Goal: Task Accomplishment & Management: Use online tool/utility

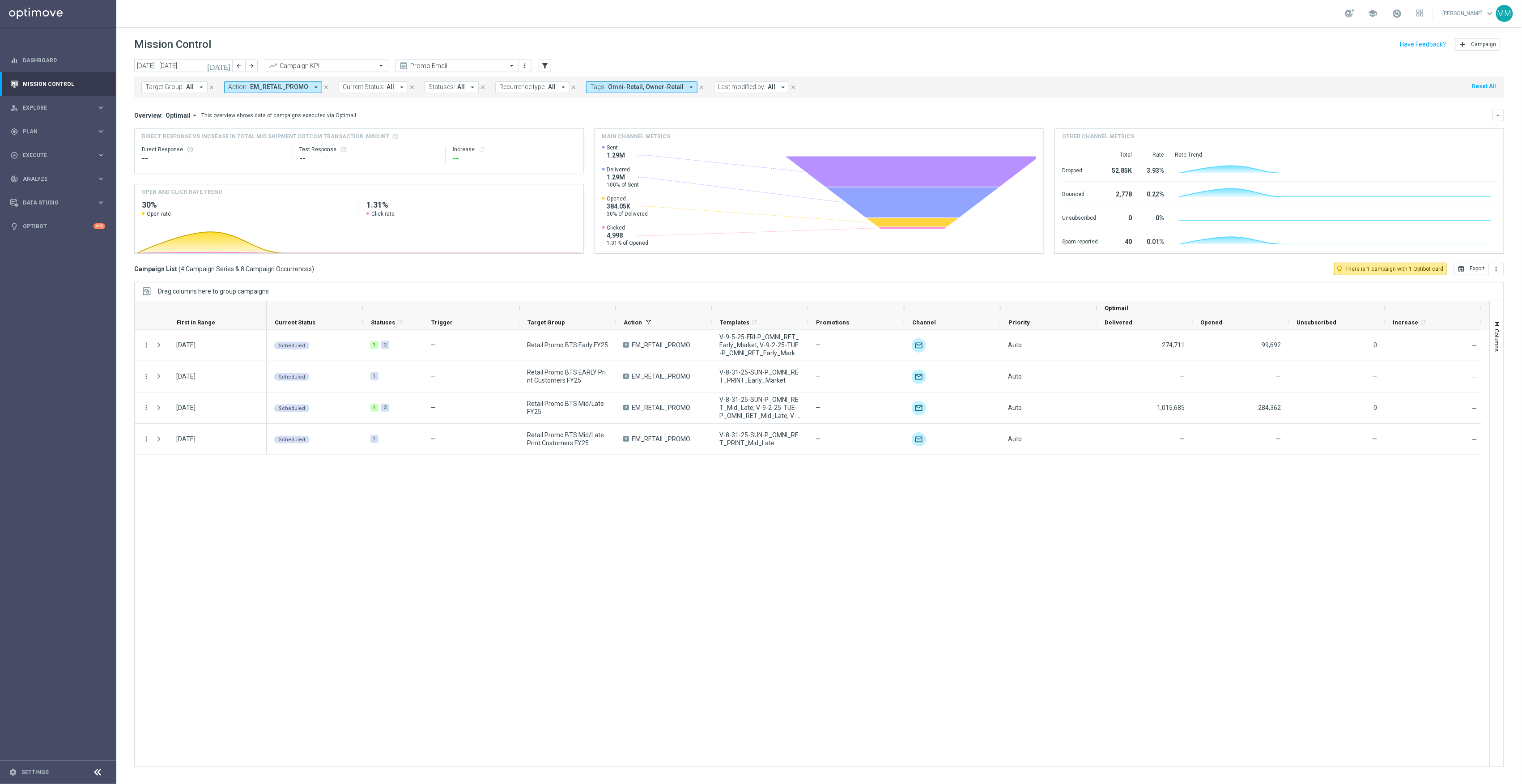
drag, startPoint x: 403, startPoint y: 64, endPoint x: 407, endPoint y: 66, distance: 4.5
click at [403, 64] on icon "preview" at bounding box center [403, 66] width 9 height 9
click at [440, 67] on input "text" at bounding box center [448, 66] width 96 height 8
click at [437, 158] on div "Mary Push View" at bounding box center [457, 152] width 113 height 15
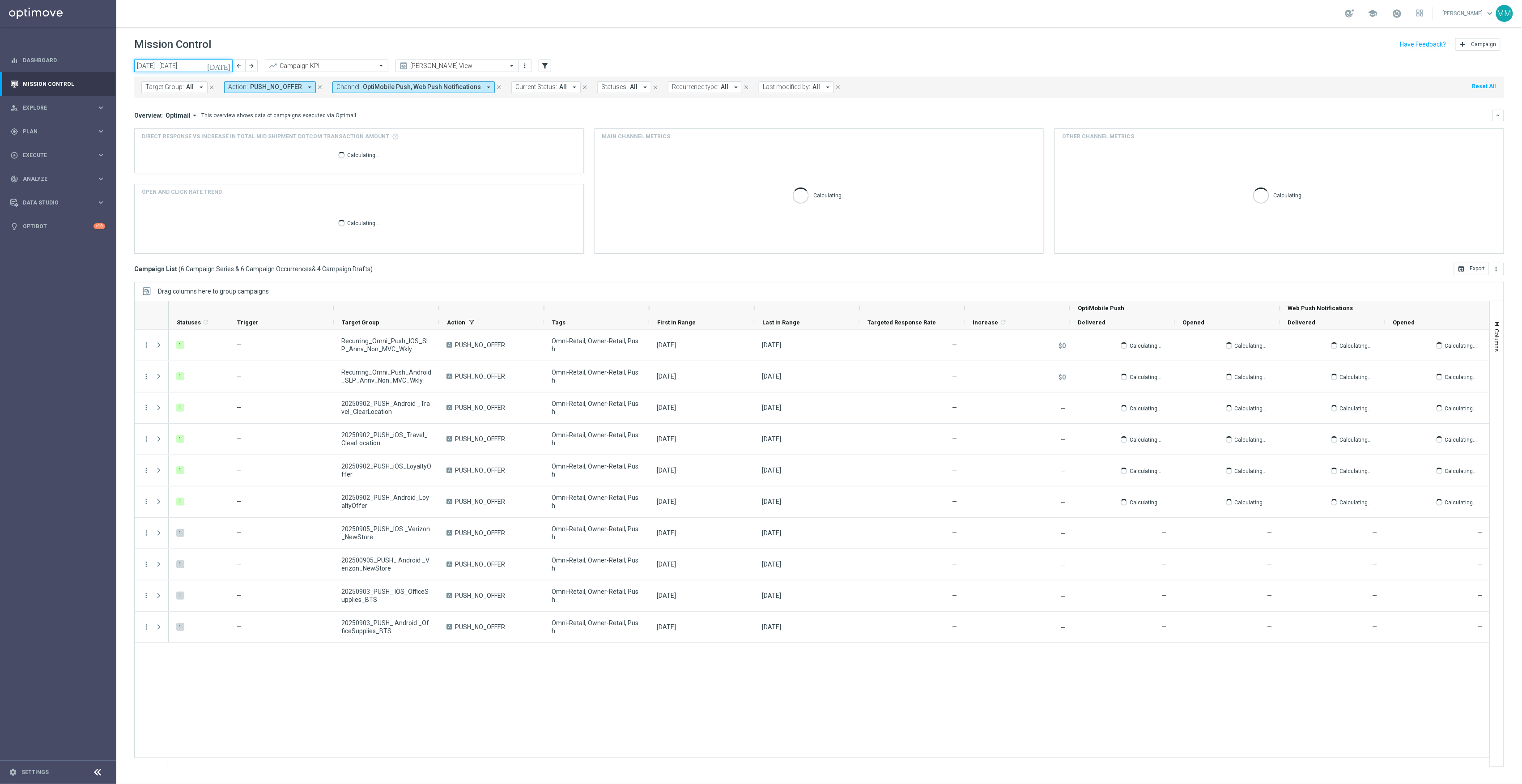
click at [217, 65] on input "01 Sep 2025 - 07 Sep 2025" at bounding box center [183, 66] width 99 height 12
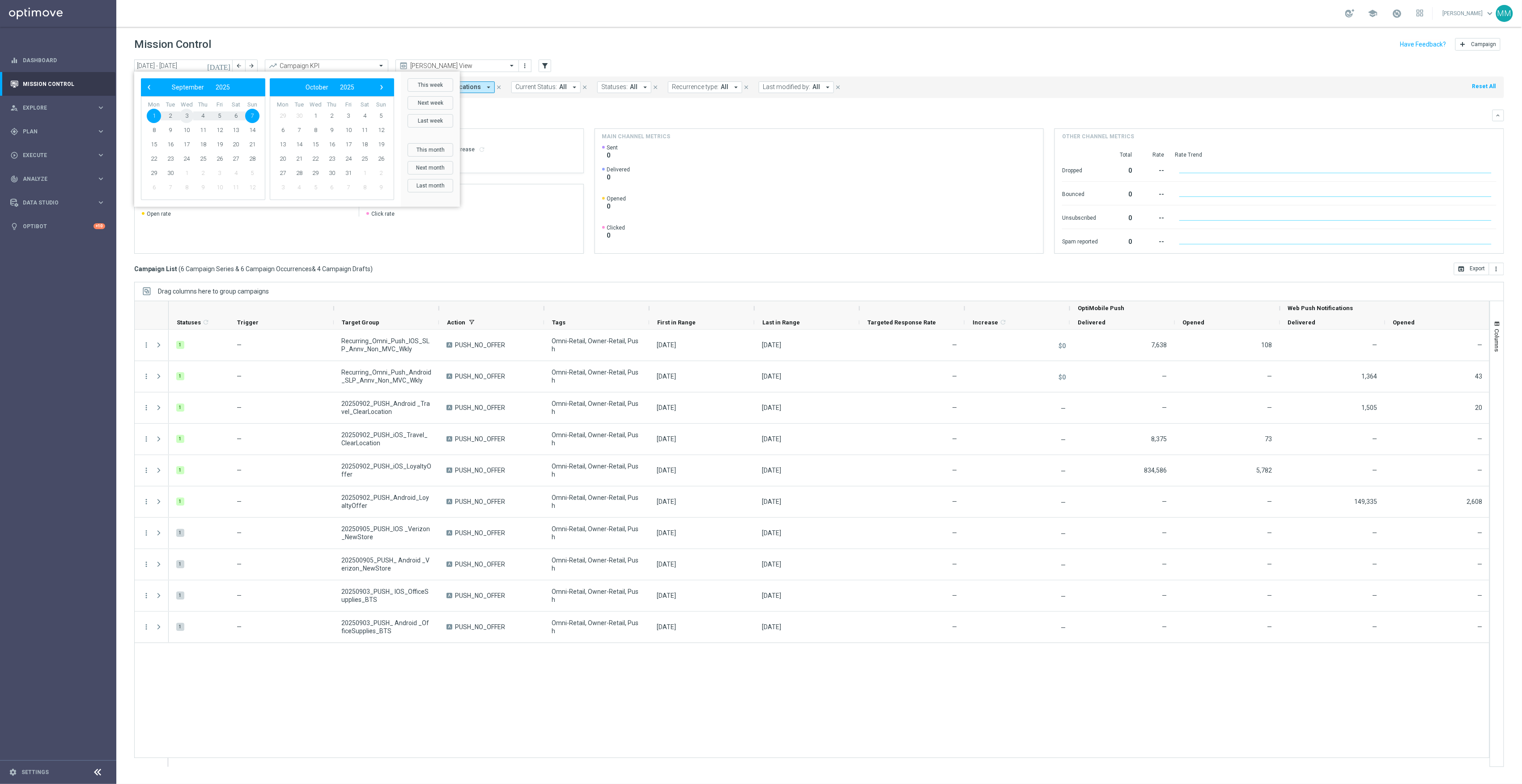
click at [183, 119] on span "3" at bounding box center [187, 116] width 14 height 14
type input "03 Sep 2025 - 03 Sep 2025"
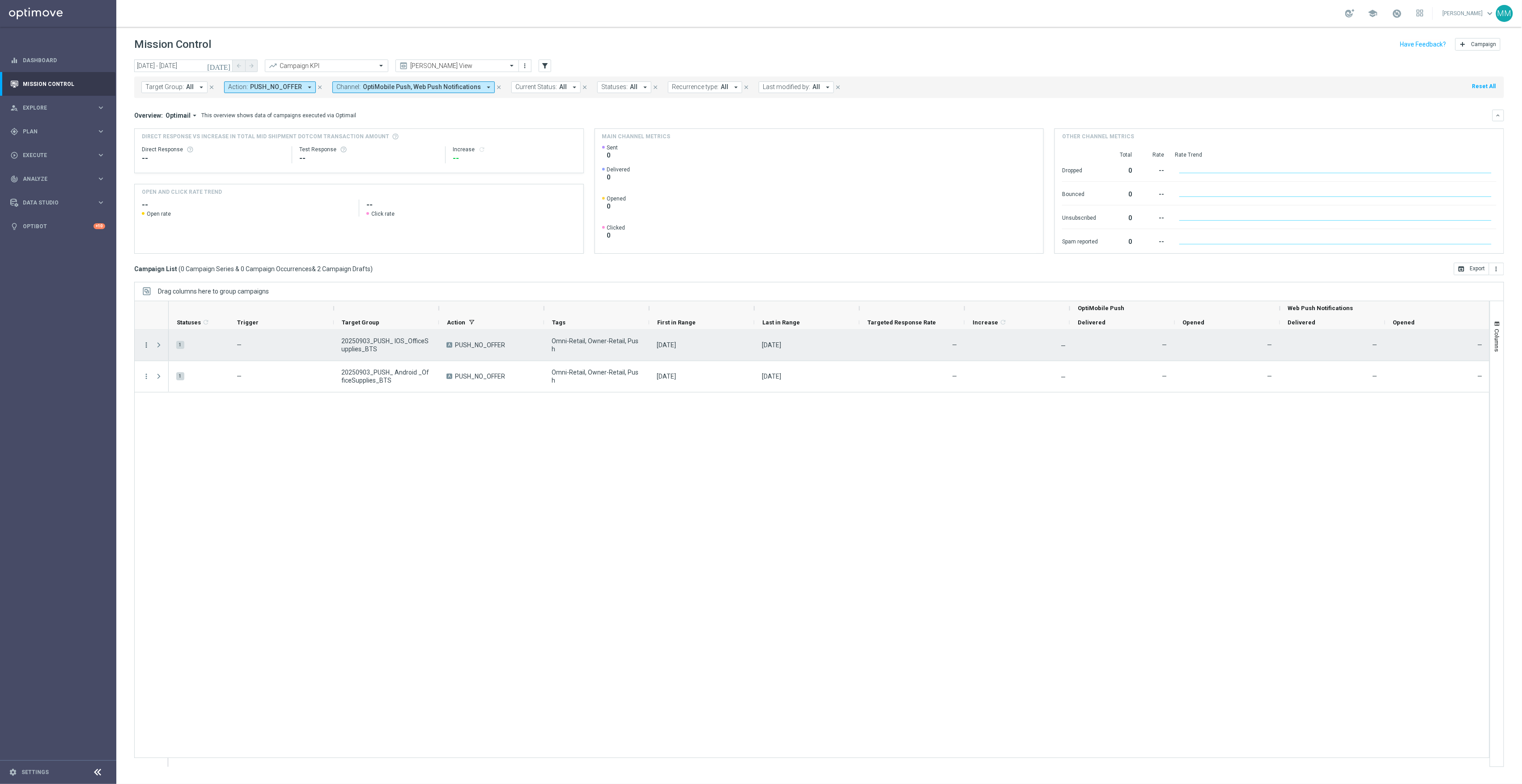
click at [145, 344] on icon "more_vert" at bounding box center [147, 345] width 8 height 8
click at [158, 375] on div "edit Edit" at bounding box center [201, 380] width 100 height 12
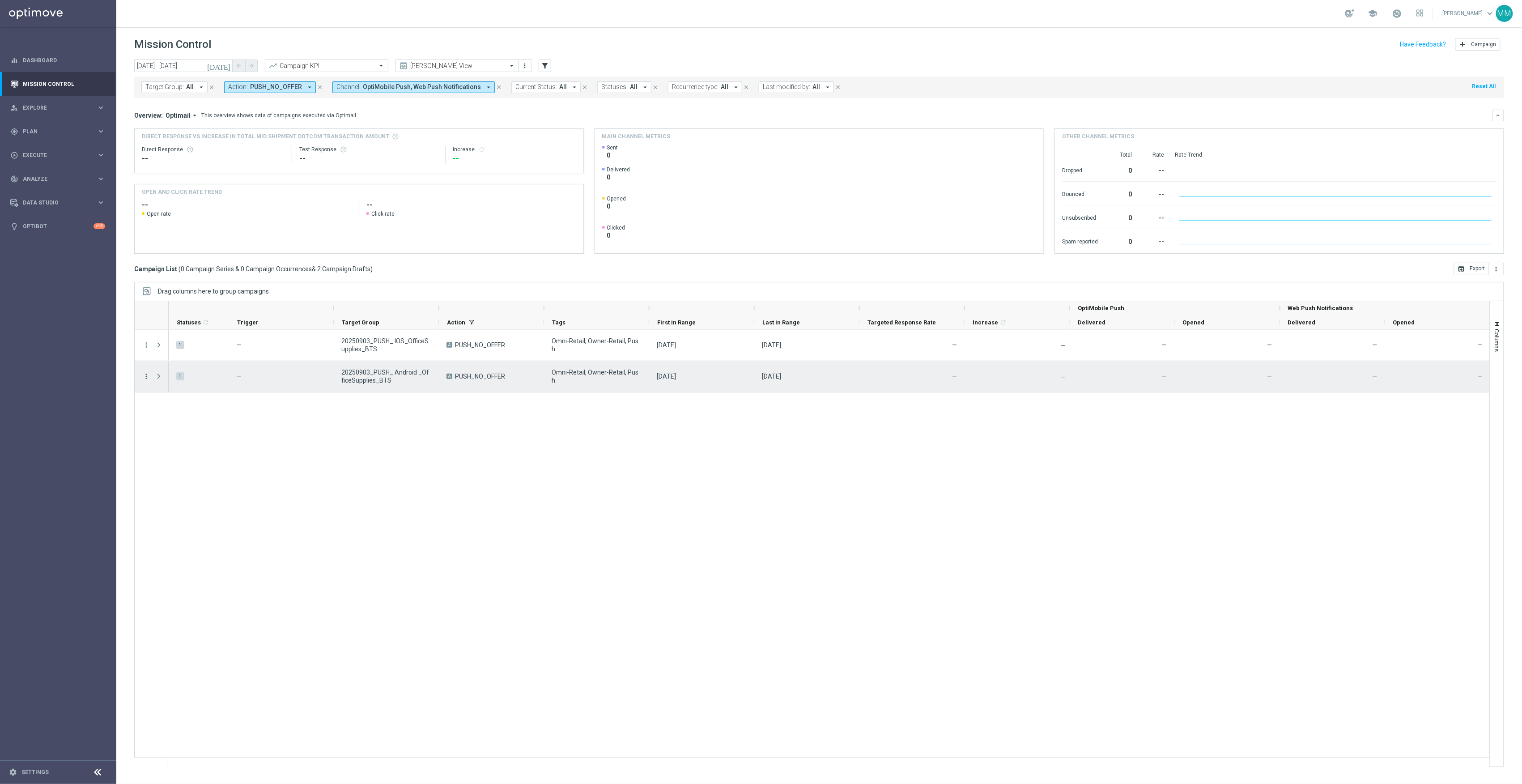
click at [147, 378] on icon "more_vert" at bounding box center [147, 376] width 8 height 8
click at [168, 412] on span "Edit" at bounding box center [169, 411] width 10 height 6
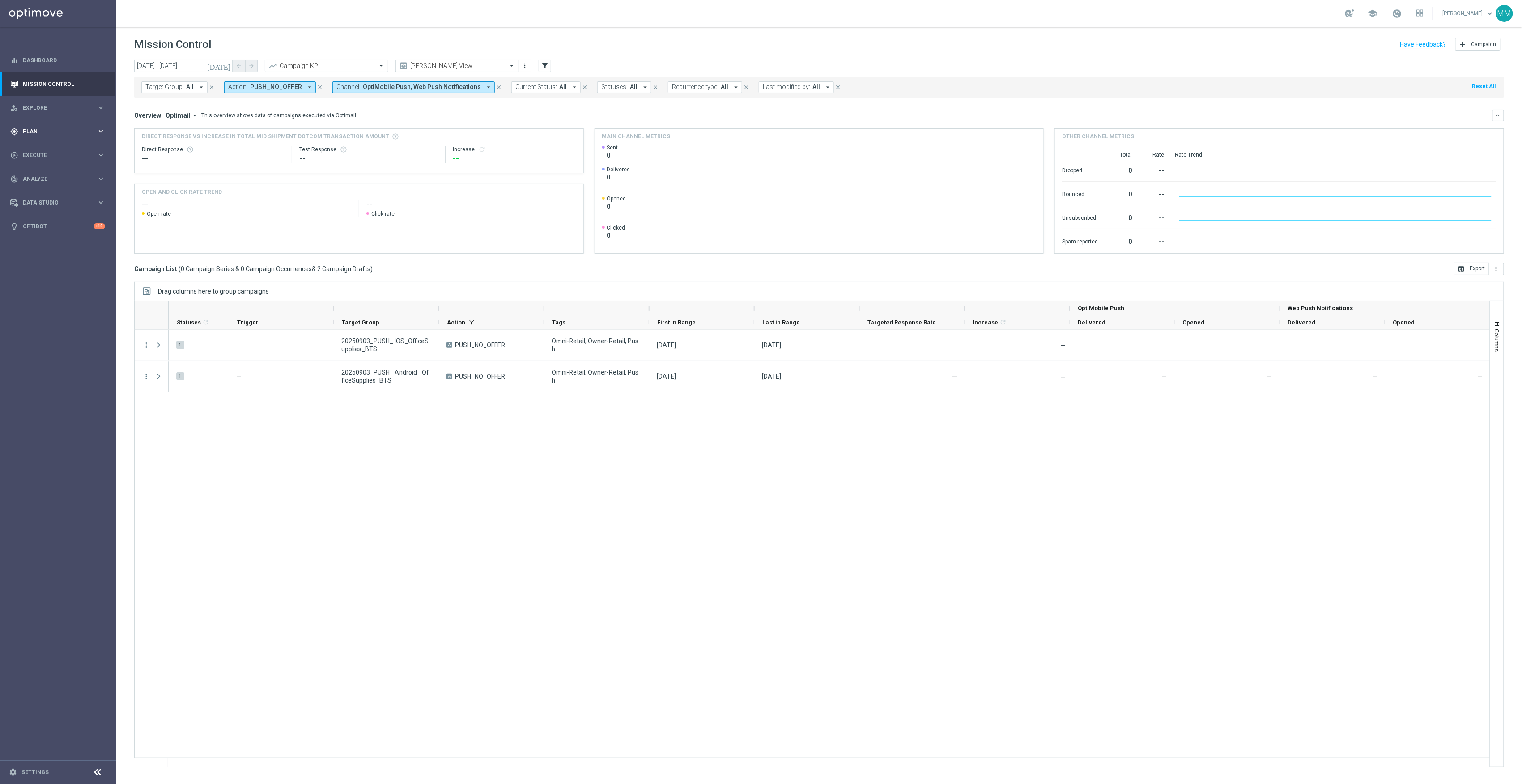
click at [37, 133] on span "Plan" at bounding box center [60, 131] width 74 height 5
click at [54, 174] on span "Templates" at bounding box center [56, 177] width 64 height 5
click at [48, 191] on link "Optimail" at bounding box center [60, 190] width 66 height 7
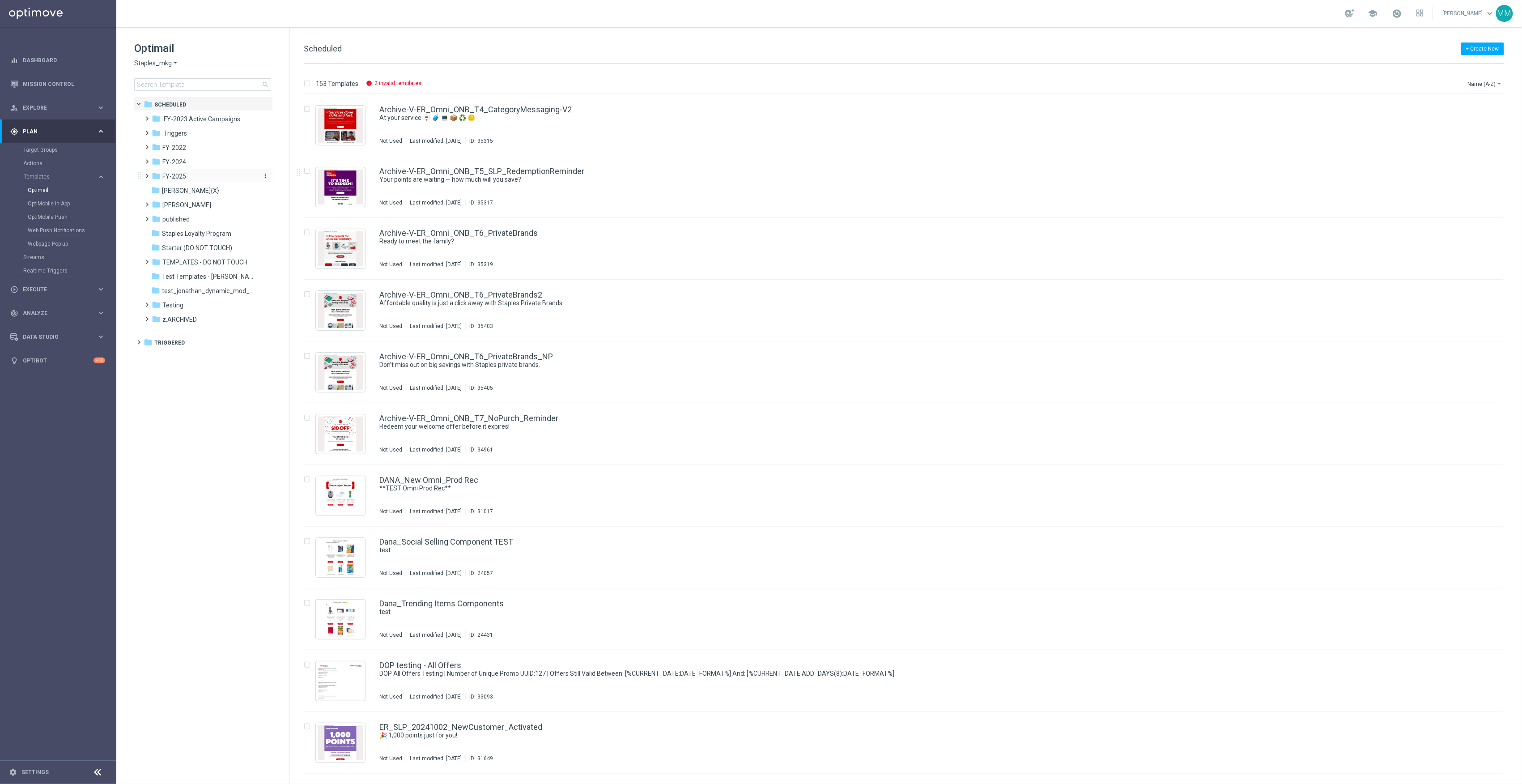
click at [194, 172] on div "folder FY-2025" at bounding box center [203, 176] width 103 height 10
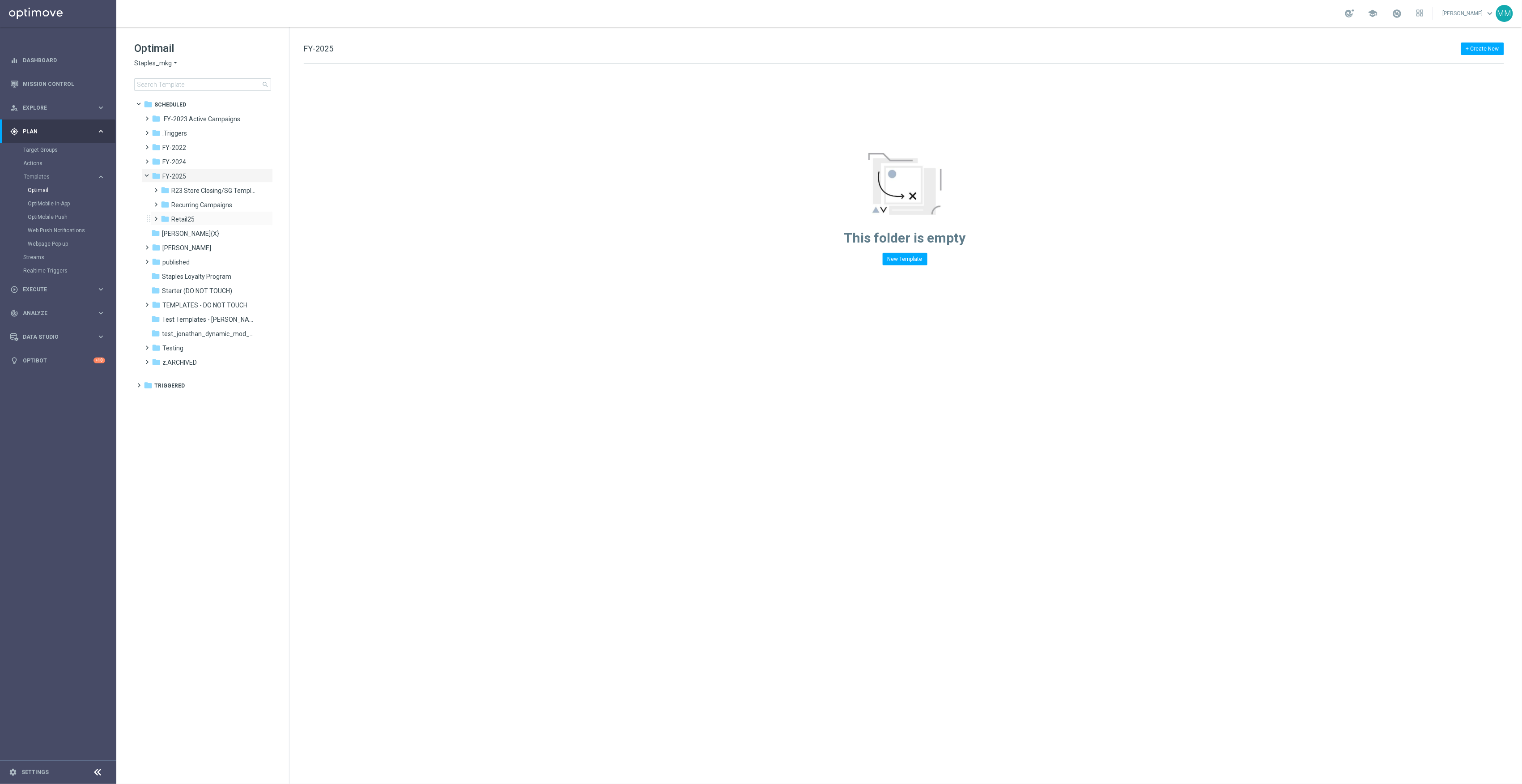
click at [199, 212] on div "folder Retail25 more_vert" at bounding box center [211, 218] width 122 height 14
click at [169, 217] on icon "folder" at bounding box center [165, 219] width 9 height 9
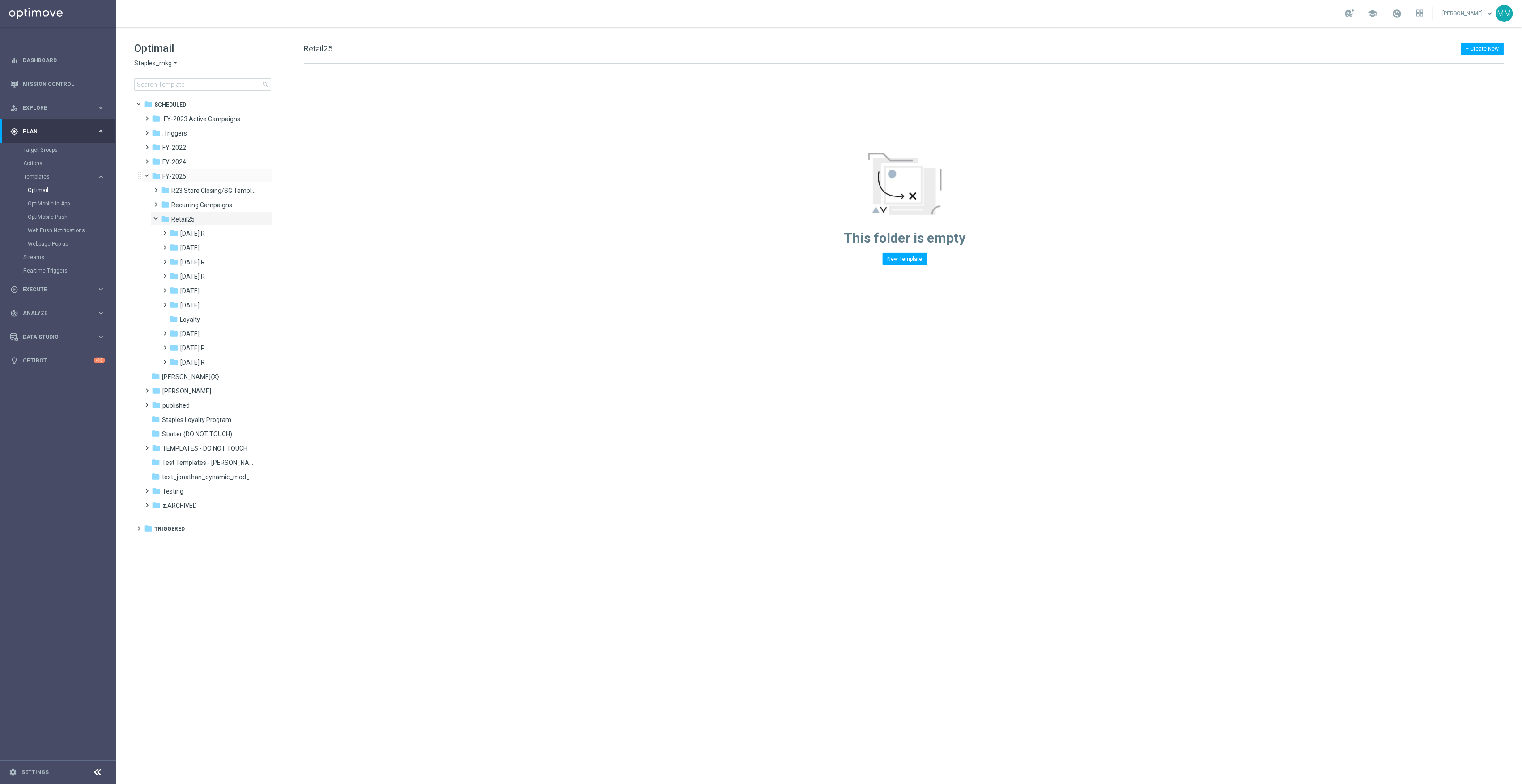
click at [150, 174] on span at bounding box center [151, 174] width 4 height 4
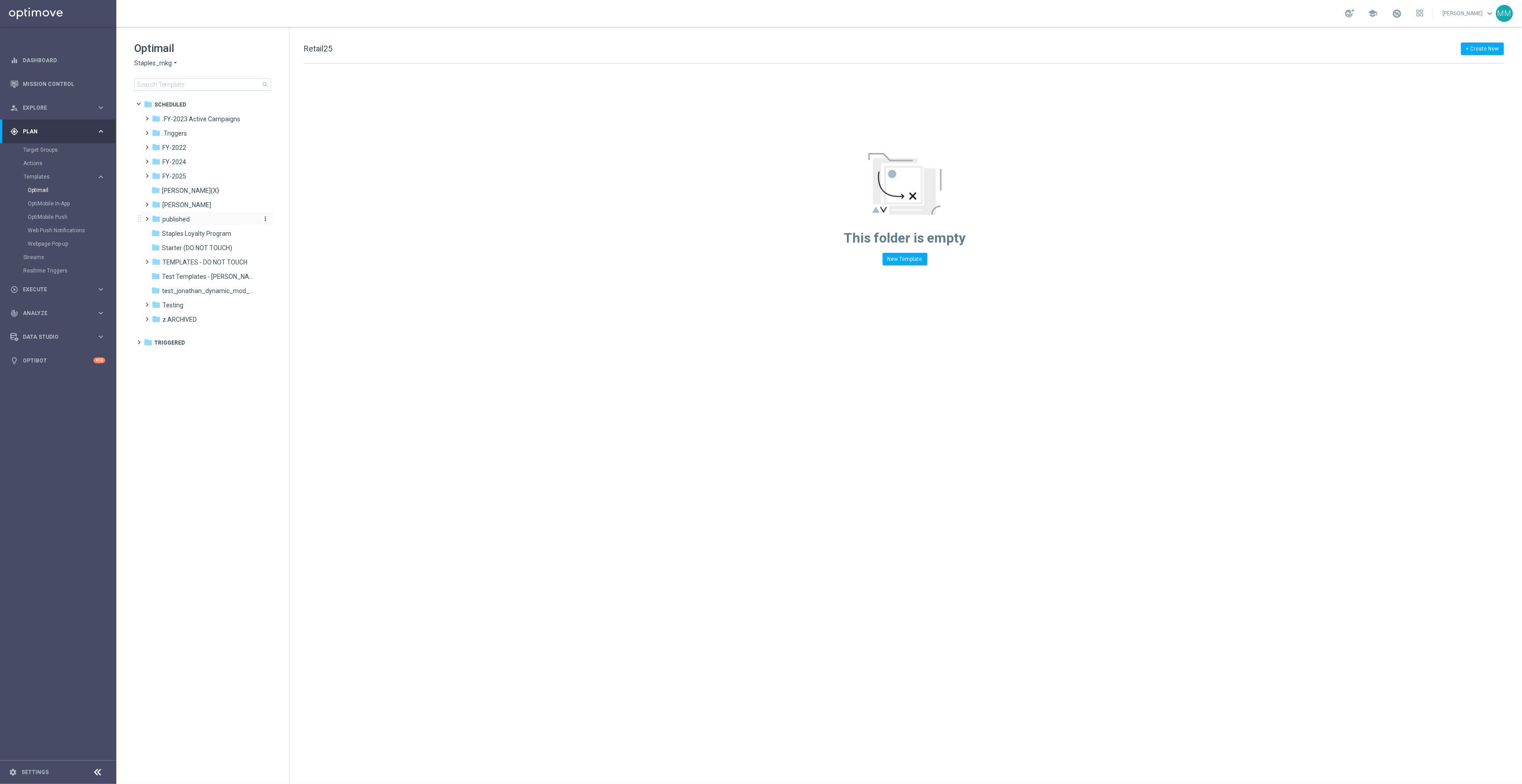
click at [170, 219] on span "published" at bounding box center [176, 219] width 27 height 8
click at [200, 249] on div "folder retail-cms" at bounding box center [208, 248] width 95 height 10
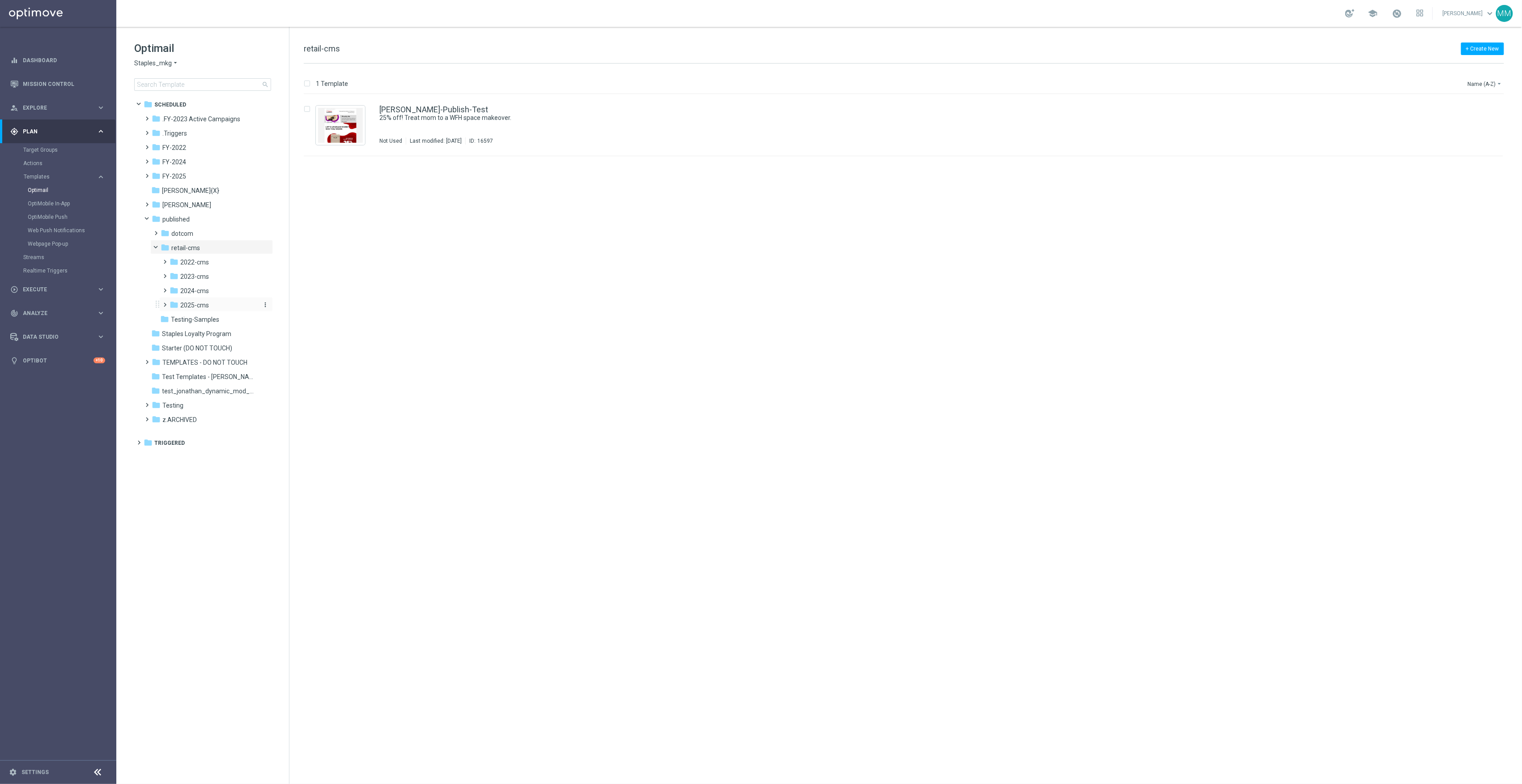
click at [204, 304] on span "2025-cms" at bounding box center [194, 305] width 28 height 8
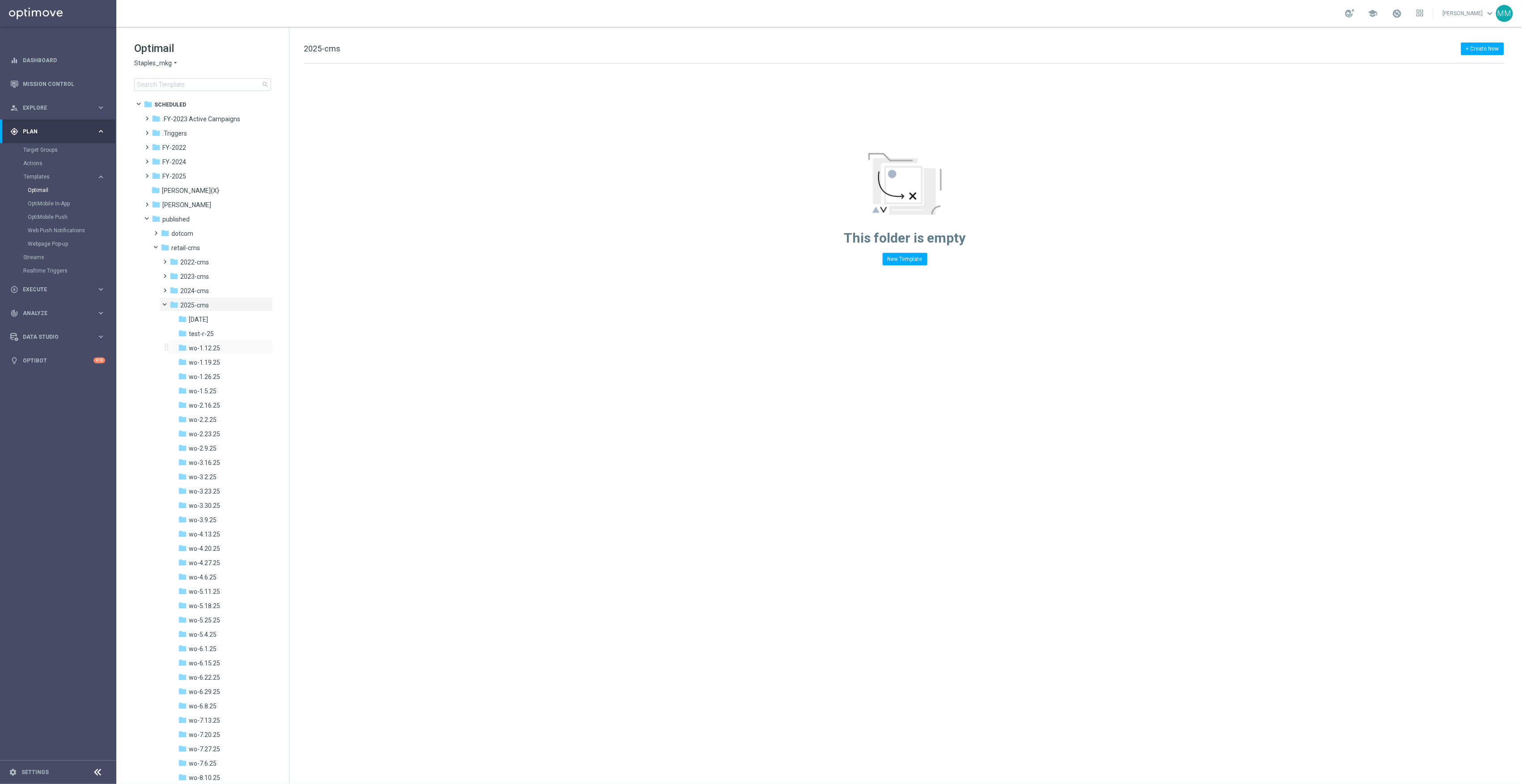
scroll to position [211, 0]
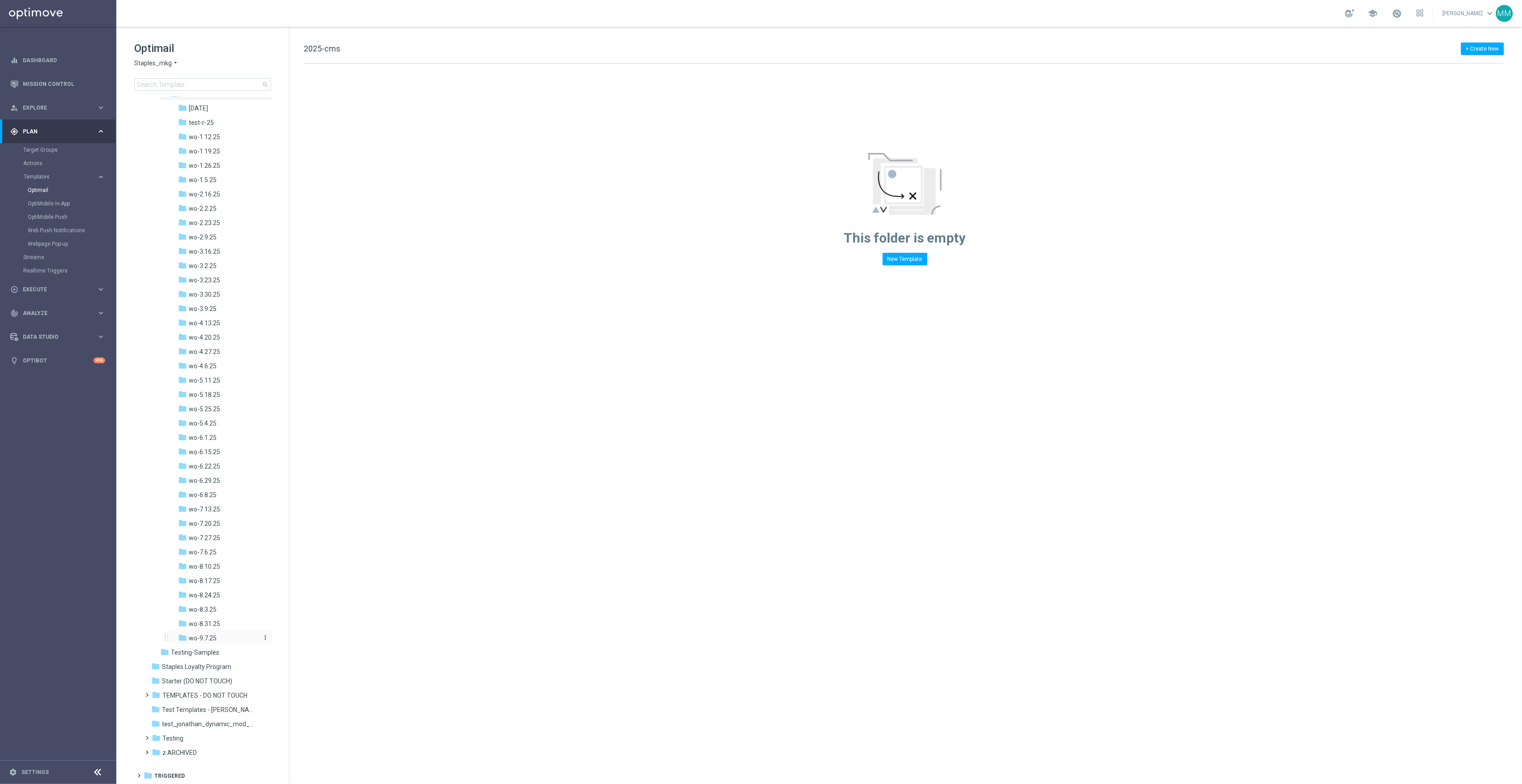
click at [226, 633] on div "folder wo-9.7.25" at bounding box center [218, 637] width 80 height 10
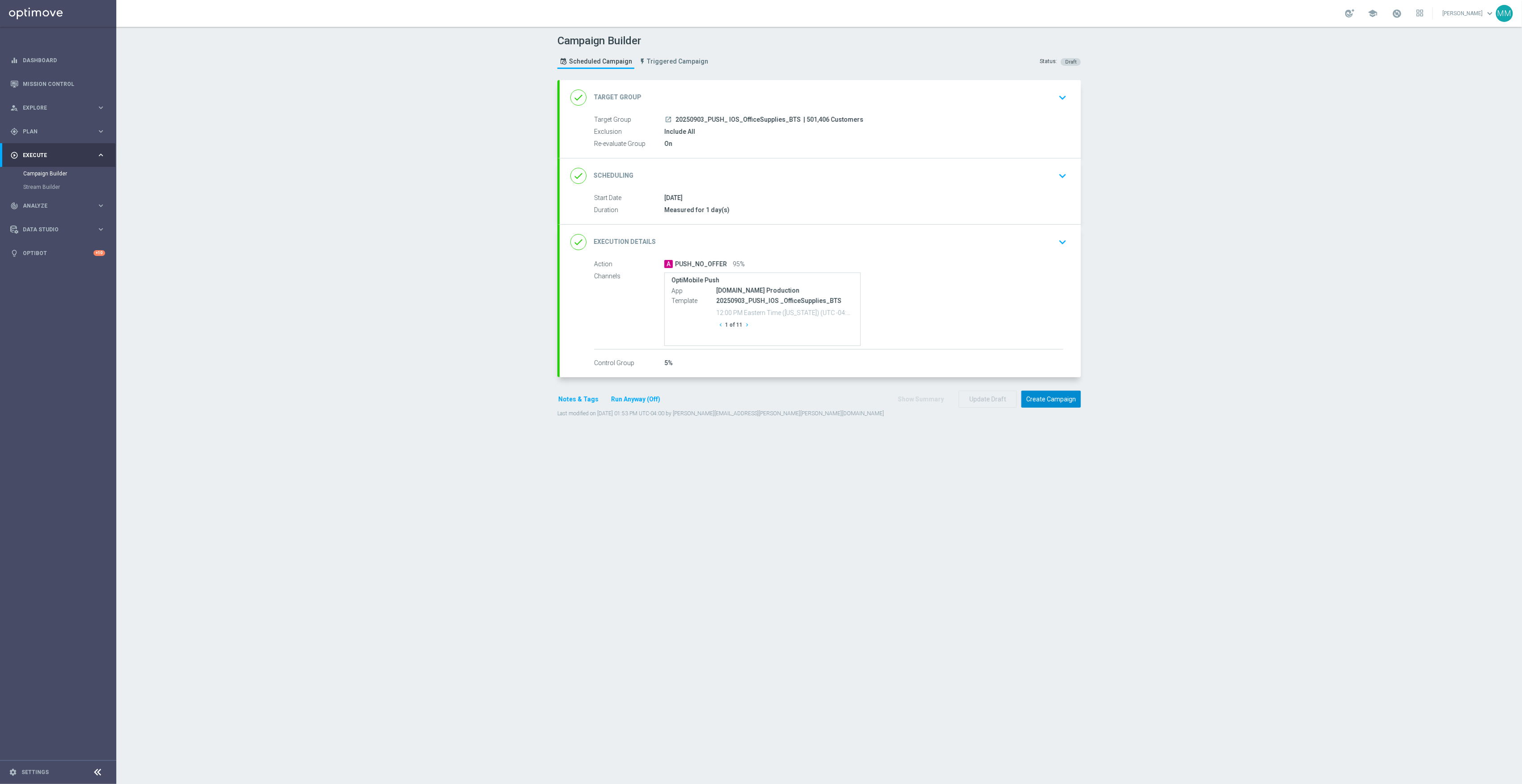
click at [1055, 400] on button "Create Campaign" at bounding box center [1051, 399] width 60 height 18
click at [1053, 395] on button "Create Campaign" at bounding box center [1051, 399] width 60 height 18
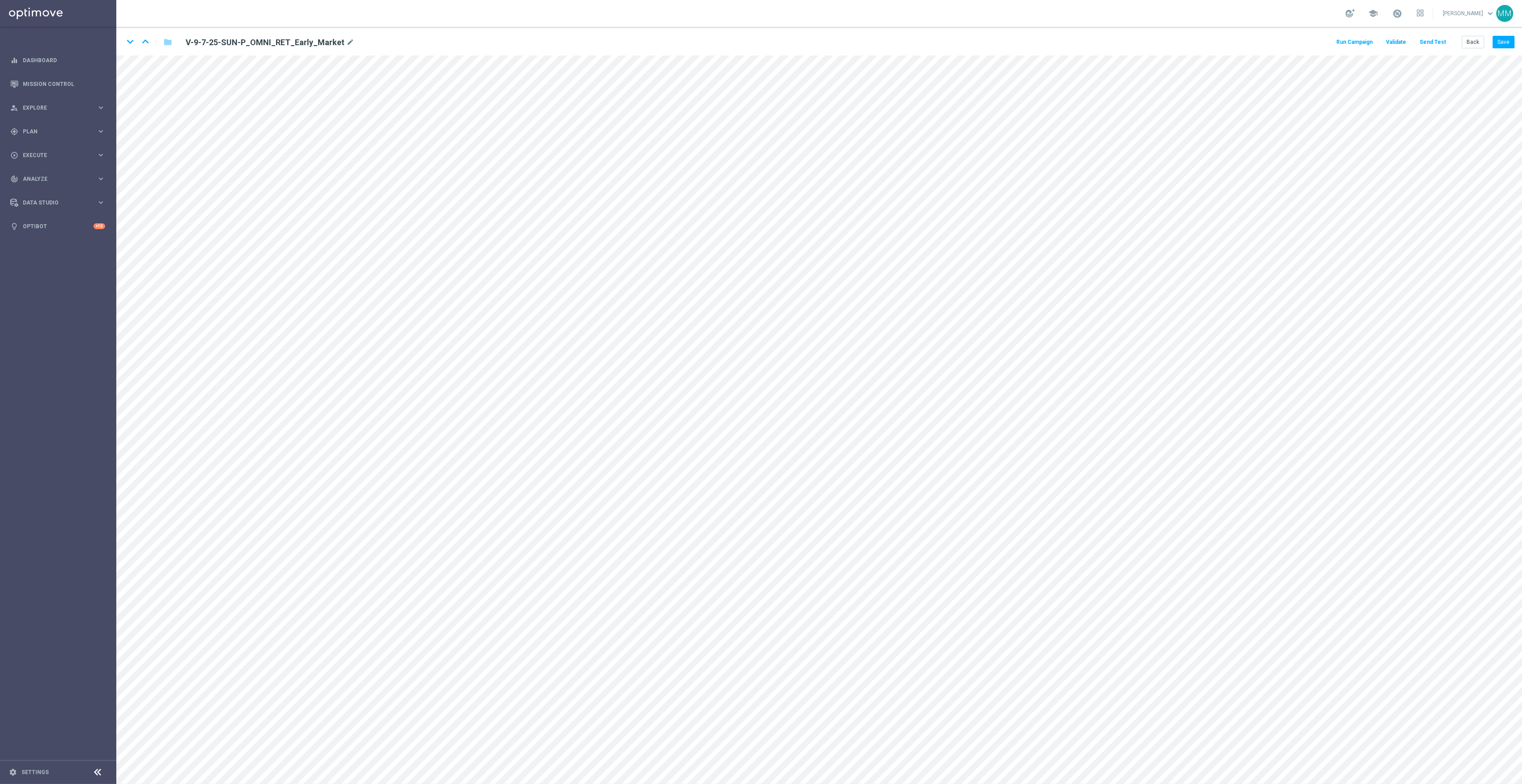
click at [1427, 41] on button "Send Test" at bounding box center [1433, 42] width 29 height 12
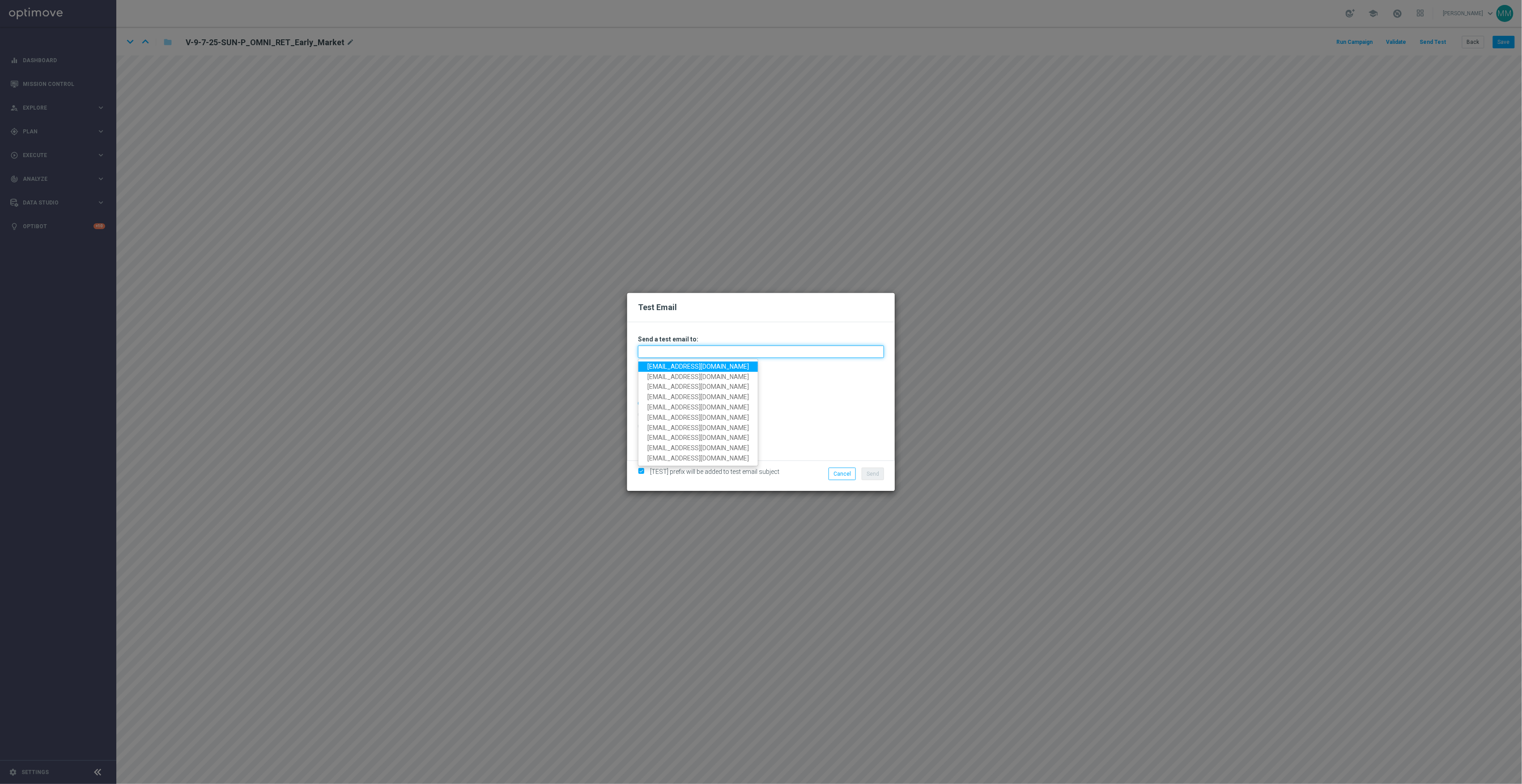
click at [797, 352] on input "text" at bounding box center [761, 352] width 246 height 12
paste input "staples.96a1-bc9rx@litmusemail.com"
type input "staples.96a1-bc9rx@litmusemail.com"
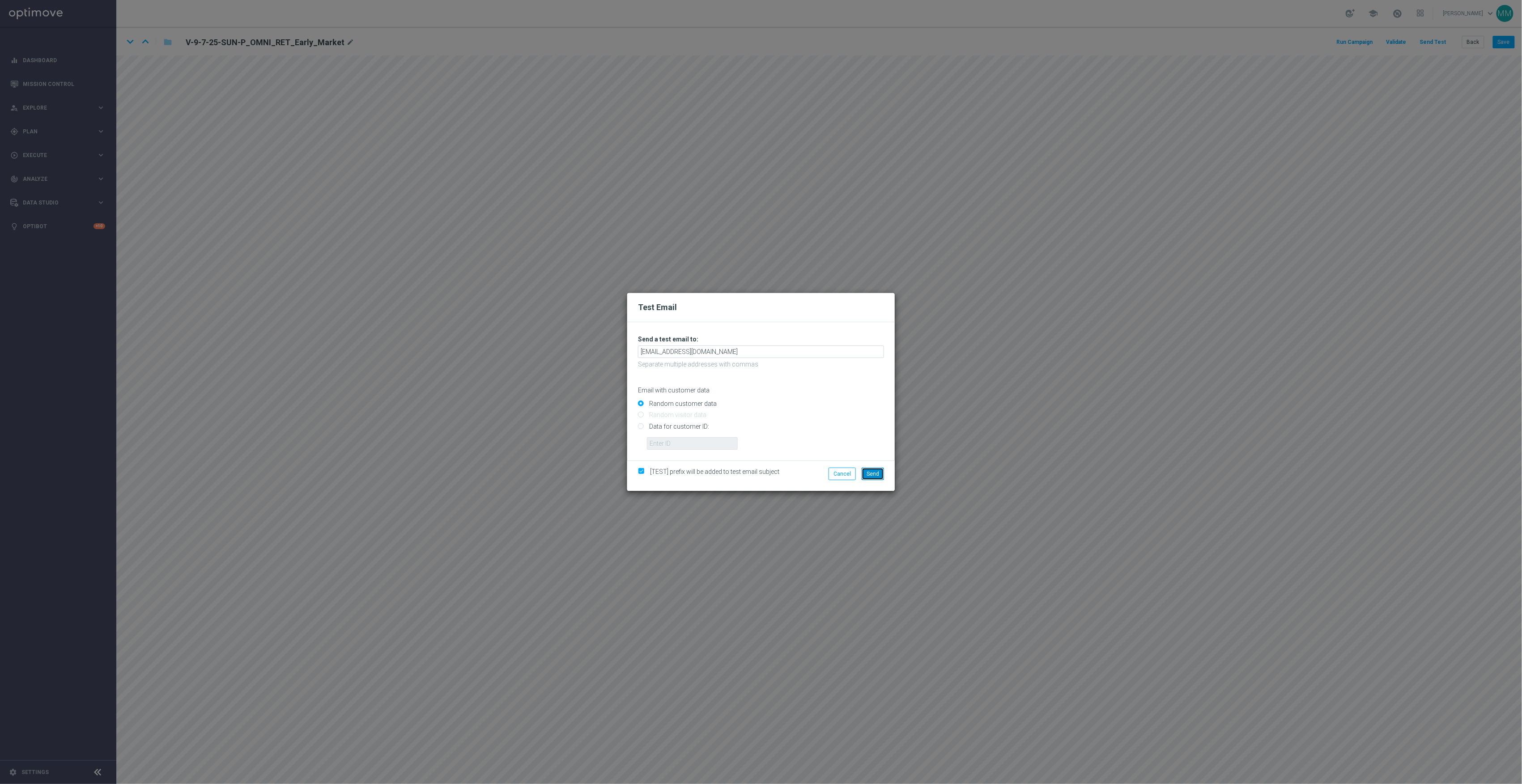
click at [870, 476] on button "Send" at bounding box center [873, 473] width 22 height 12
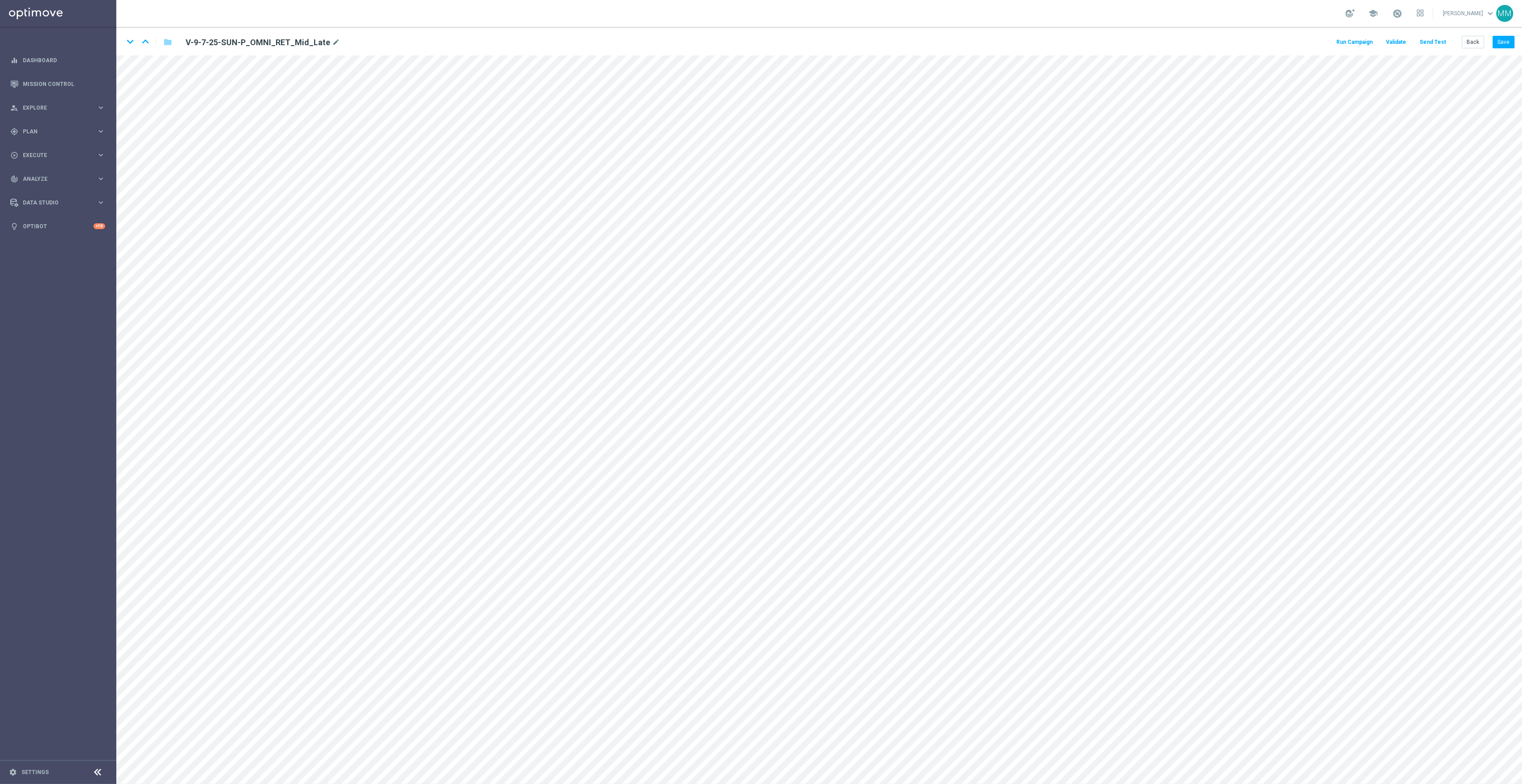
click at [1440, 41] on button "Send Test" at bounding box center [1433, 42] width 29 height 12
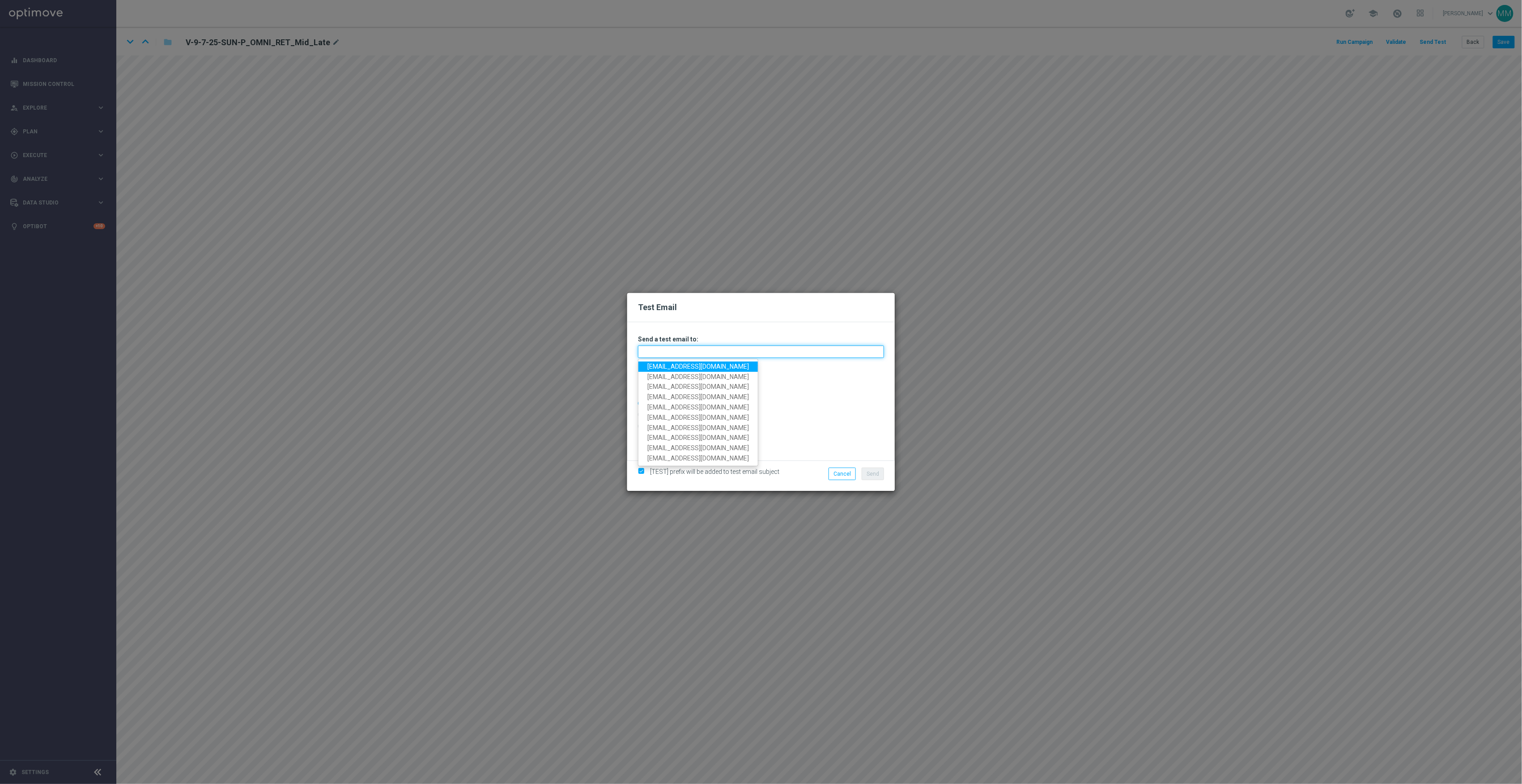
click at [671, 350] on input "text" at bounding box center [761, 352] width 246 height 12
paste input "staples.96a1-bc9s1@litmusemail.com"
type input "staples.96a1-bc9s1@litmusemail.com"
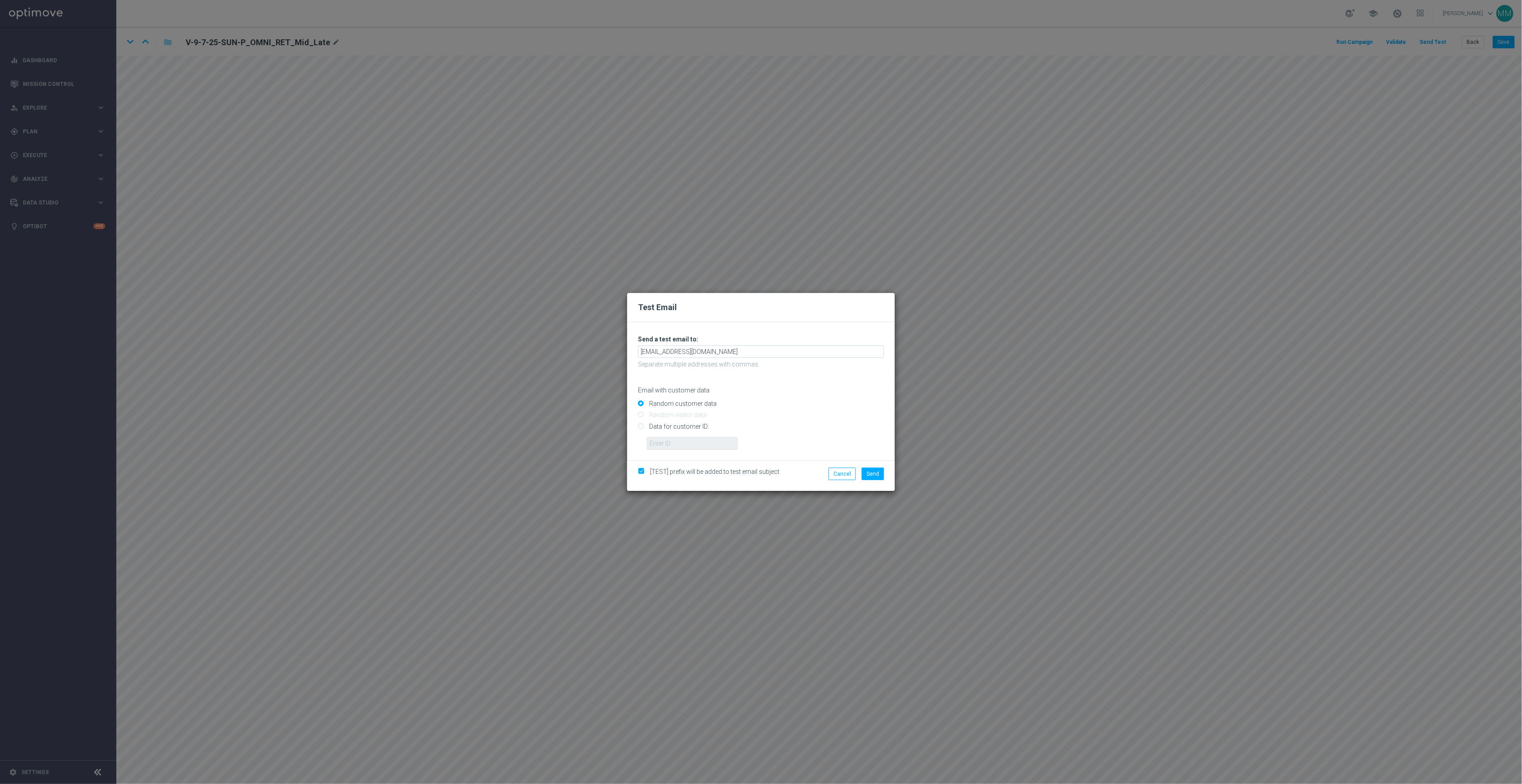
click at [682, 427] on input "Data for customer ID:" at bounding box center [761, 430] width 246 height 12
radio input "true"
drag, startPoint x: 695, startPoint y: 442, endPoint x: 700, endPoint y: 444, distance: 5.4
click at [695, 442] on input "text" at bounding box center [692, 443] width 91 height 12
paste input "10002564155"
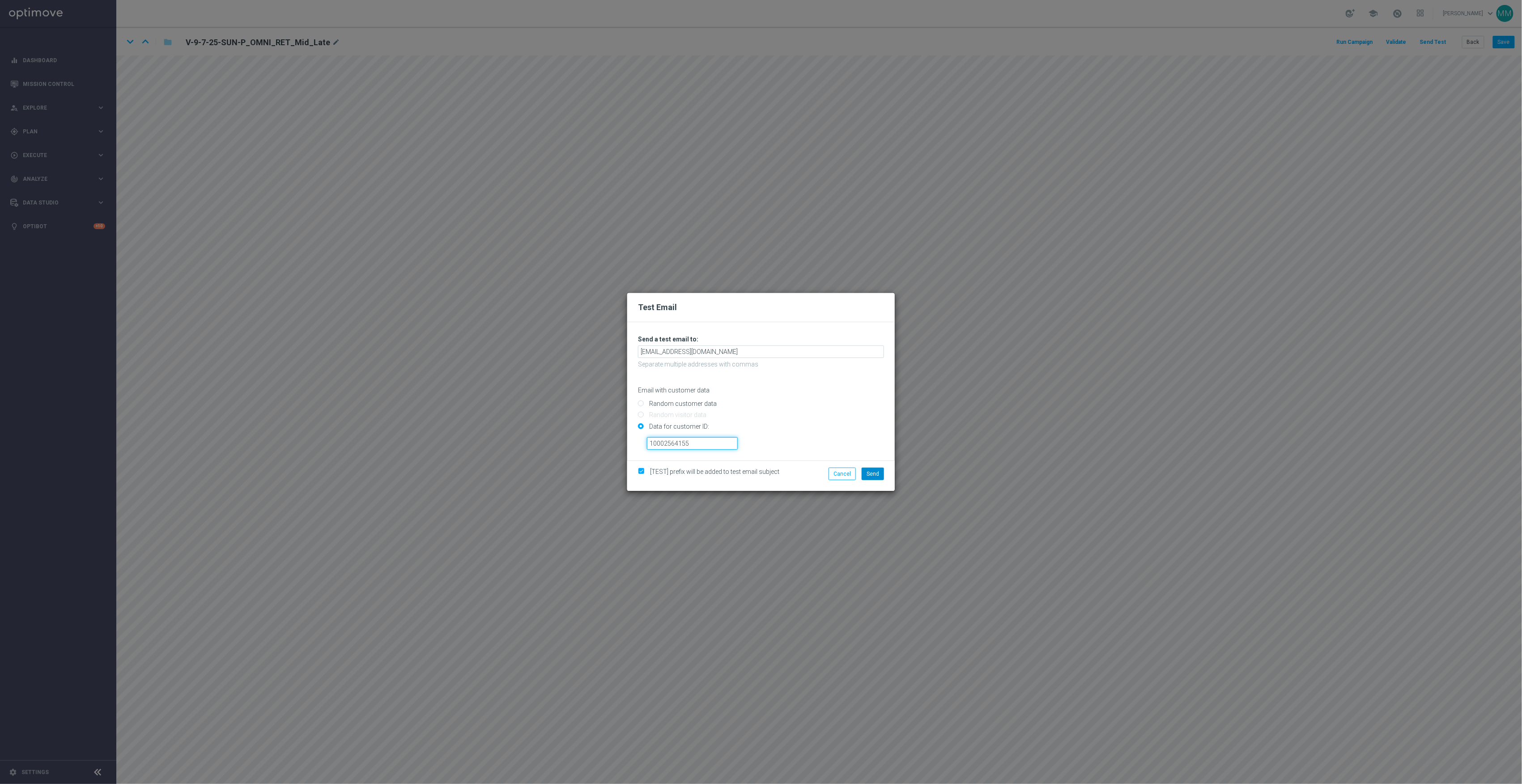
type input "10002564155"
click at [879, 474] on button "Send" at bounding box center [873, 473] width 22 height 12
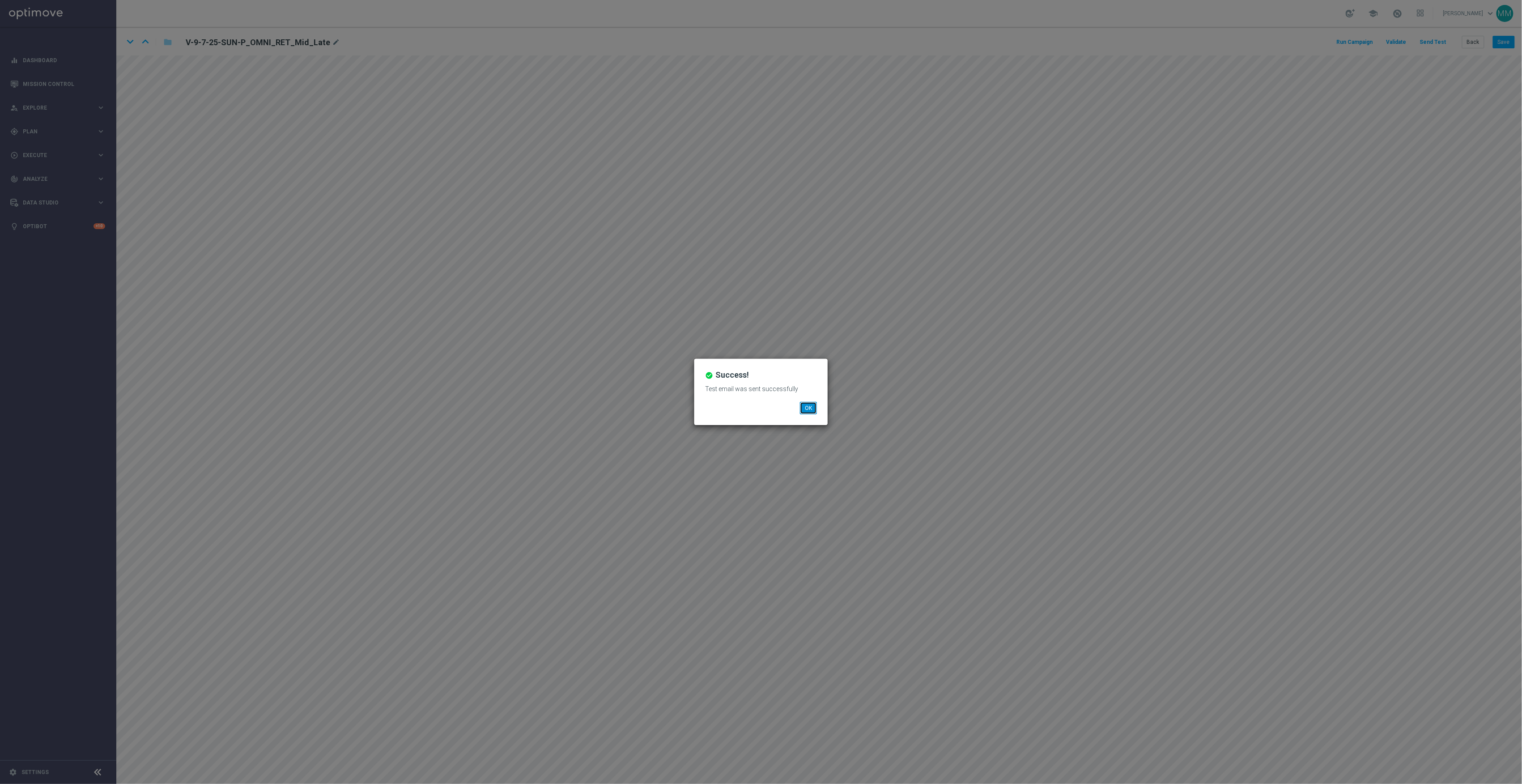
click at [800, 407] on button "OK" at bounding box center [808, 408] width 17 height 12
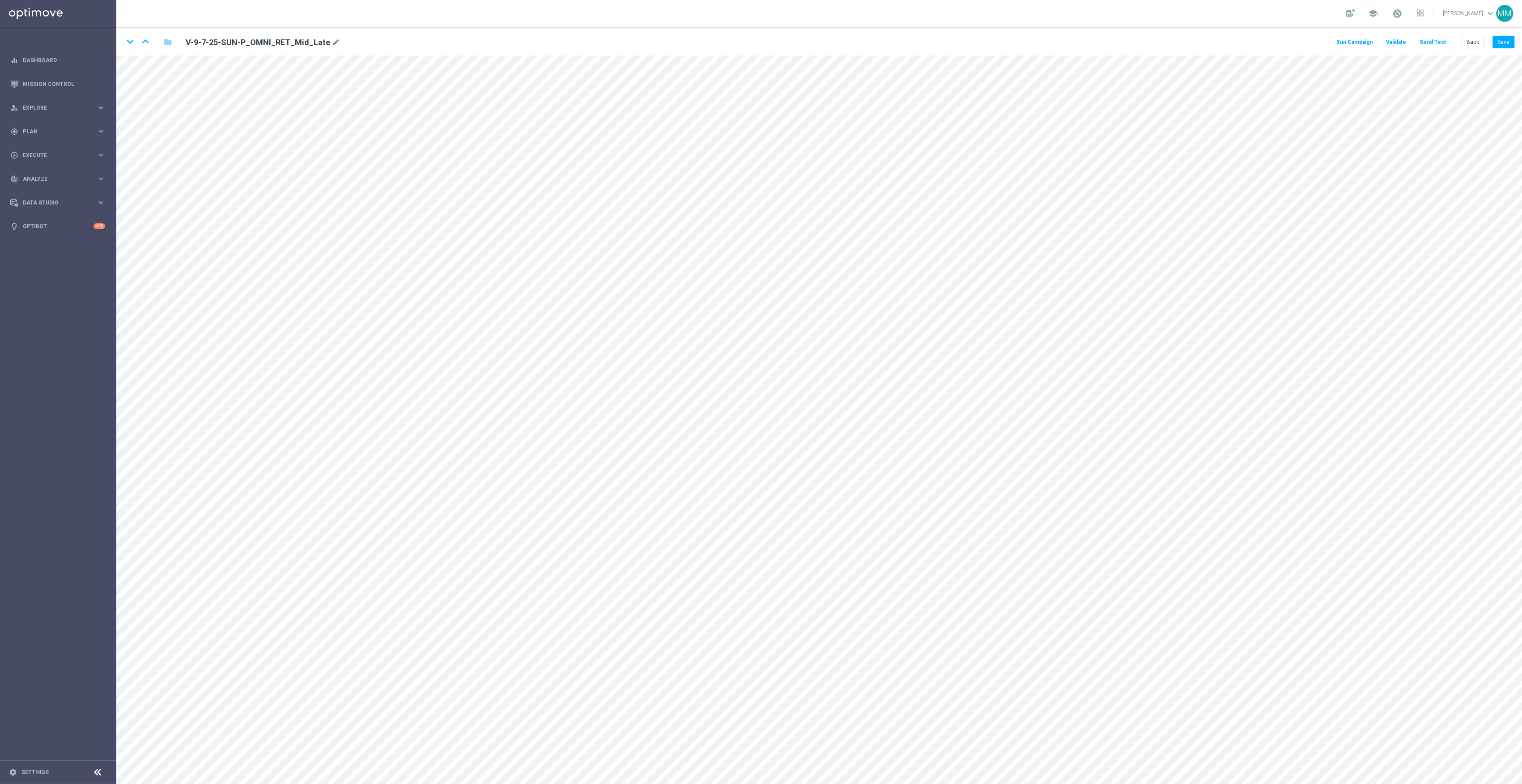
click at [1431, 37] on button "Send Test" at bounding box center [1433, 42] width 29 height 12
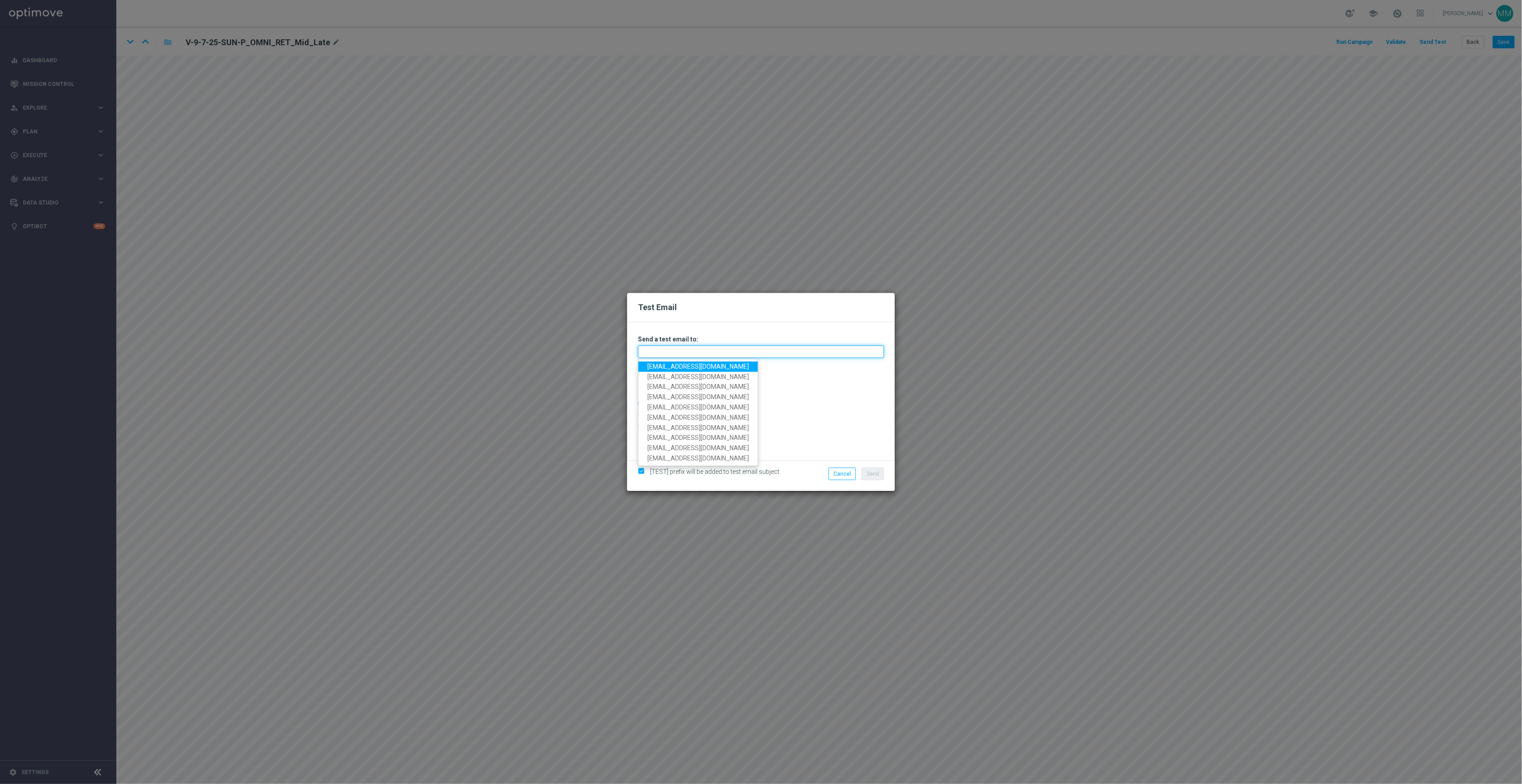
click at [690, 354] on input "text" at bounding box center [761, 352] width 246 height 12
paste input "staples.96a1-bc9tx@litmusemail.com"
type input "[EMAIL_ADDRESS][DOMAIN_NAME]"
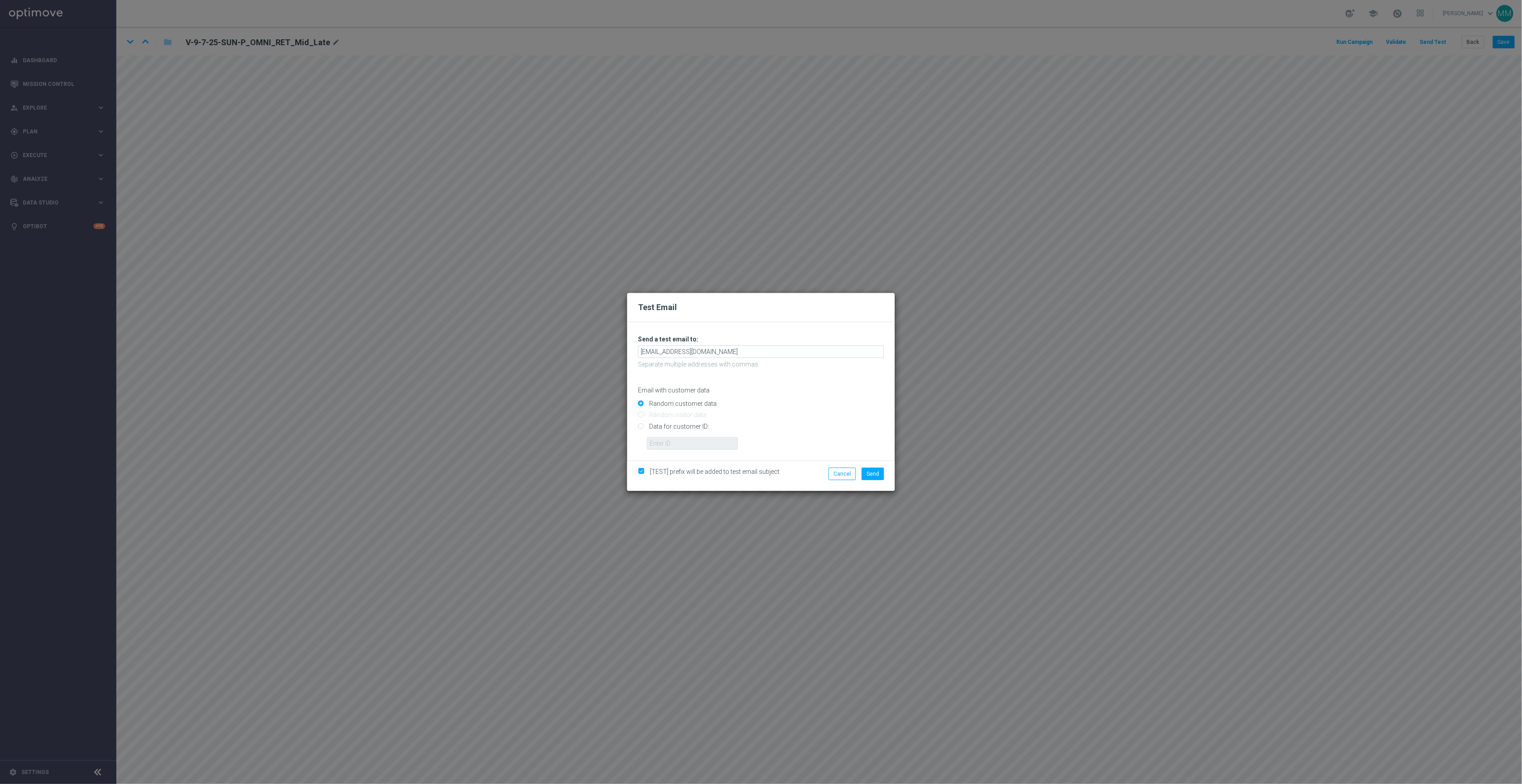
click at [688, 425] on input "Data for customer ID:" at bounding box center [761, 430] width 246 height 12
radio input "true"
drag, startPoint x: 700, startPoint y: 441, endPoint x: 712, endPoint y: 441, distance: 12.0
click at [700, 441] on input "text" at bounding box center [692, 443] width 91 height 12
paste input "10000024919"
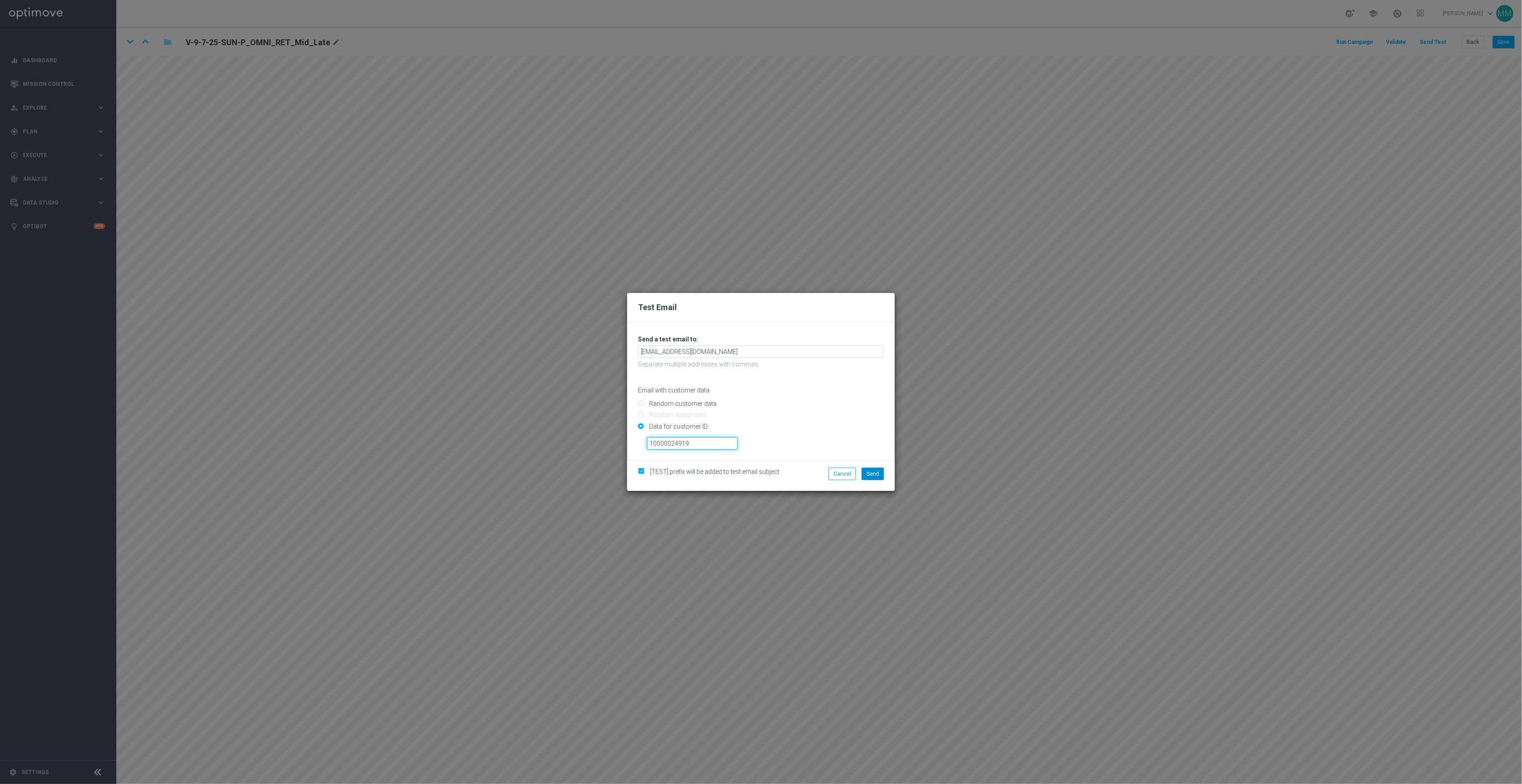
type input "10000024919"
click at [874, 473] on span "Send" at bounding box center [873, 474] width 12 height 6
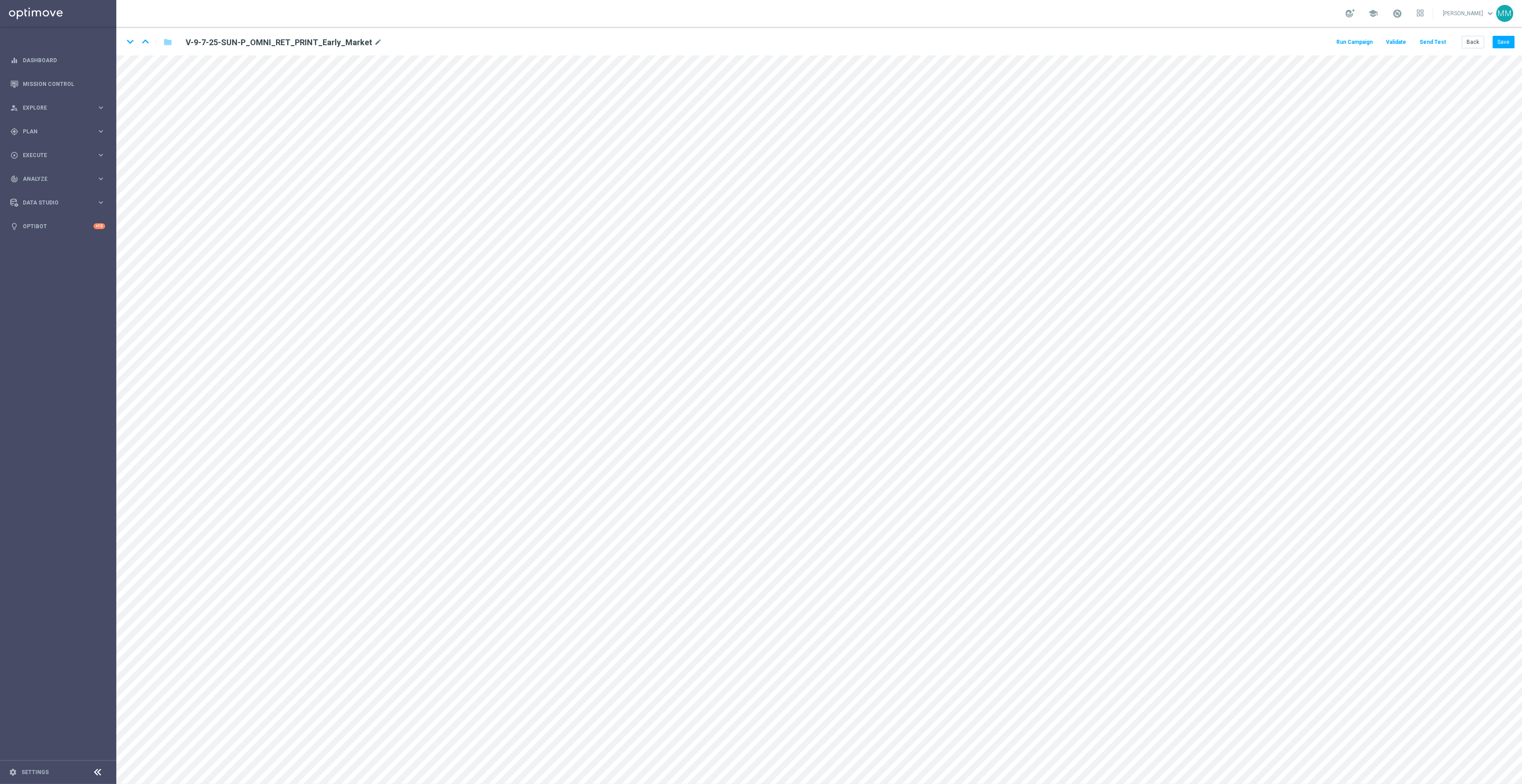
click at [1438, 41] on button "Send Test" at bounding box center [1433, 42] width 29 height 12
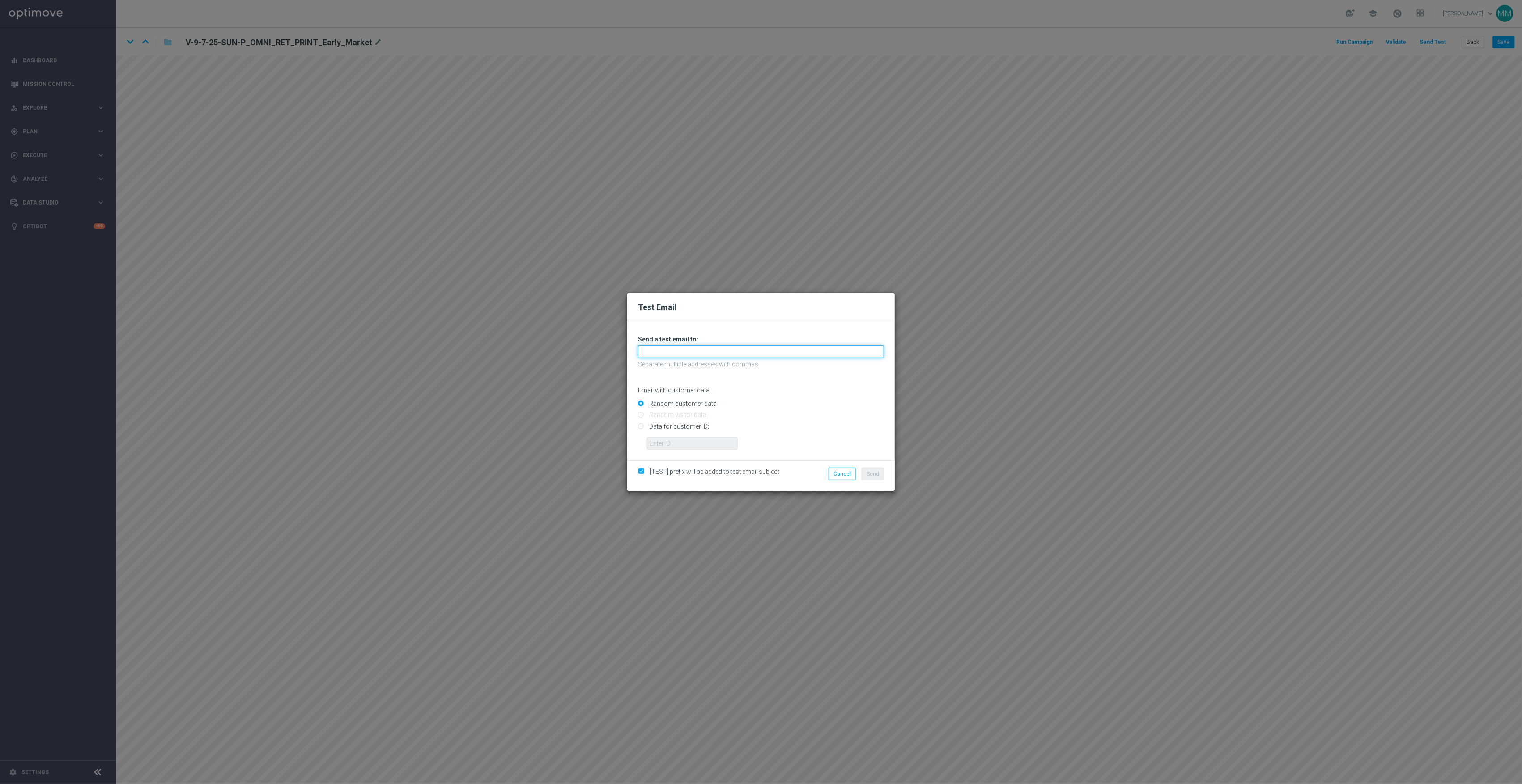
click at [835, 346] on input "text" at bounding box center [761, 352] width 246 height 12
paste input "staples.96a1-bc9s4@litmusemail.com"
type input "staples.96a1-bc9s4@litmusemail.com"
click at [881, 473] on button "Send" at bounding box center [873, 473] width 22 height 12
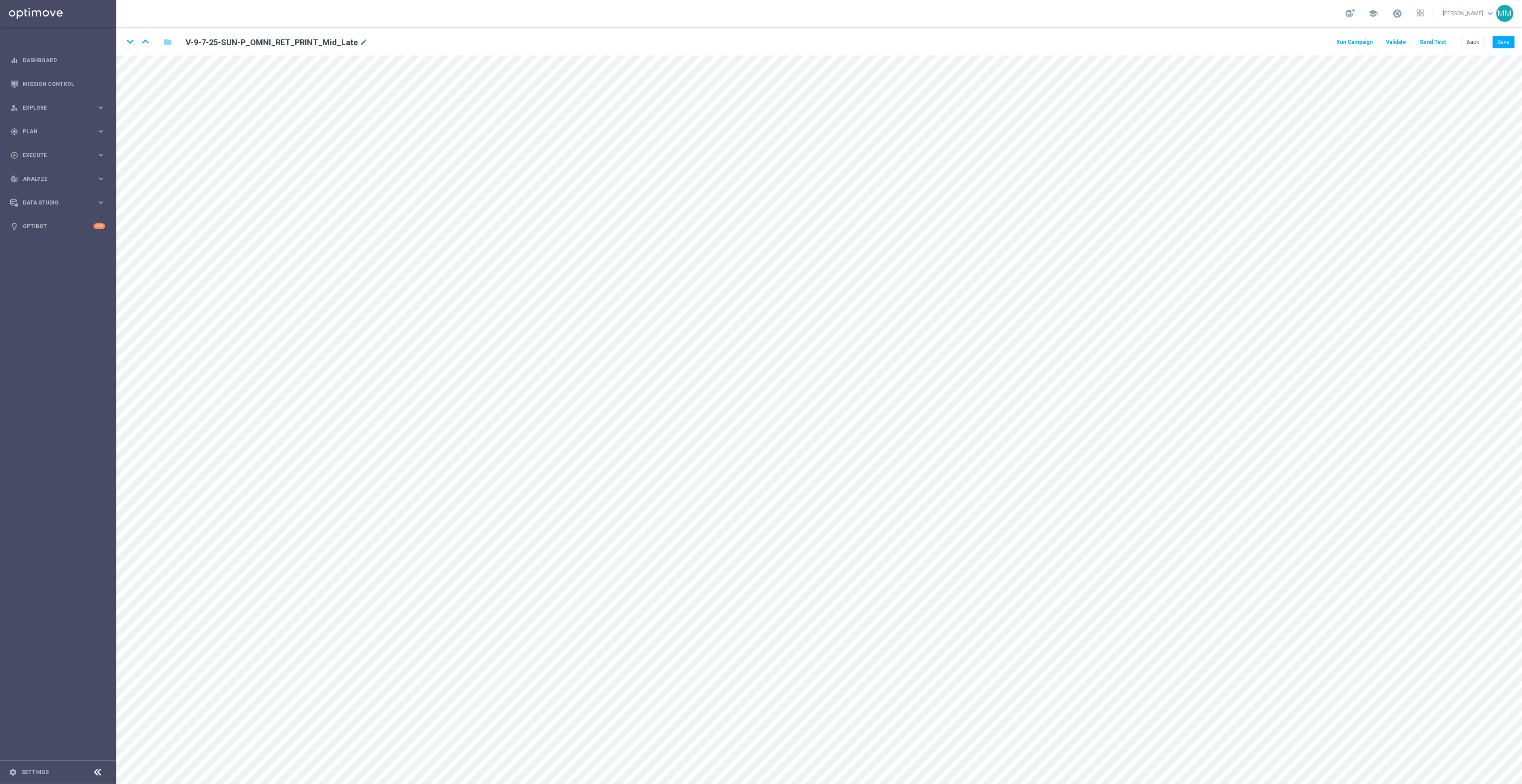
click at [1440, 43] on button "Send Test" at bounding box center [1433, 42] width 29 height 12
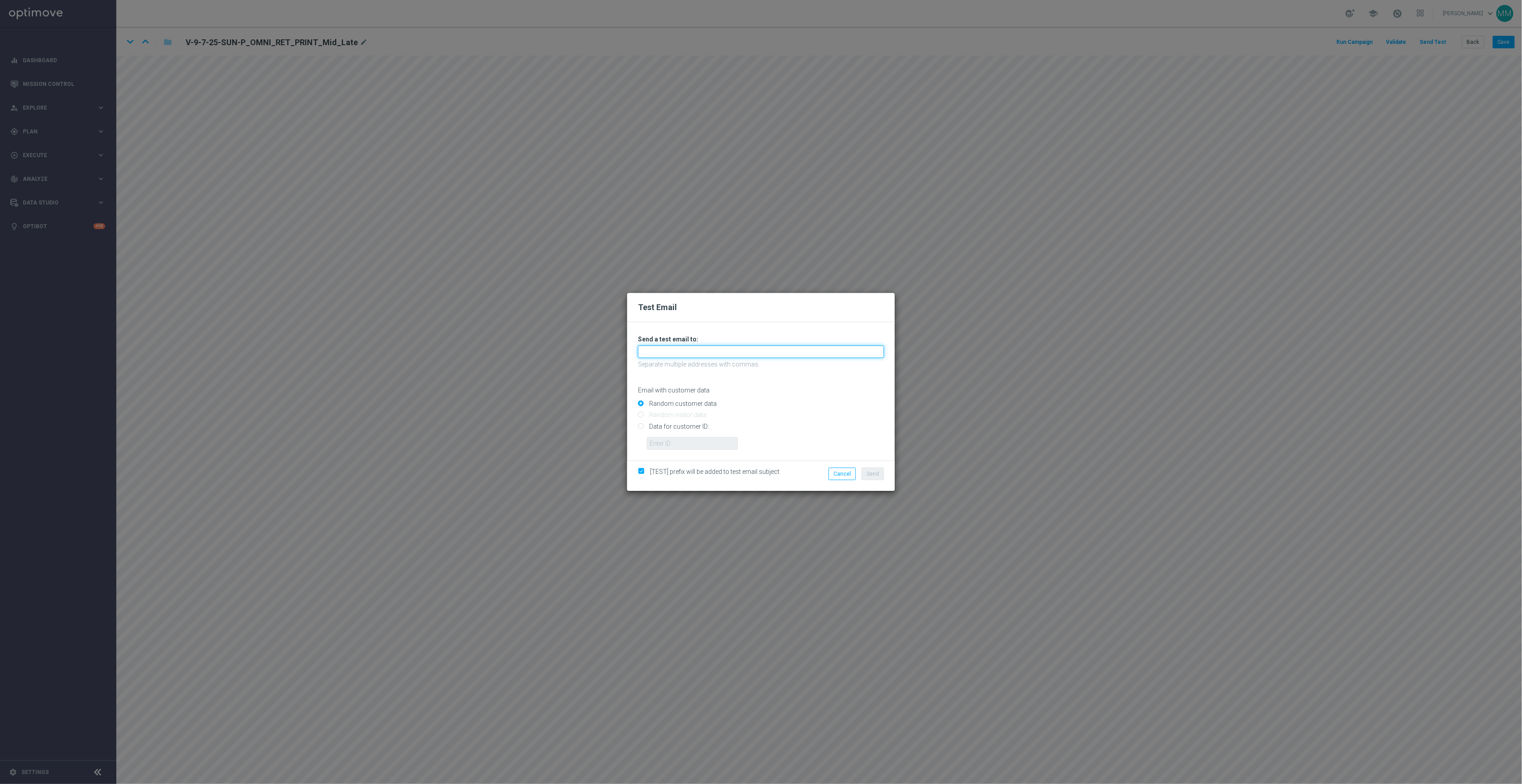
click at [645, 350] on input "text" at bounding box center [761, 352] width 246 height 12
paste input "[EMAIL_ADDRESS][DOMAIN_NAME]"
type input "staples.96a1-bc9s5@litmusemail.com"
click at [703, 428] on input "Data for customer ID:" at bounding box center [761, 430] width 246 height 12
radio input "true"
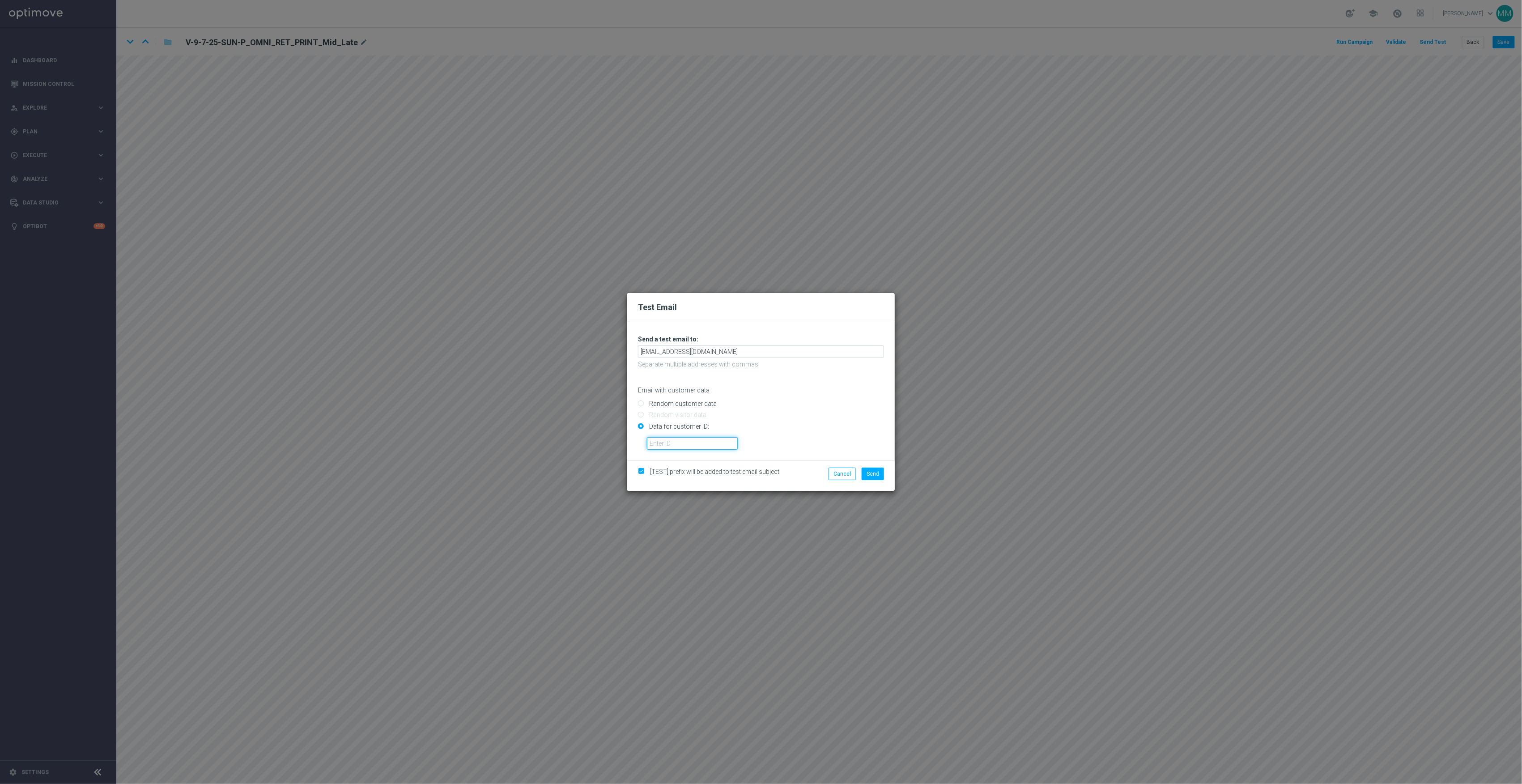
click at [705, 442] on input "text" at bounding box center [692, 443] width 91 height 12
paste input "10002564155"
type input "10002564155"
click at [877, 471] on span "Send" at bounding box center [873, 474] width 12 height 6
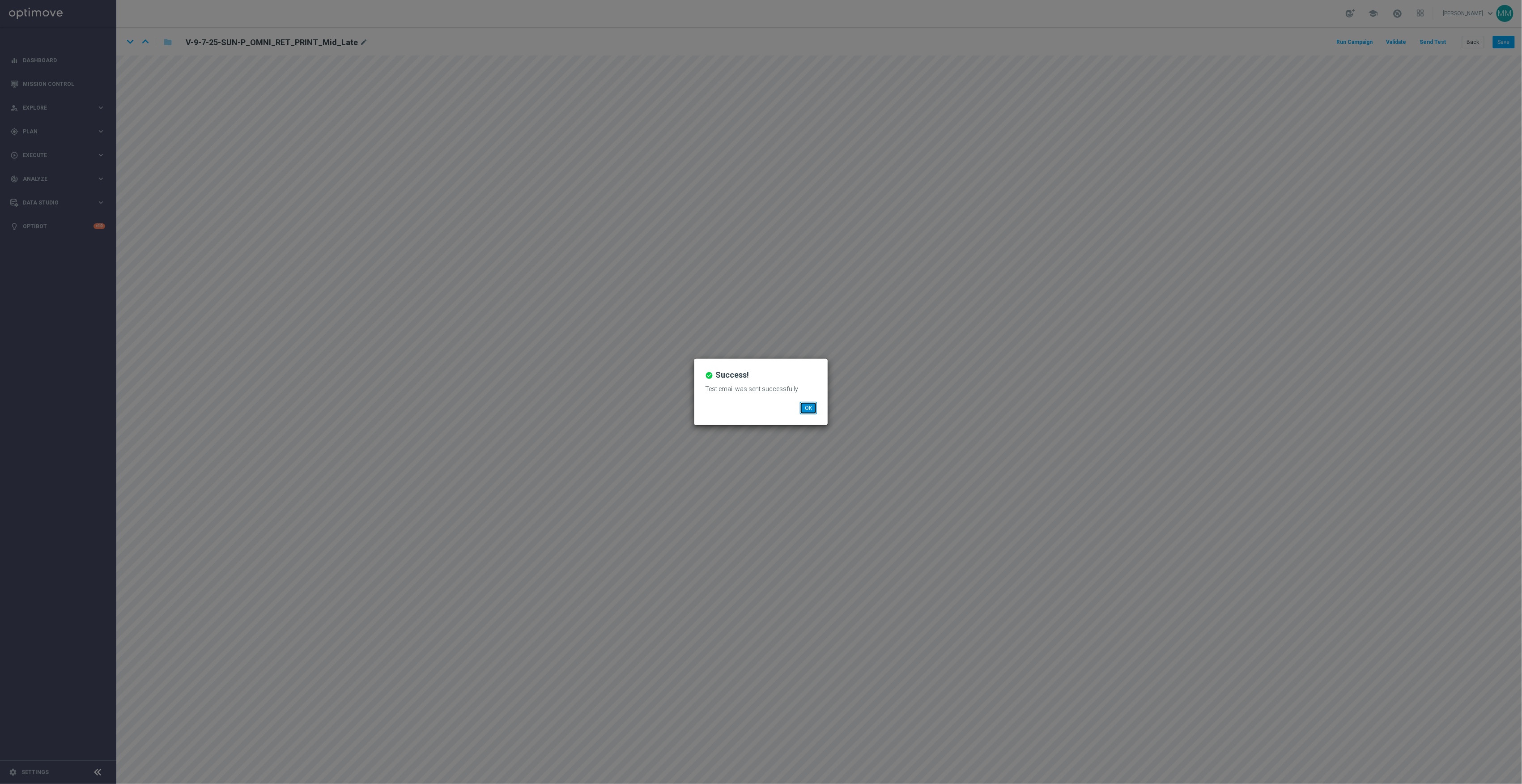
click at [809, 412] on button "OK" at bounding box center [808, 408] width 17 height 12
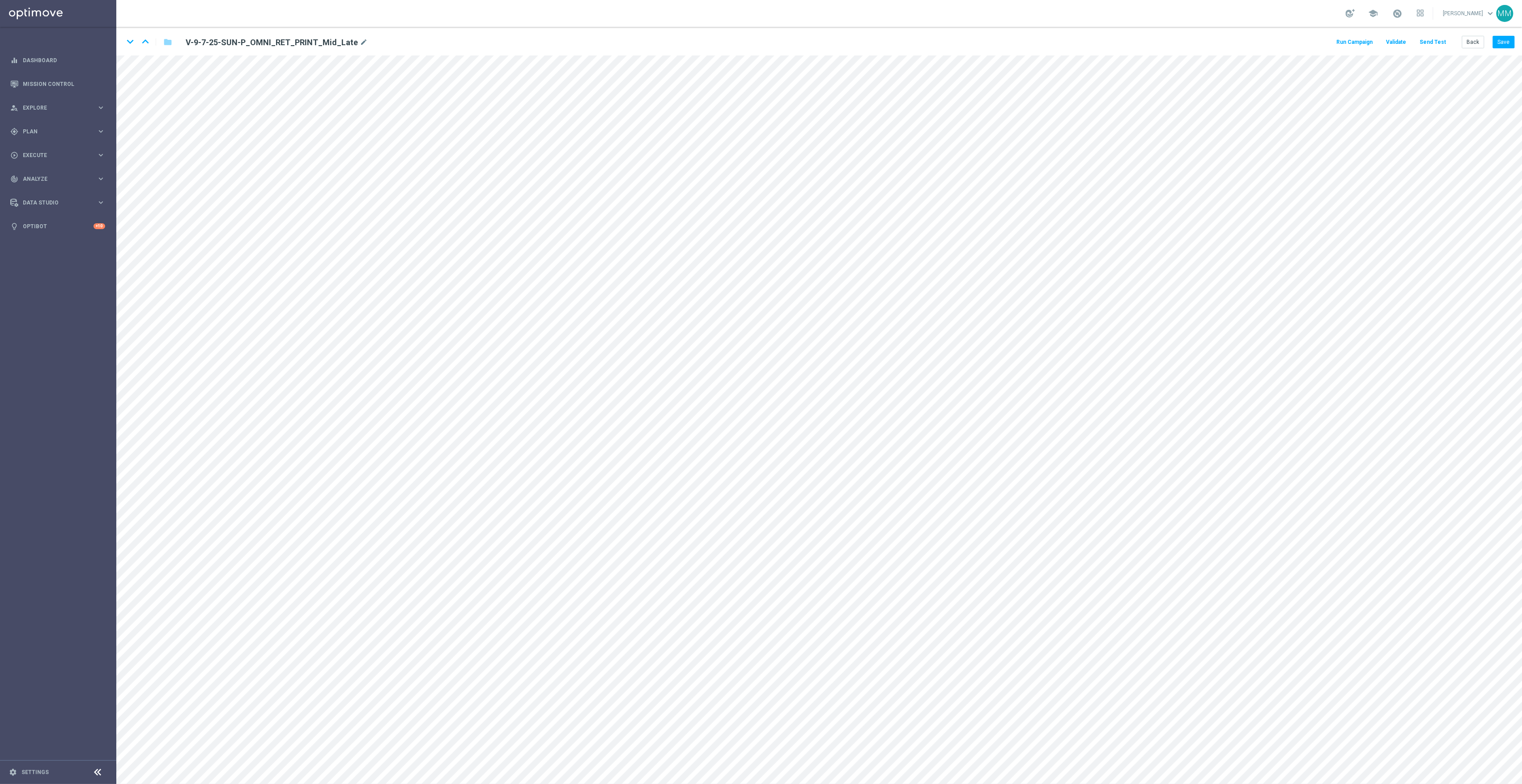
click at [1438, 38] on button "Send Test" at bounding box center [1433, 42] width 29 height 12
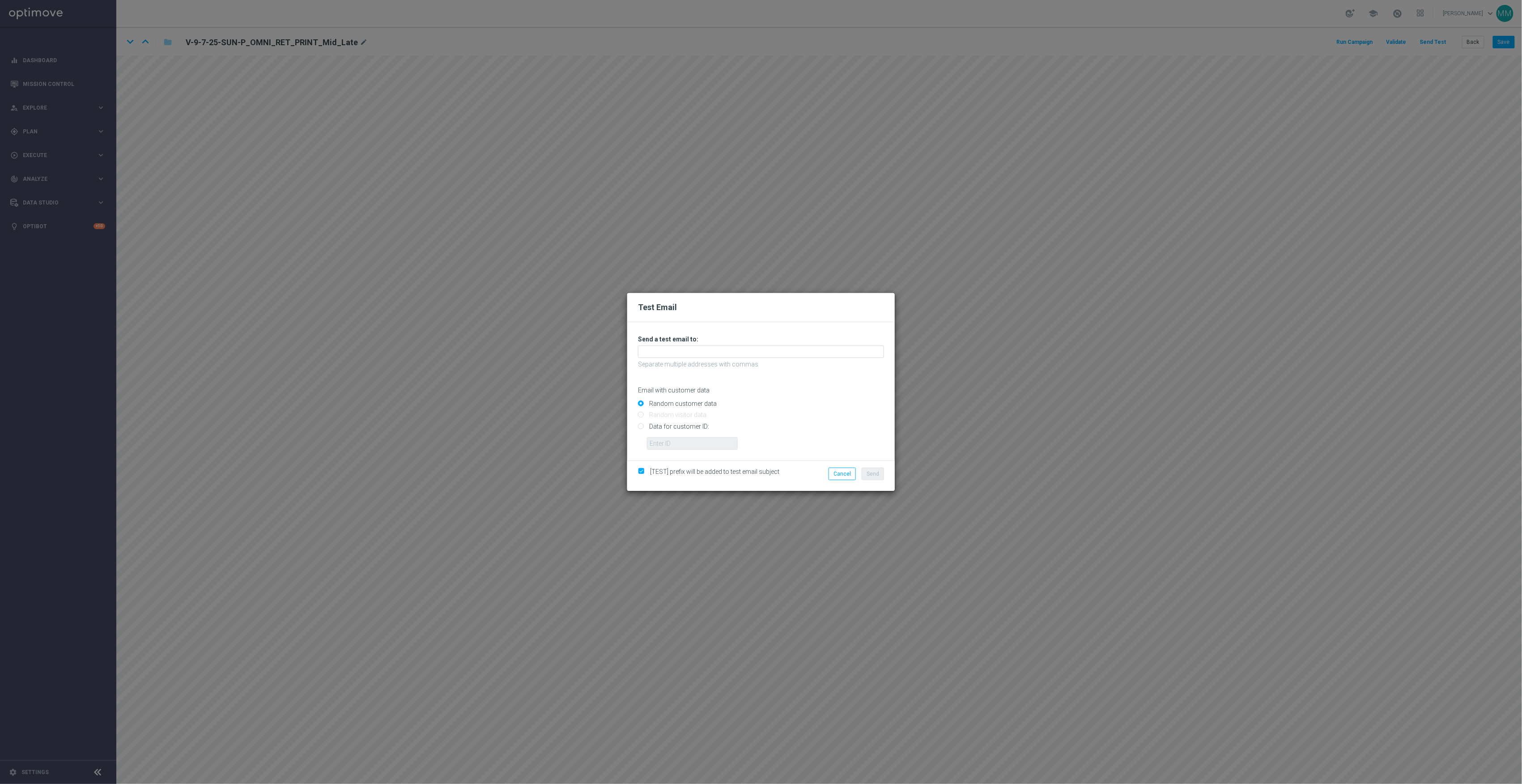
click at [697, 427] on input "Data for customer ID:" at bounding box center [761, 430] width 246 height 12
radio input "true"
click at [697, 442] on input "text" at bounding box center [692, 443] width 91 height 12
paste input "10000024919"
type input "10000024919"
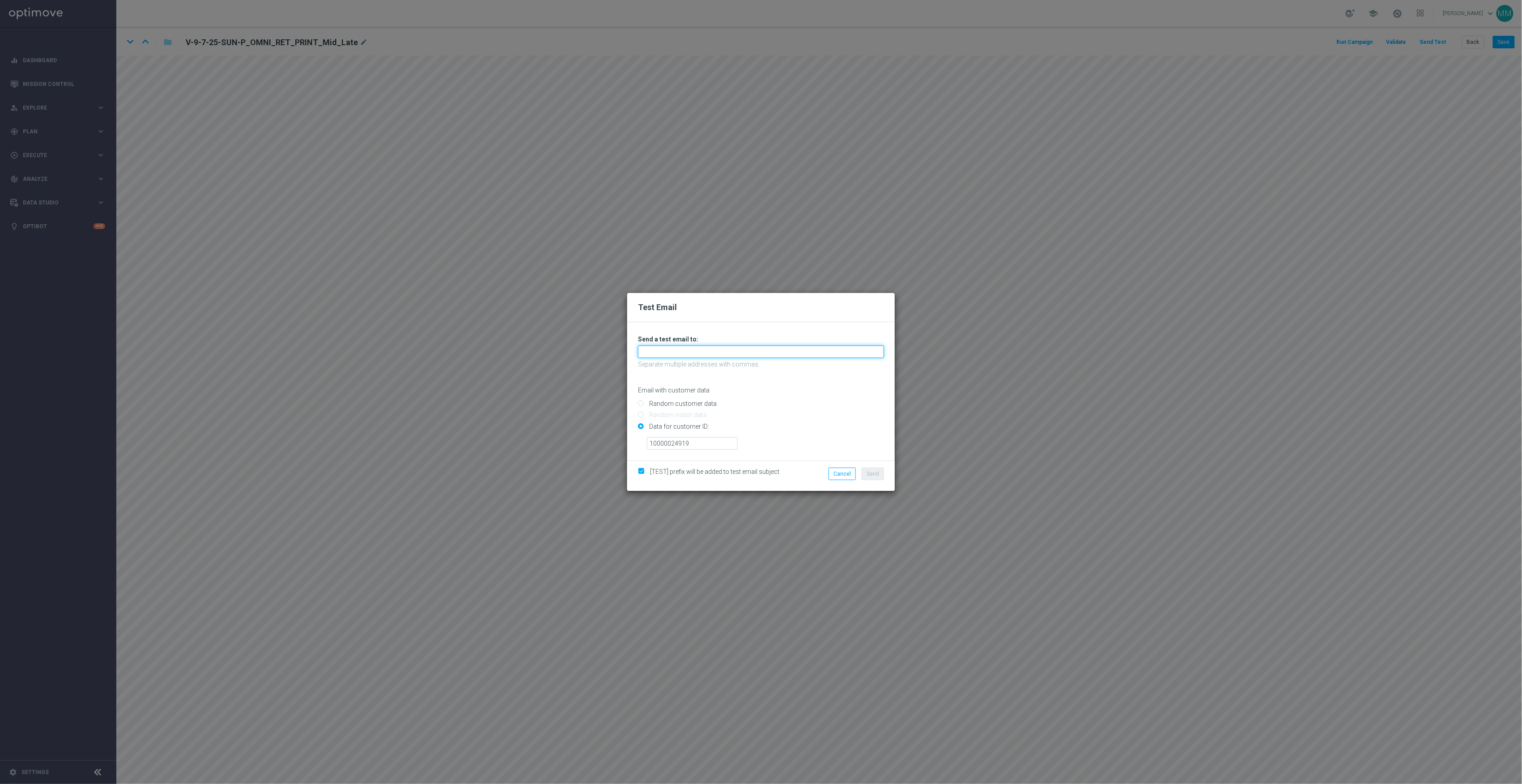
click at [817, 349] on input "text" at bounding box center [761, 352] width 246 height 12
paste input "[EMAIL_ADDRESS][DOMAIN_NAME]"
type input "[EMAIL_ADDRESS][DOMAIN_NAME]"
click at [873, 473] on span "Send" at bounding box center [873, 474] width 12 height 6
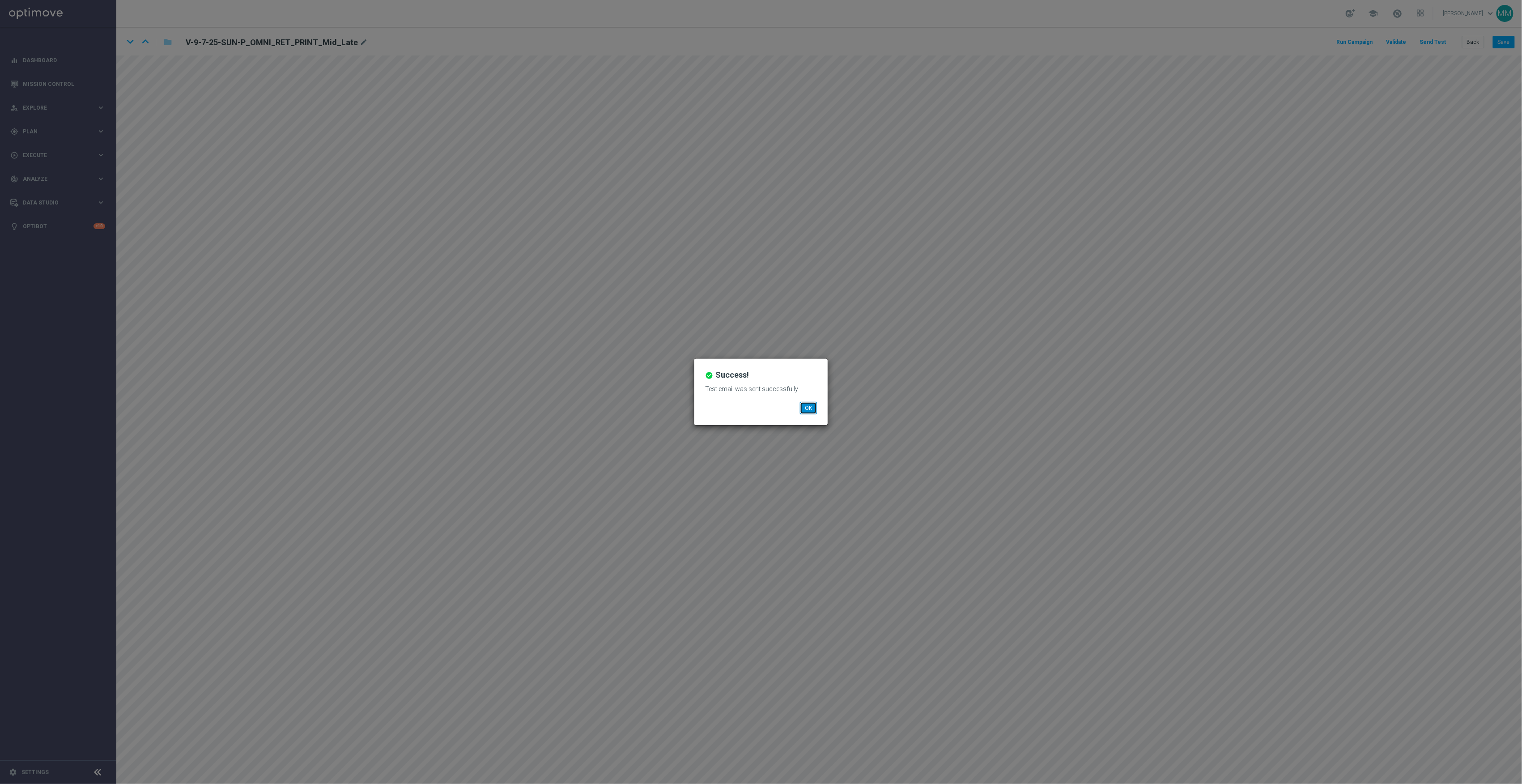
click at [806, 408] on button "OK" at bounding box center [808, 408] width 17 height 12
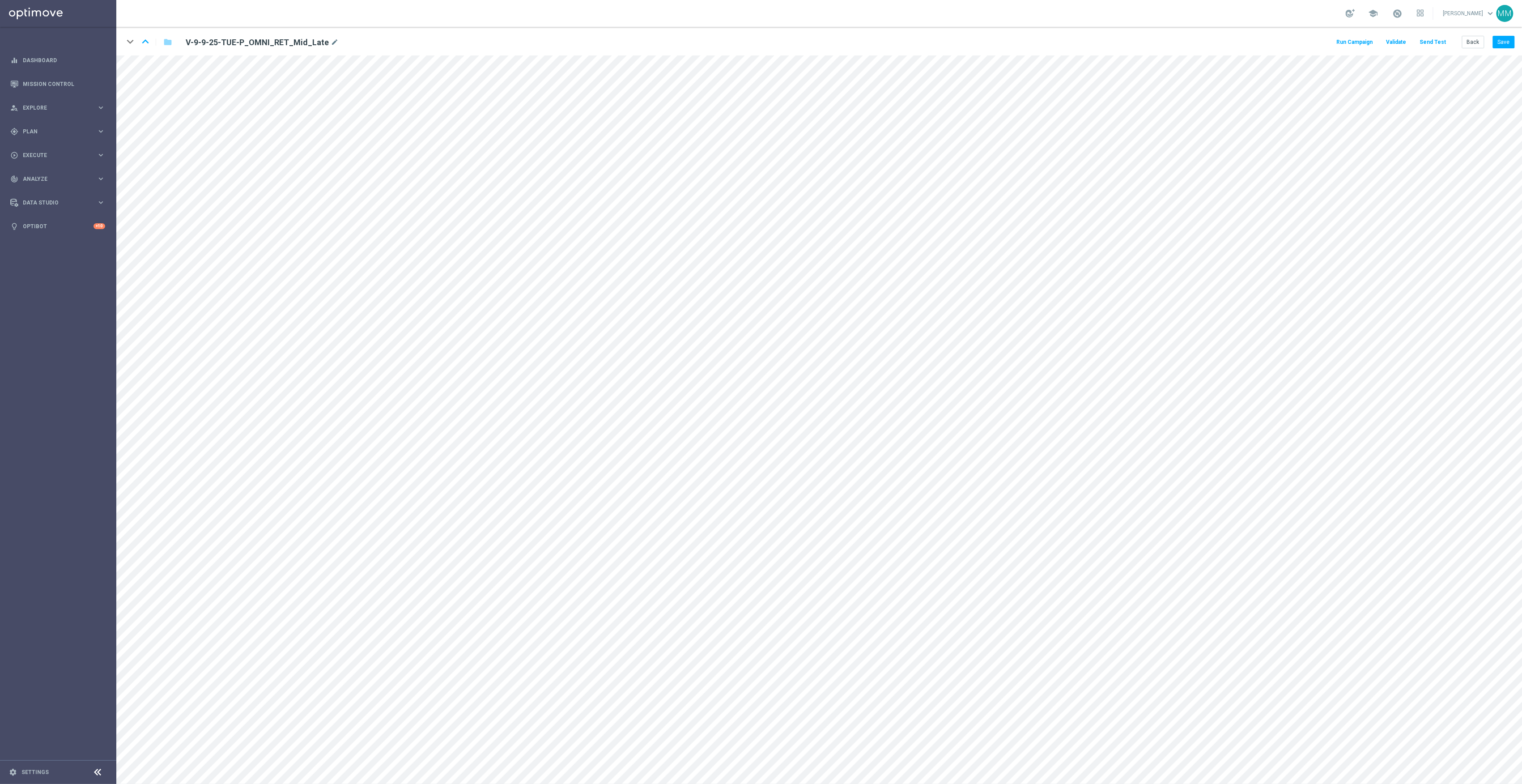
click at [1433, 44] on button "Send Test" at bounding box center [1433, 42] width 29 height 12
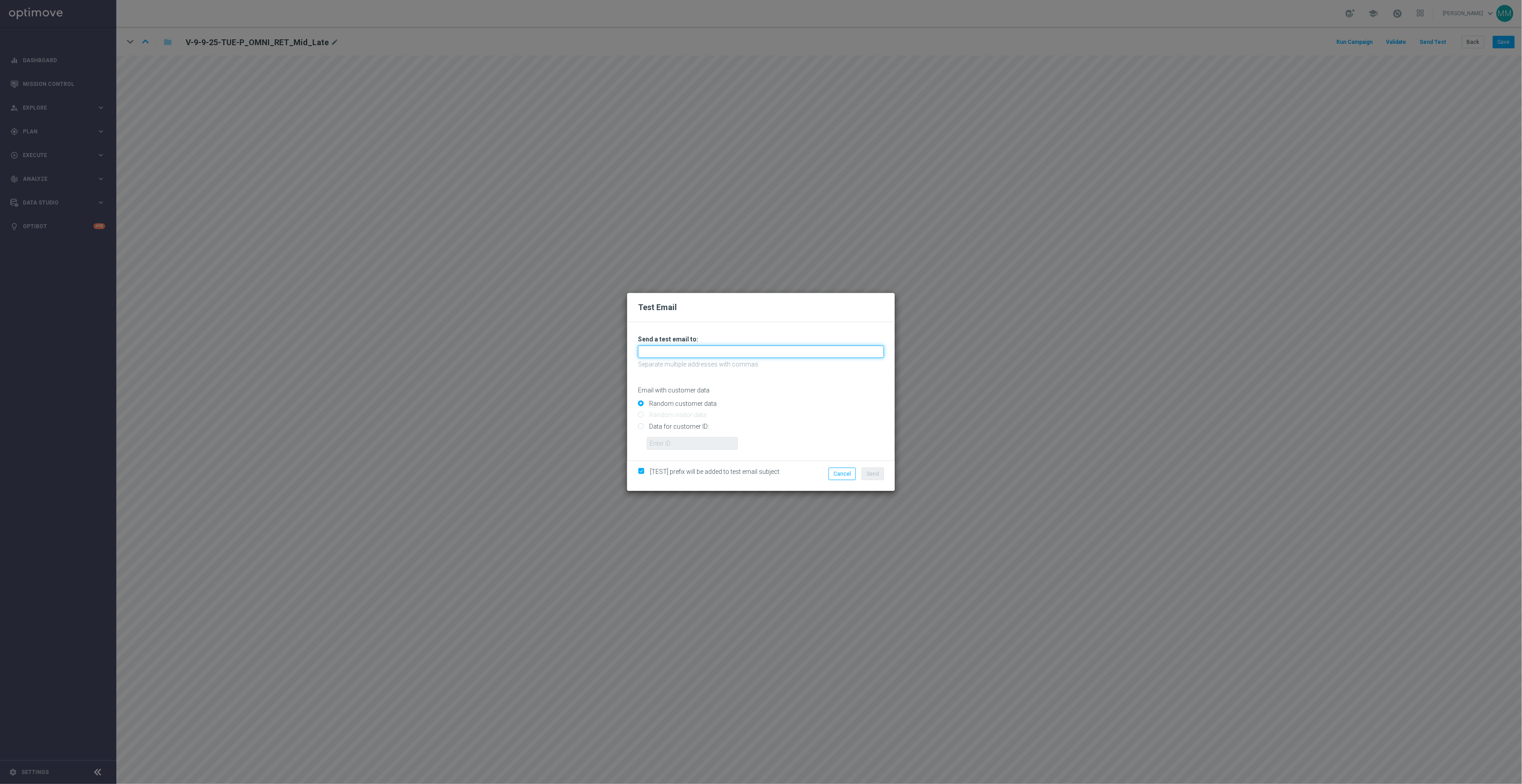
click at [698, 353] on input "text" at bounding box center [761, 352] width 246 height 12
paste input "staples.96a1-bc9se@litmusemail.com"
type input "staples.96a1-bc9se@litmusemail.com"
click at [695, 426] on input "Data for customer ID:" at bounding box center [761, 430] width 246 height 12
radio input "true"
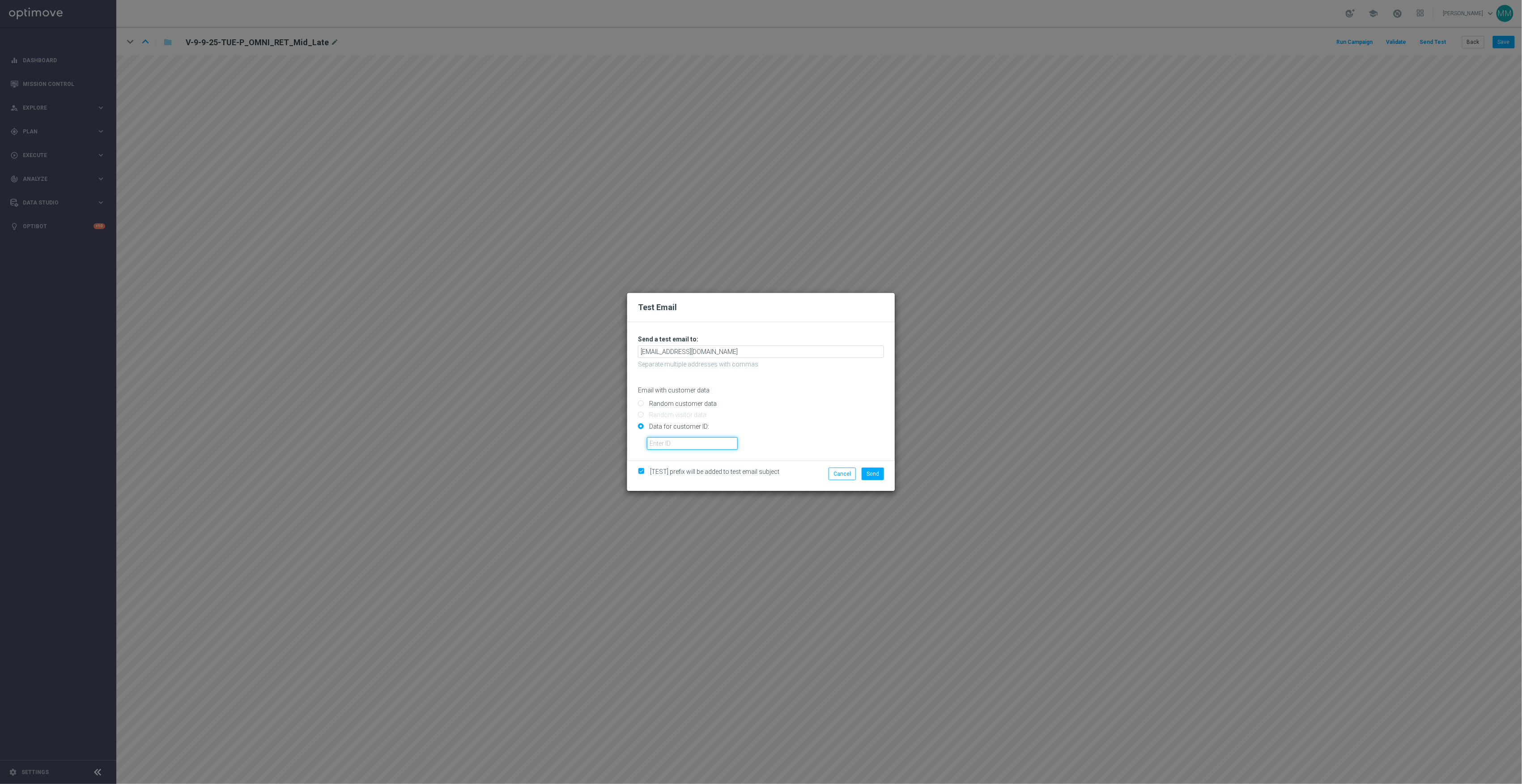
click at [692, 443] on input "text" at bounding box center [692, 443] width 91 height 12
paste input "10002564155"
type input "10002564155"
click at [873, 473] on span "Send" at bounding box center [873, 474] width 12 height 6
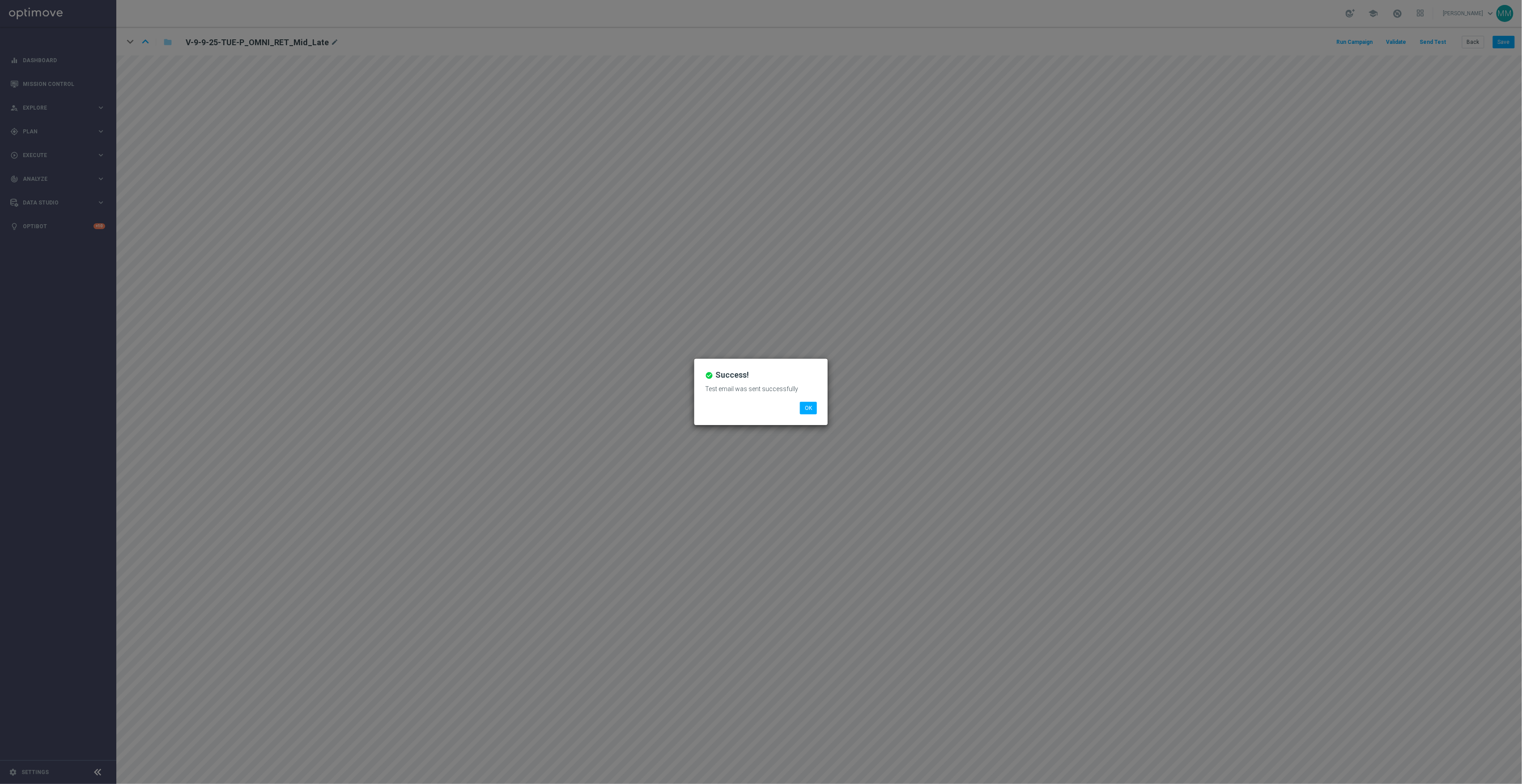
click at [806, 414] on div "check_circle Success! Test email was sent successfully OK" at bounding box center [761, 392] width 134 height 66
click at [806, 411] on button "OK" at bounding box center [808, 408] width 17 height 12
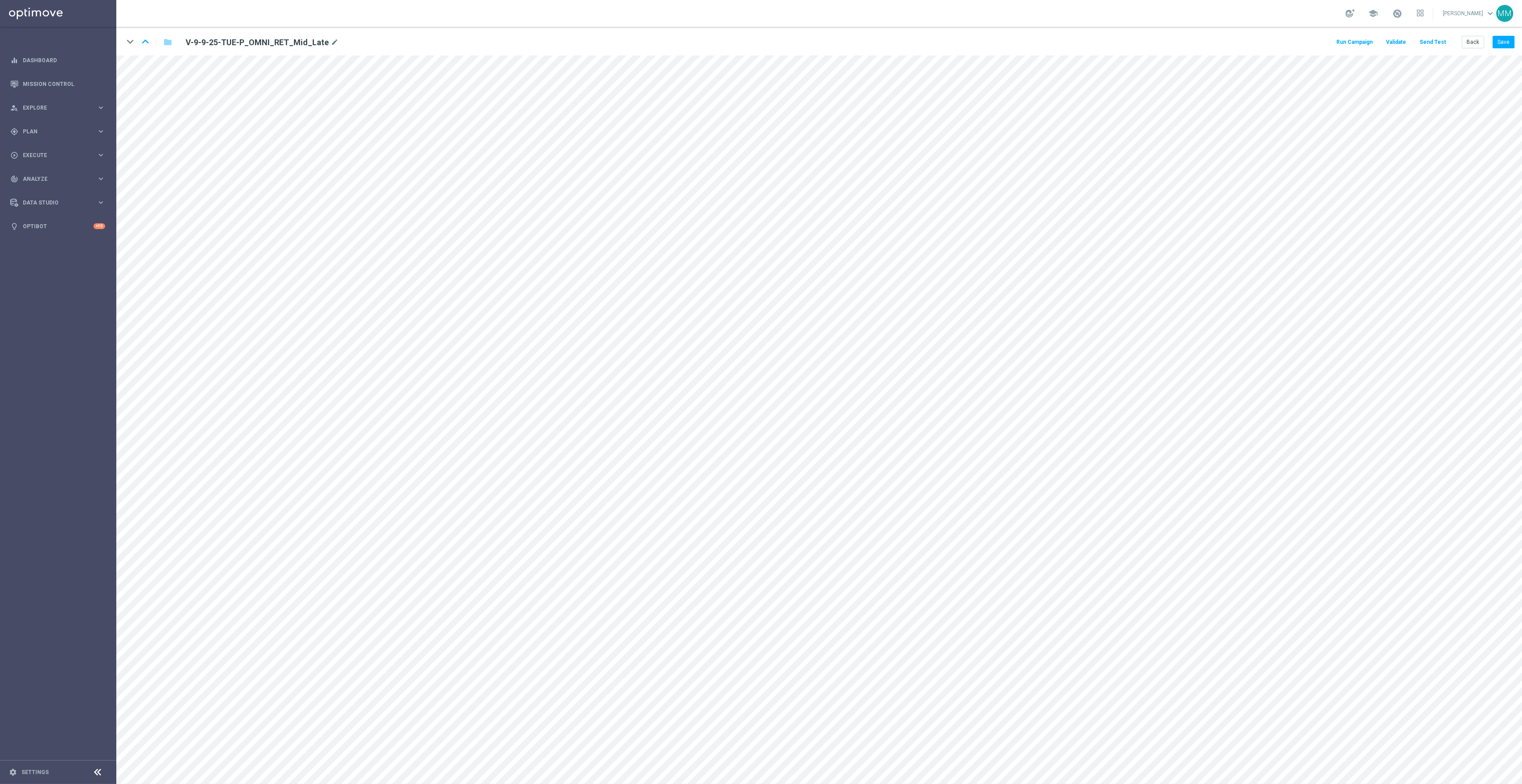
click at [1434, 45] on button "Send Test" at bounding box center [1433, 42] width 29 height 12
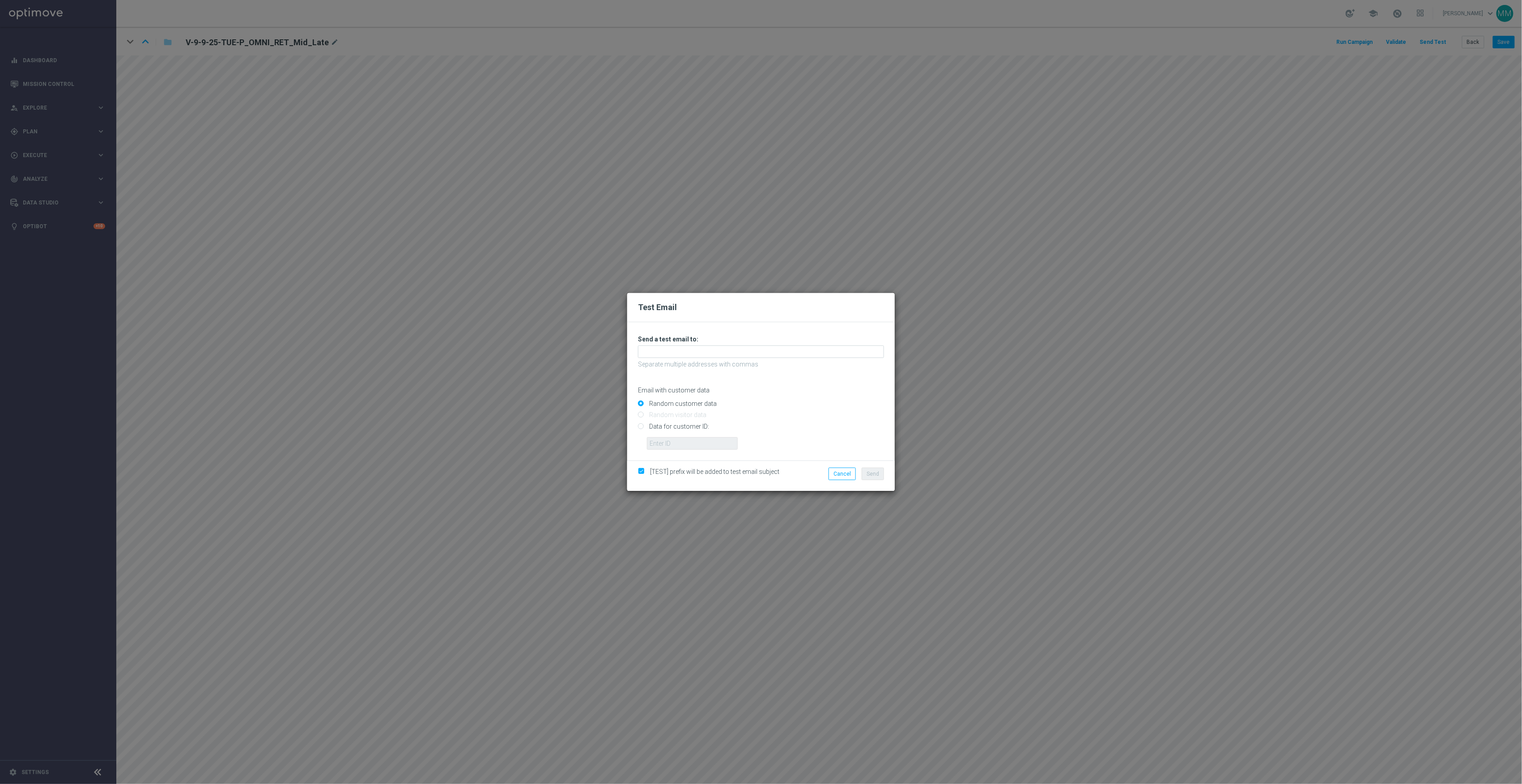
click at [689, 427] on input "Data for customer ID:" at bounding box center [761, 430] width 246 height 12
radio input "true"
click at [690, 444] on input "text" at bounding box center [692, 443] width 91 height 12
paste input "10000024919"
type input "10000024919"
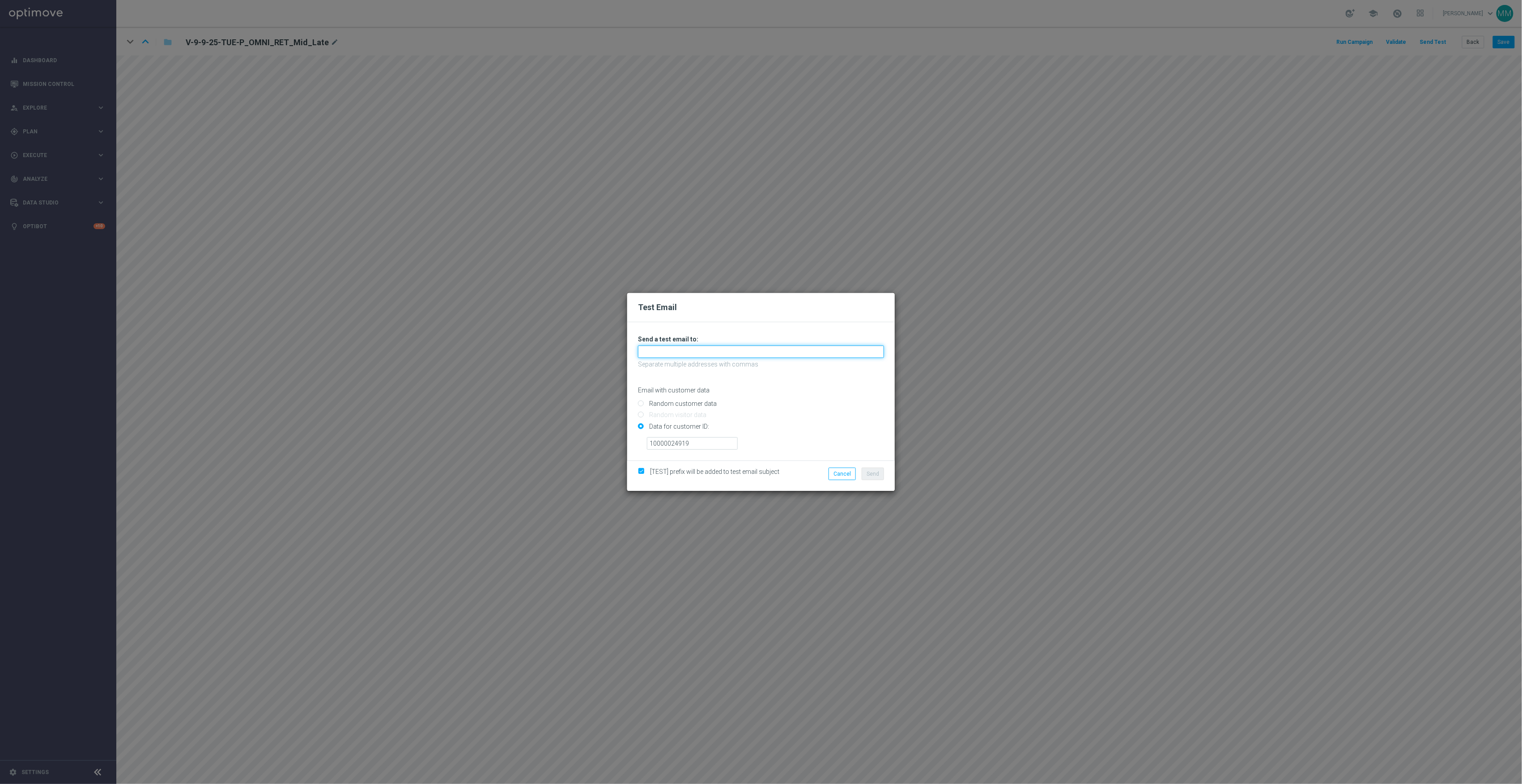
click at [754, 349] on input "text" at bounding box center [761, 352] width 246 height 12
paste input "[EMAIL_ADDRESS][DOMAIN_NAME]"
type input "[EMAIL_ADDRESS][DOMAIN_NAME]"
click at [876, 477] on button "Send" at bounding box center [873, 473] width 22 height 12
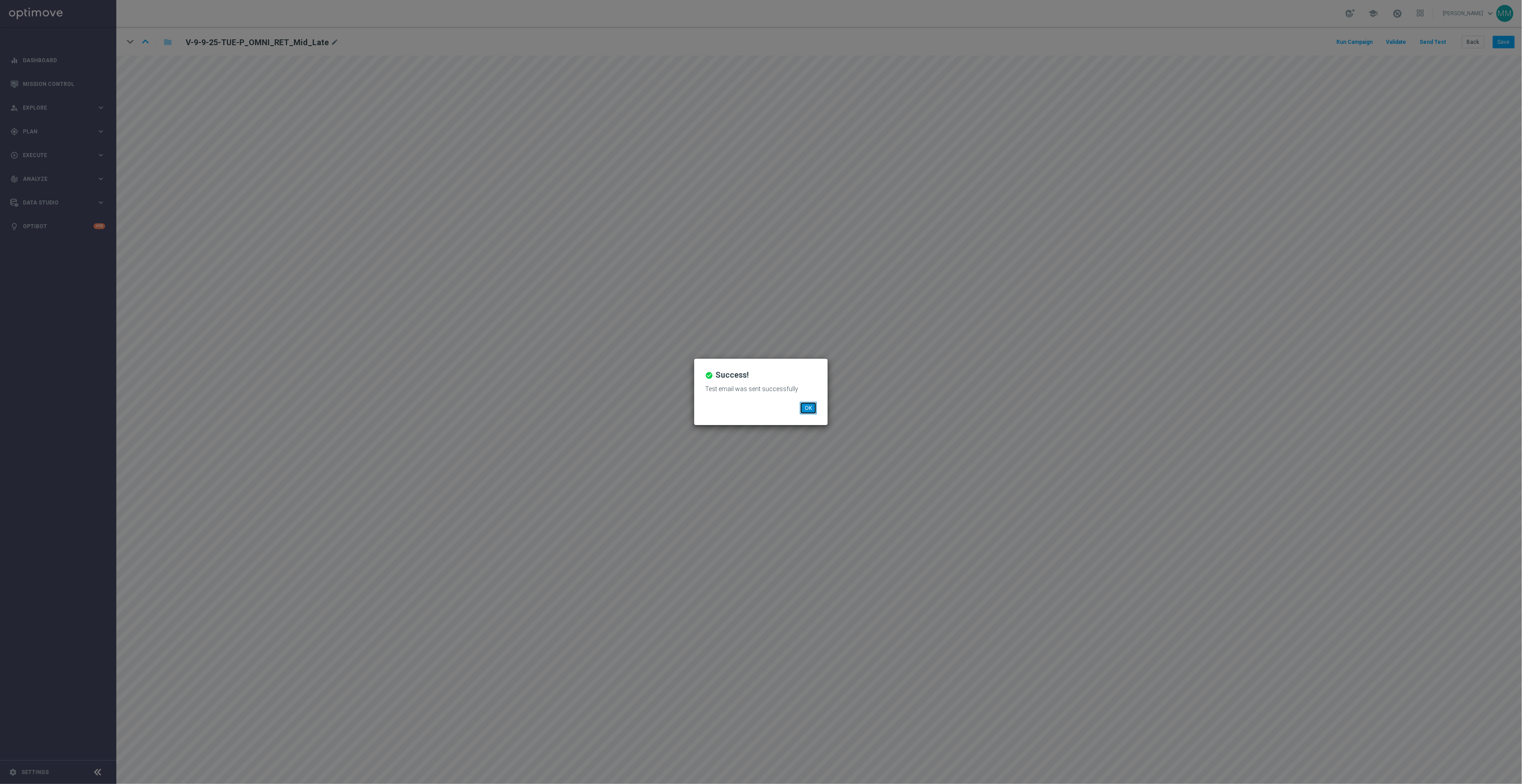
click at [806, 412] on button "OK" at bounding box center [808, 408] width 17 height 12
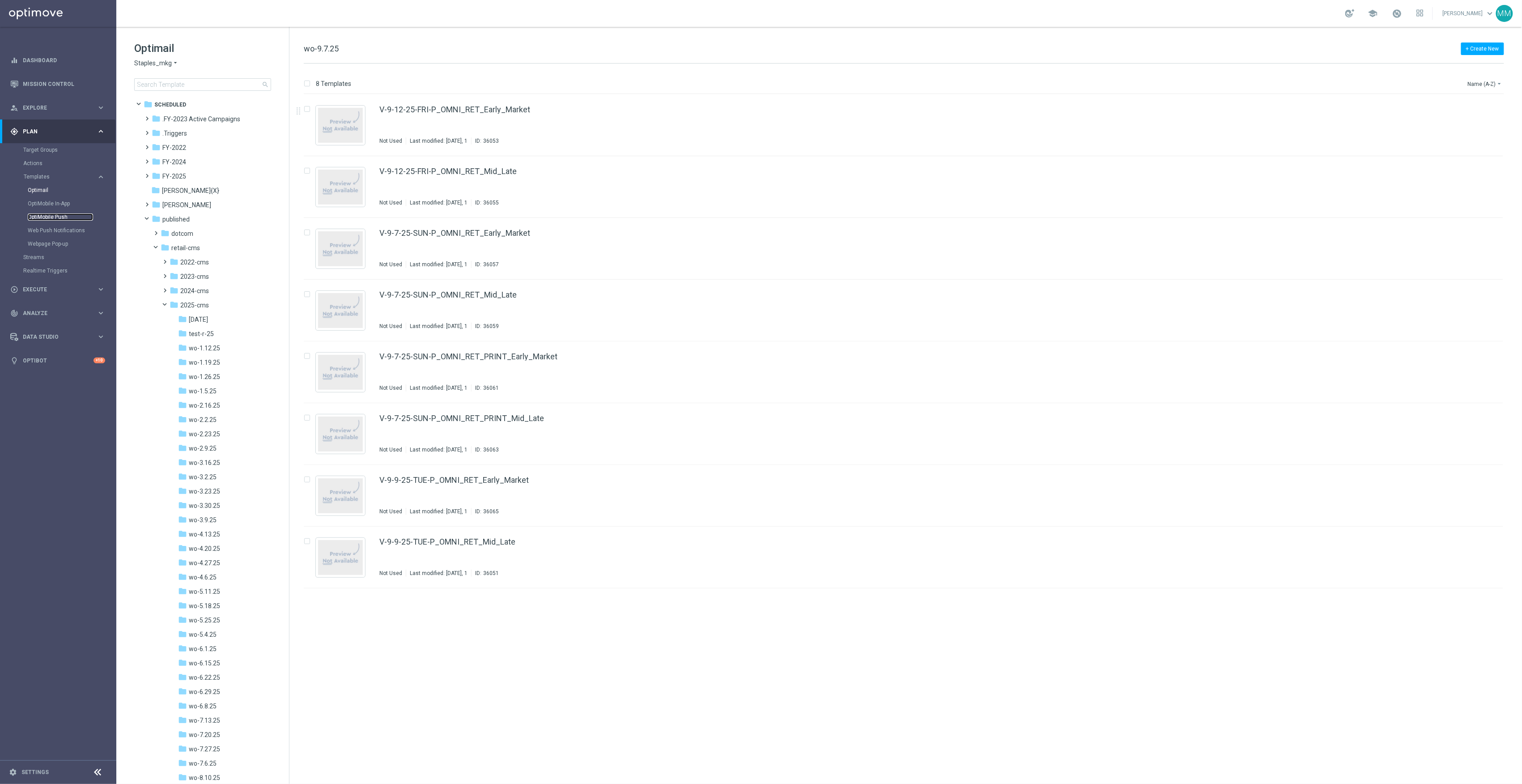
click at [64, 216] on link "OptiMobile Push" at bounding box center [60, 217] width 66 height 7
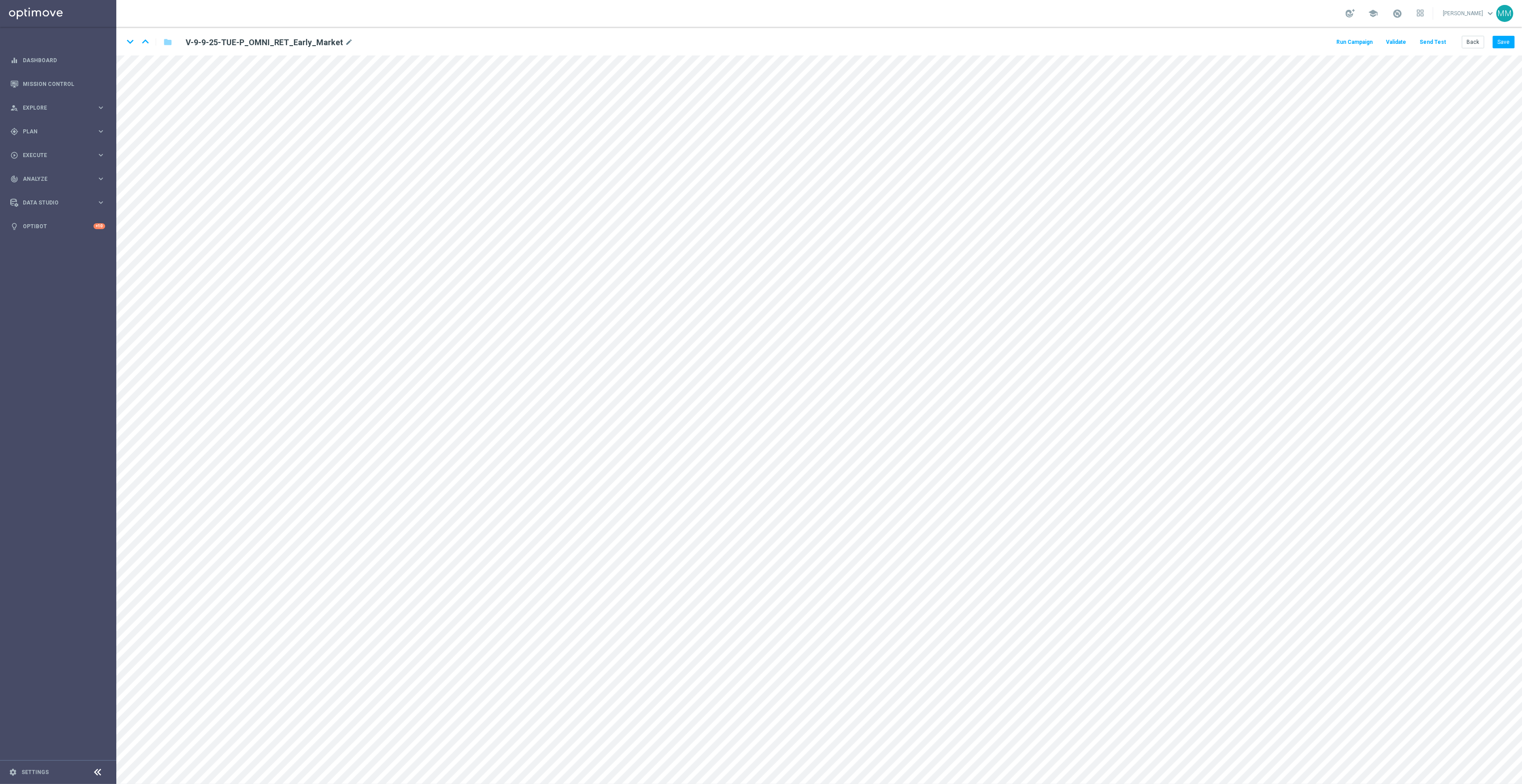
click at [1437, 41] on button "Send Test" at bounding box center [1433, 42] width 29 height 12
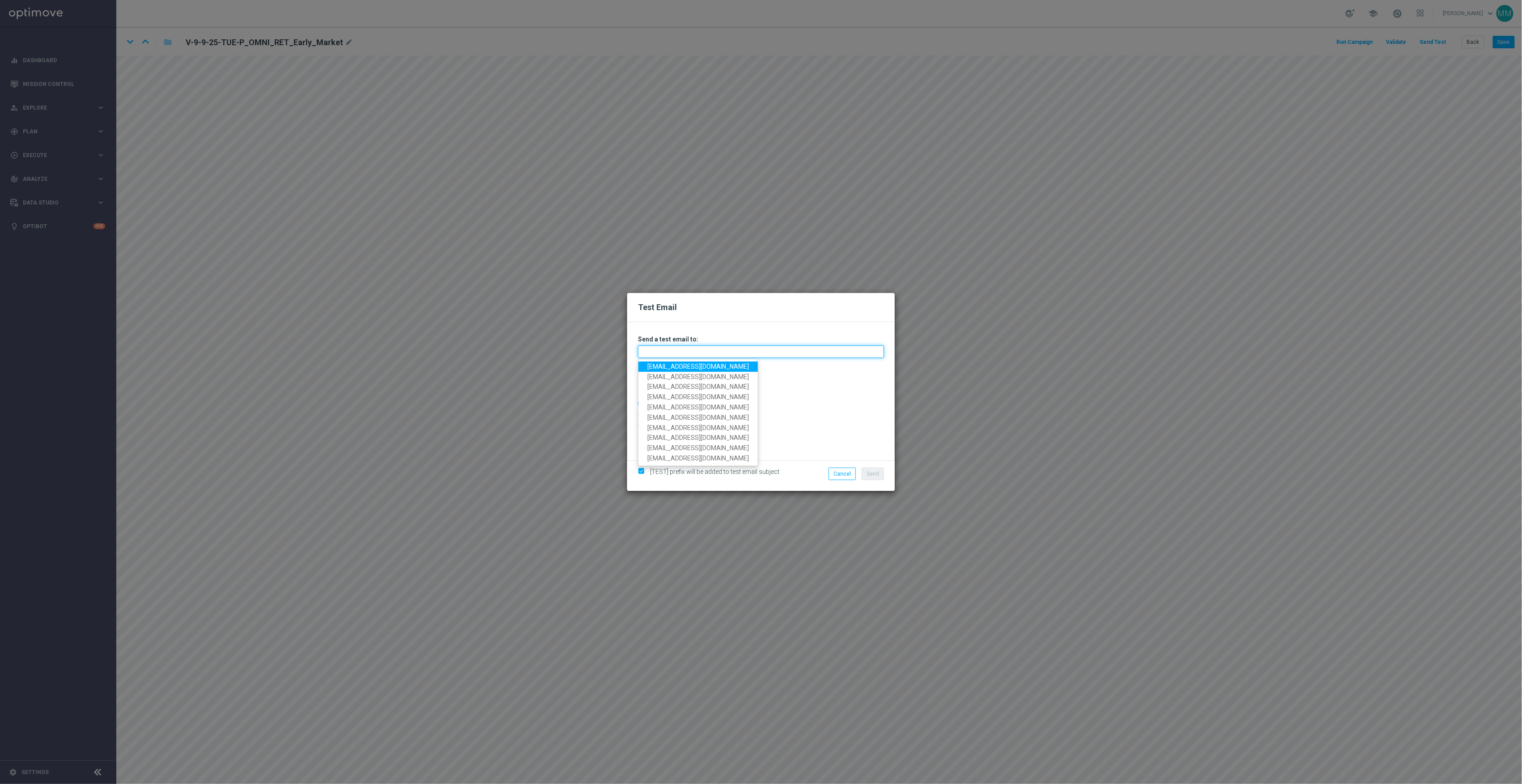
click at [812, 351] on input "text" at bounding box center [761, 352] width 246 height 12
paste input "[EMAIL_ADDRESS][DOMAIN_NAME]"
type input "[EMAIL_ADDRESS][DOMAIN_NAME]"
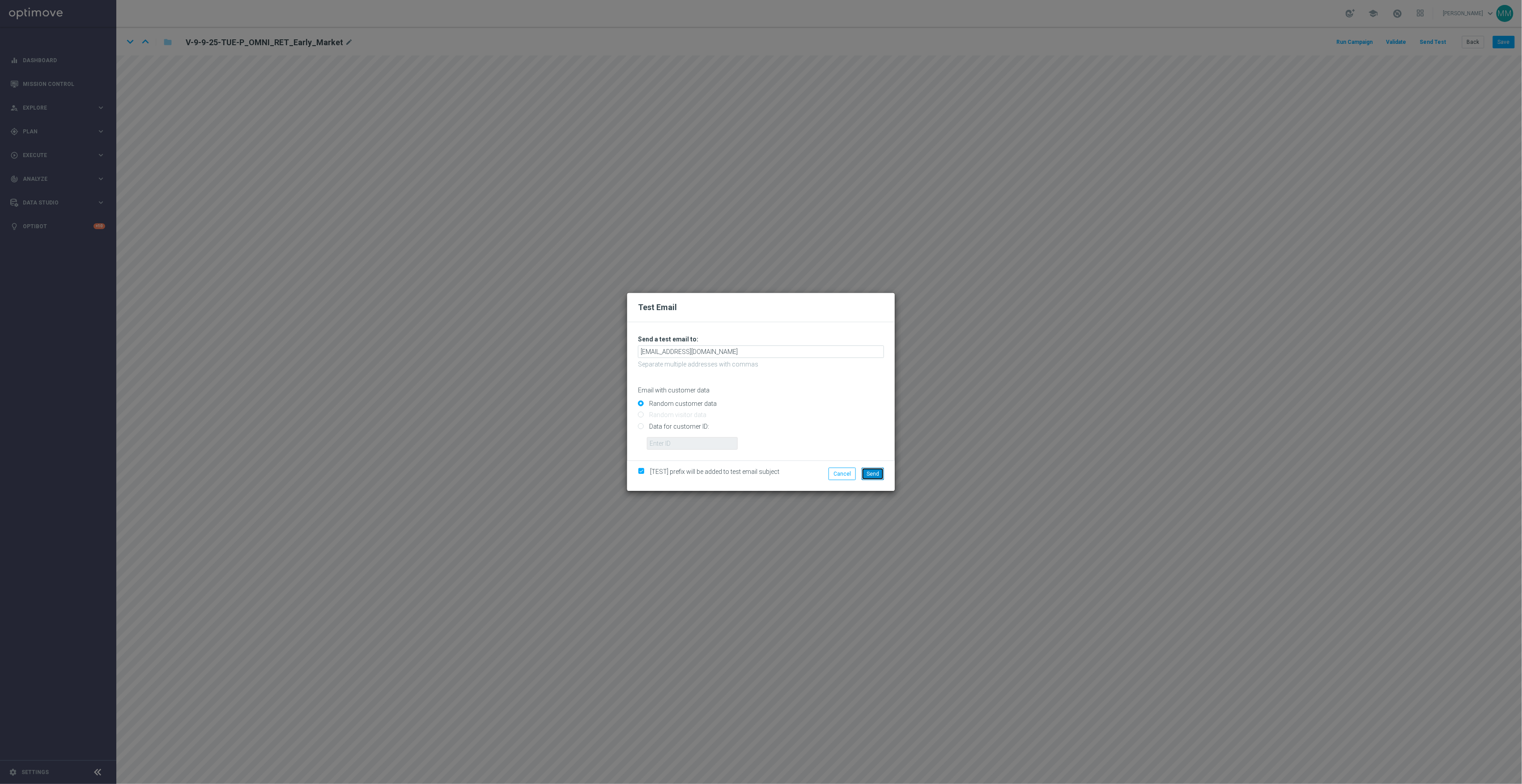
click at [868, 473] on span "Send" at bounding box center [873, 474] width 12 height 6
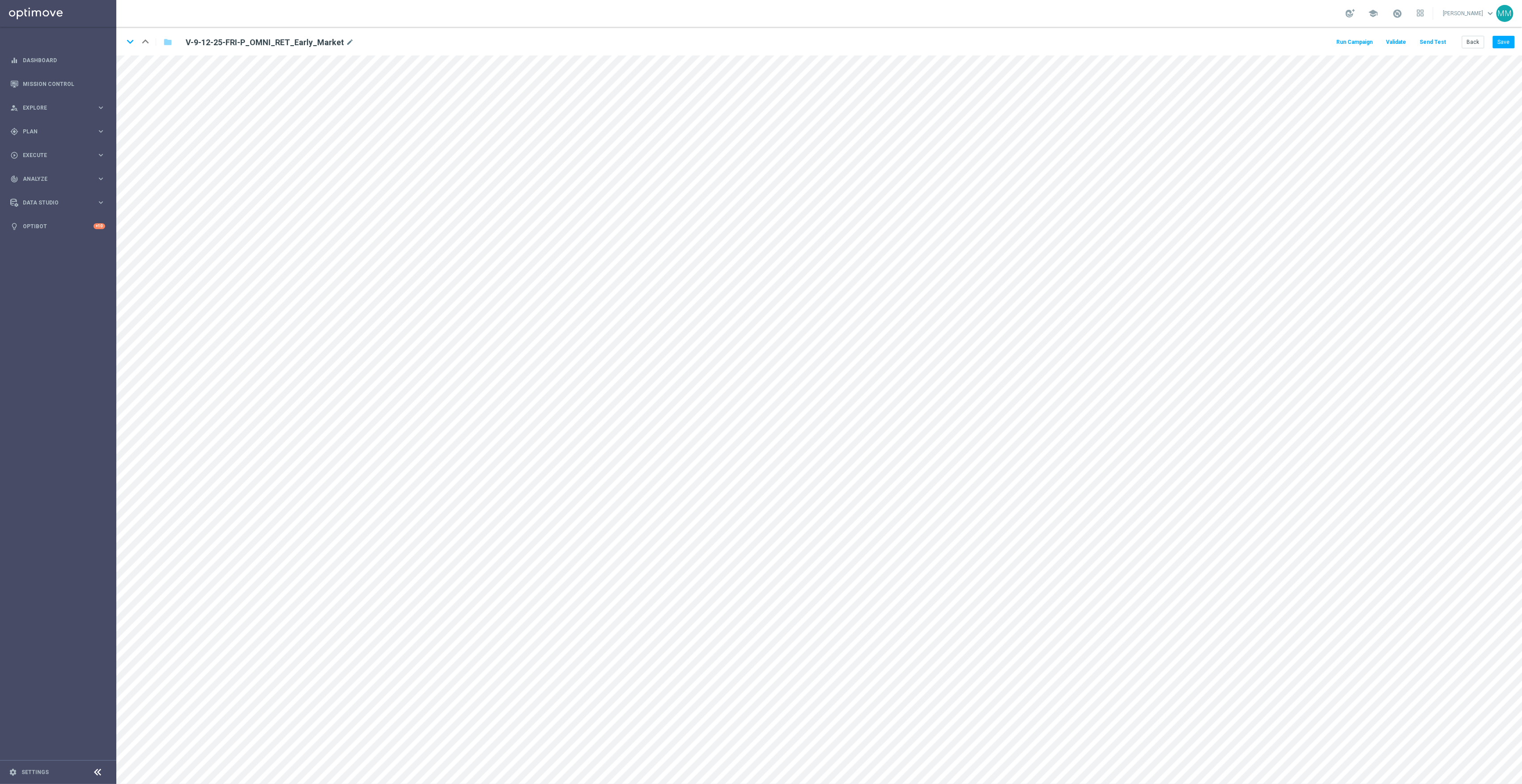
click at [1436, 37] on button "Send Test" at bounding box center [1433, 42] width 29 height 12
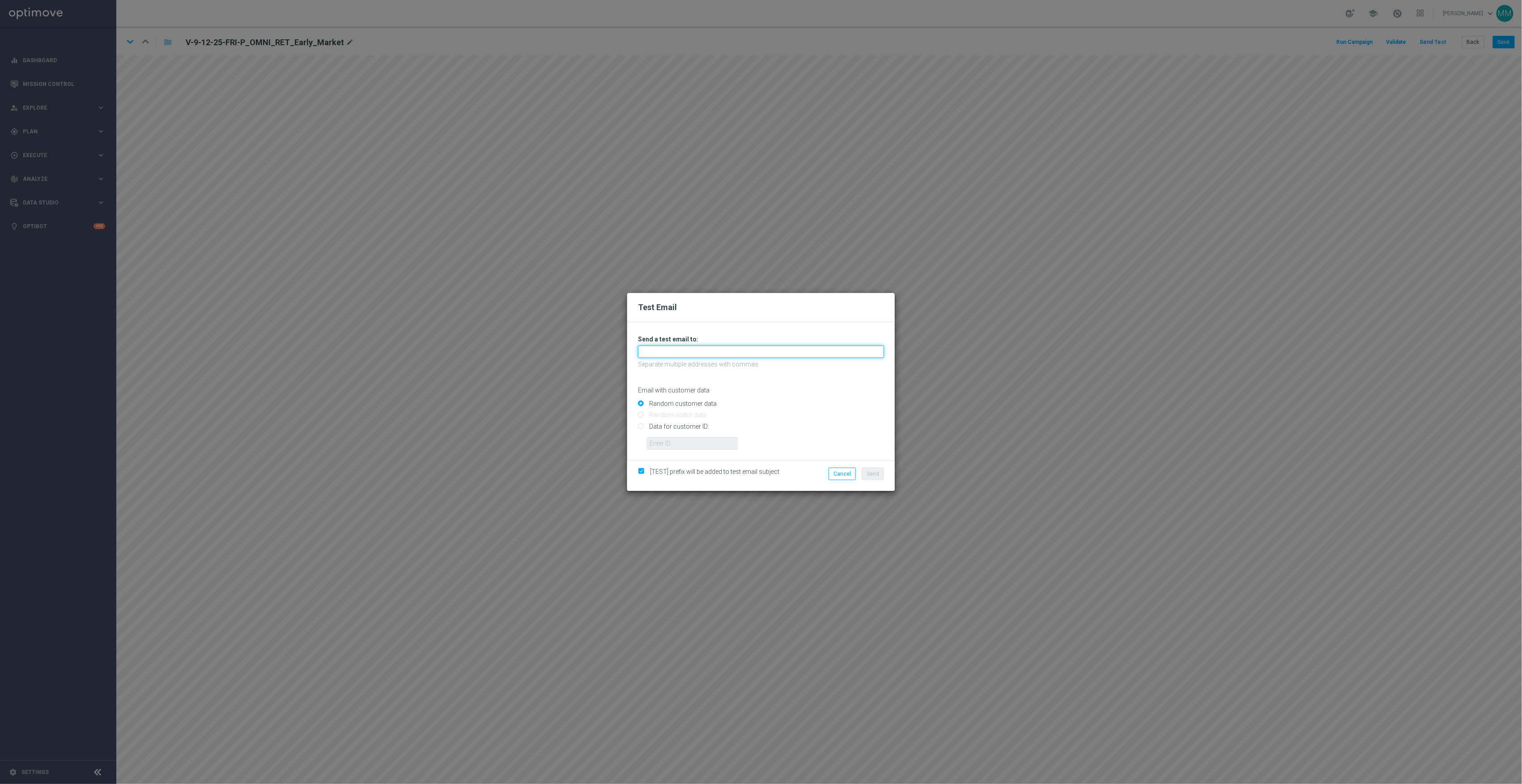
click at [753, 352] on input "text" at bounding box center [761, 352] width 246 height 12
paste input "[EMAIL_ADDRESS][DOMAIN_NAME]"
type input "[EMAIL_ADDRESS][DOMAIN_NAME]"
click at [879, 474] on span "Send" at bounding box center [873, 474] width 12 height 6
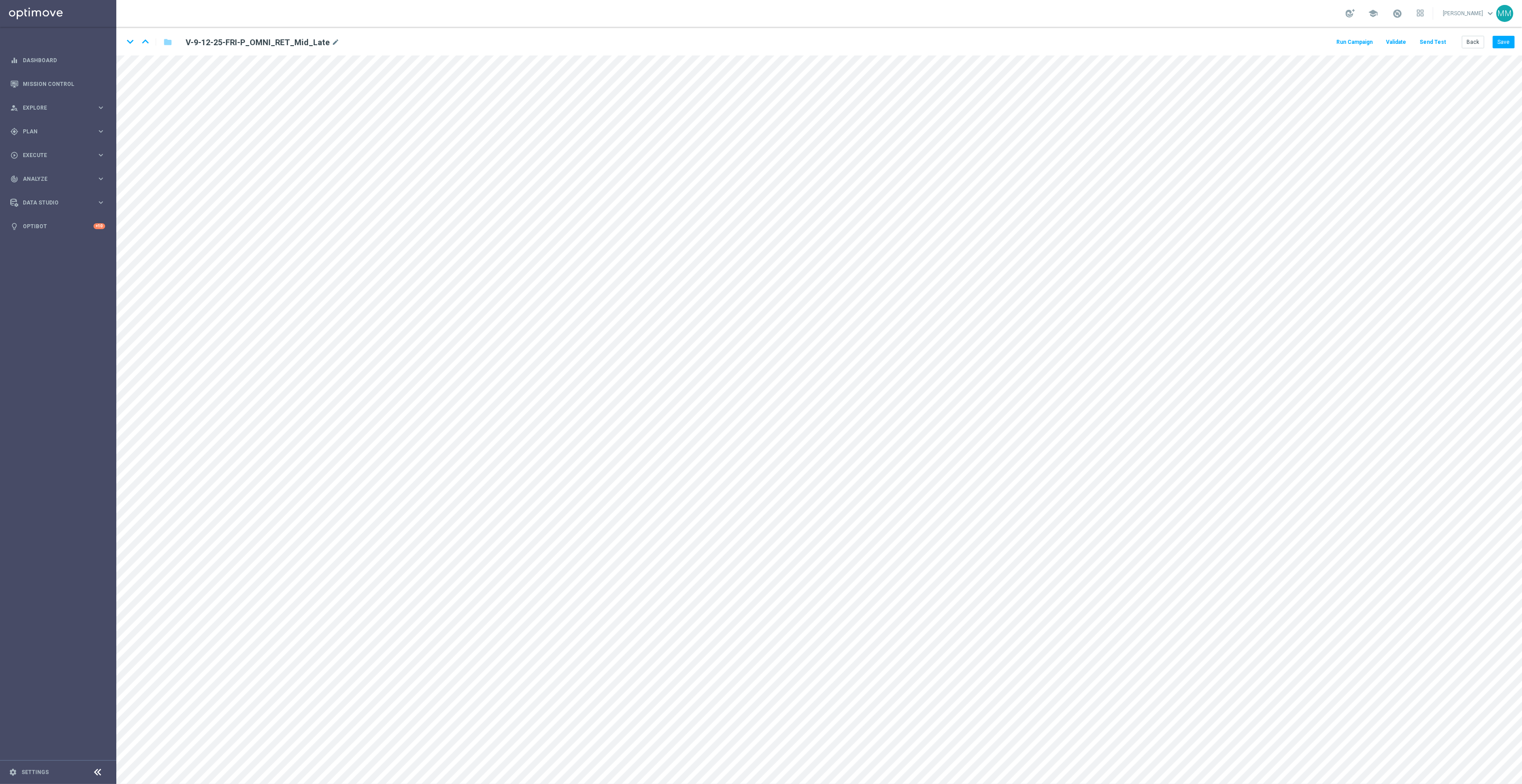
click at [1433, 43] on button "Send Test" at bounding box center [1433, 42] width 29 height 12
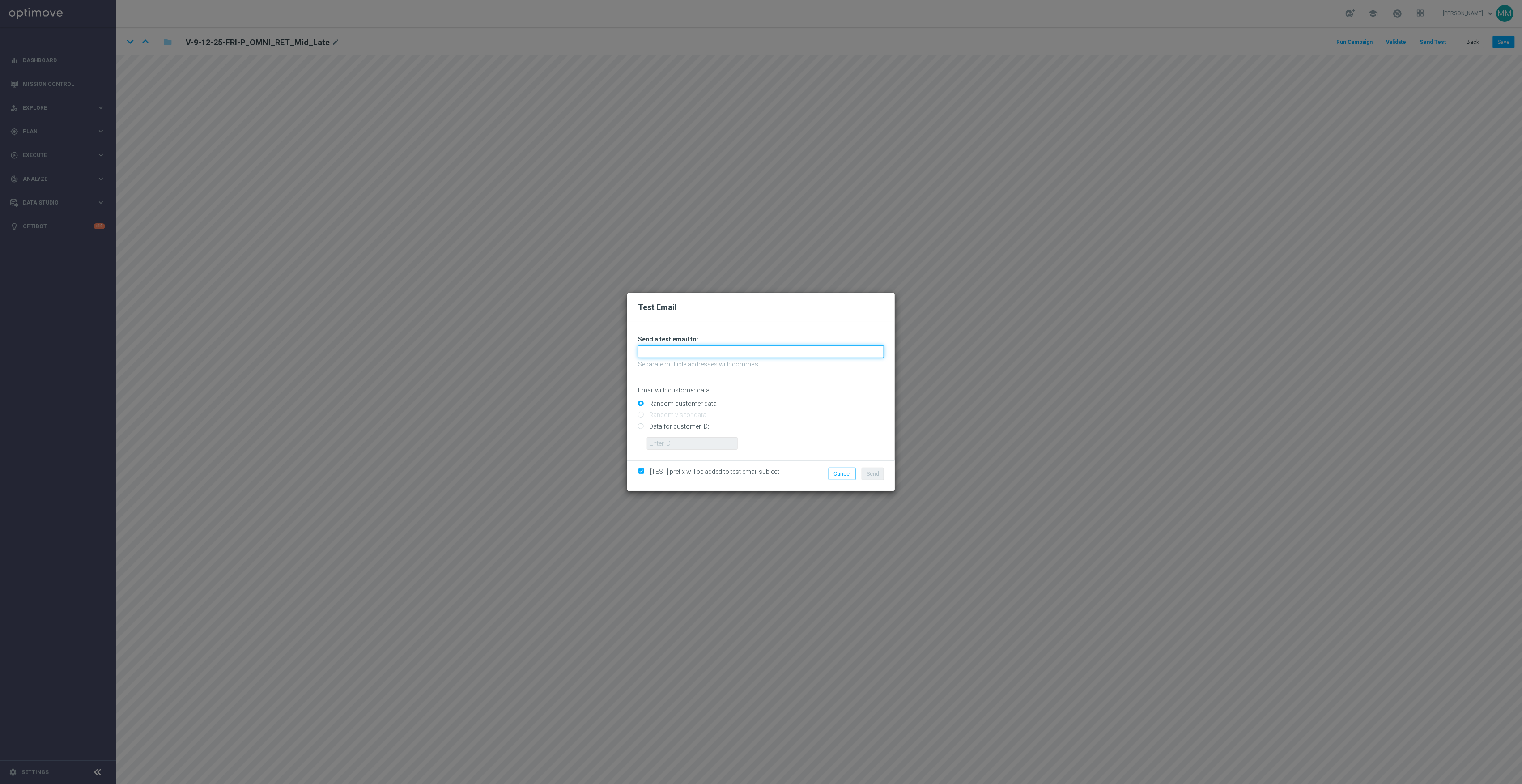
click at [670, 350] on input "text" at bounding box center [761, 352] width 246 height 12
paste input "[EMAIL_ADDRESS][DOMAIN_NAME]"
type input "[EMAIL_ADDRESS][DOMAIN_NAME]"
click at [684, 426] on input "Data for customer ID:" at bounding box center [761, 430] width 246 height 12
radio input "true"
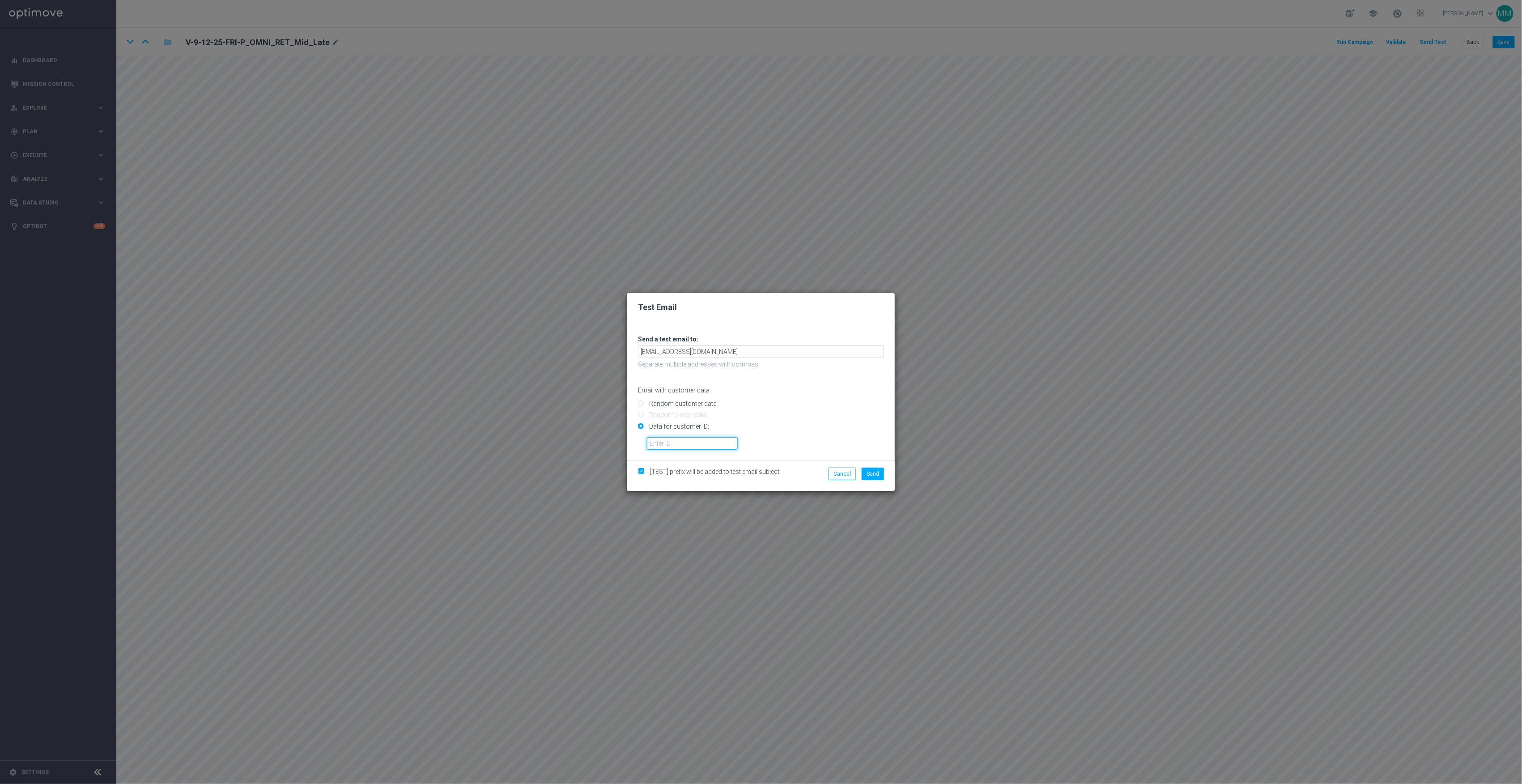
drag, startPoint x: 697, startPoint y: 442, endPoint x: 703, endPoint y: 443, distance: 6.1
click at [697, 442] on input "text" at bounding box center [692, 443] width 91 height 12
paste input "10002564155"
type input "10002564155"
click at [869, 479] on button "Send" at bounding box center [873, 473] width 22 height 12
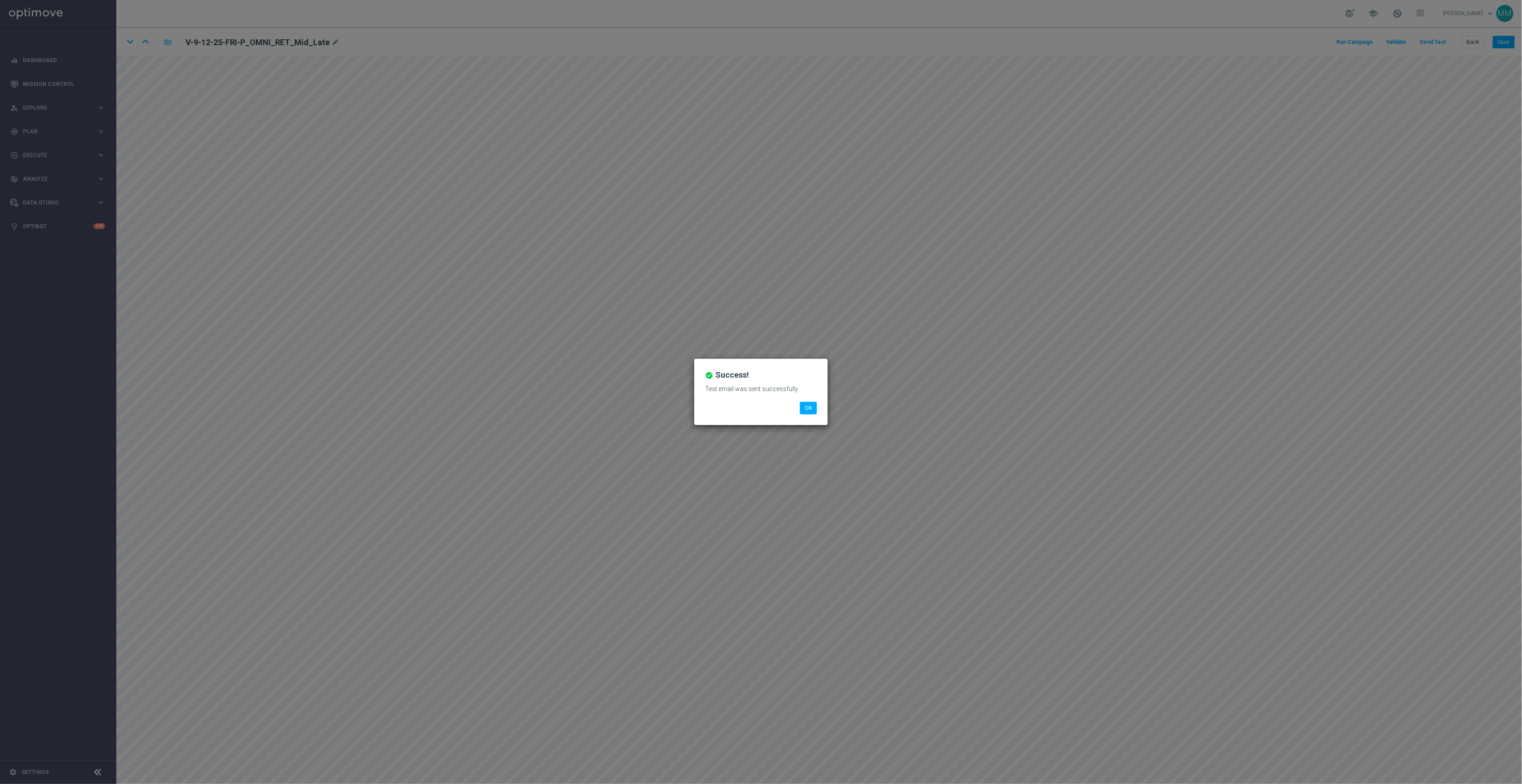
drag, startPoint x: 813, startPoint y: 415, endPoint x: 808, endPoint y: 415, distance: 5.0
click at [813, 415] on div "check_circle Success! Test email was sent successfully OK" at bounding box center [761, 392] width 134 height 66
click at [805, 409] on button "OK" at bounding box center [808, 408] width 17 height 12
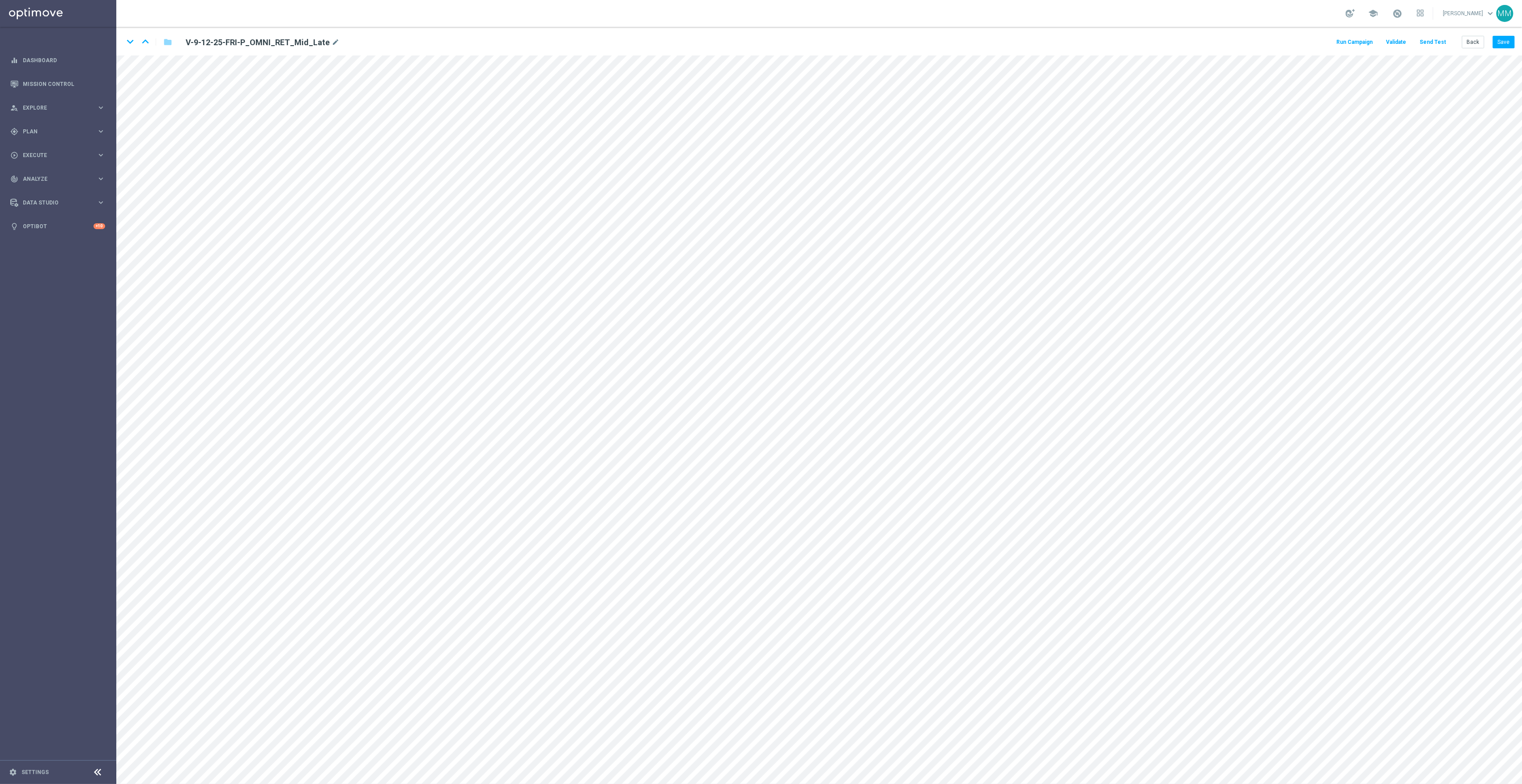
click at [1445, 36] on button "Send Test" at bounding box center [1433, 42] width 29 height 12
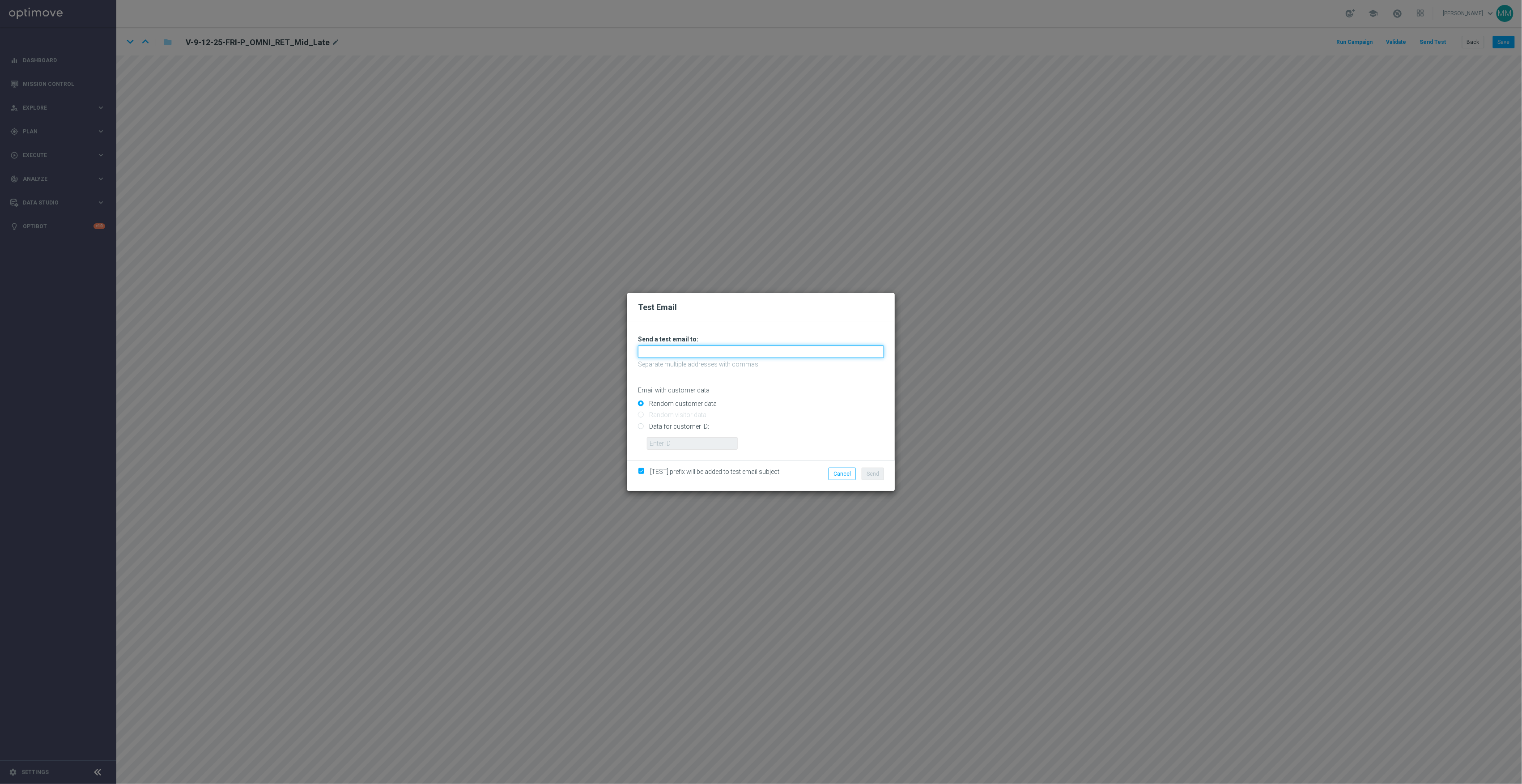
click at [666, 350] on input "text" at bounding box center [761, 352] width 246 height 12
paste input "[EMAIL_ADDRESS][DOMAIN_NAME]"
type input "[EMAIL_ADDRESS][DOMAIN_NAME]"
drag, startPoint x: 692, startPoint y: 430, endPoint x: 701, endPoint y: 442, distance: 15.0
click at [692, 430] on input "Data for customer ID:" at bounding box center [761, 430] width 246 height 12
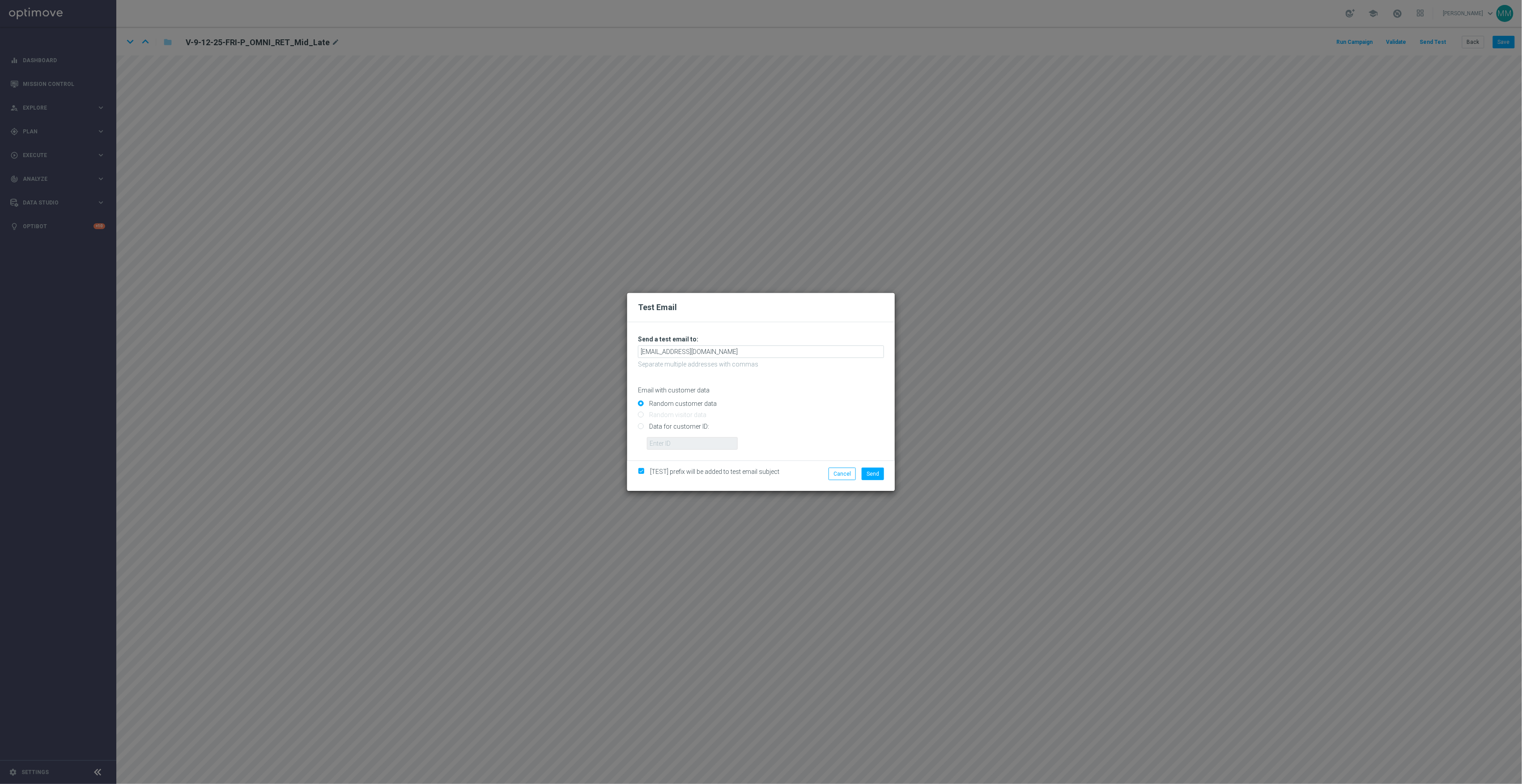
radio input "true"
click at [701, 446] on input "text" at bounding box center [692, 443] width 91 height 12
paste input "10000024919"
type input "10000024919"
click at [879, 468] on button "Send" at bounding box center [873, 473] width 22 height 12
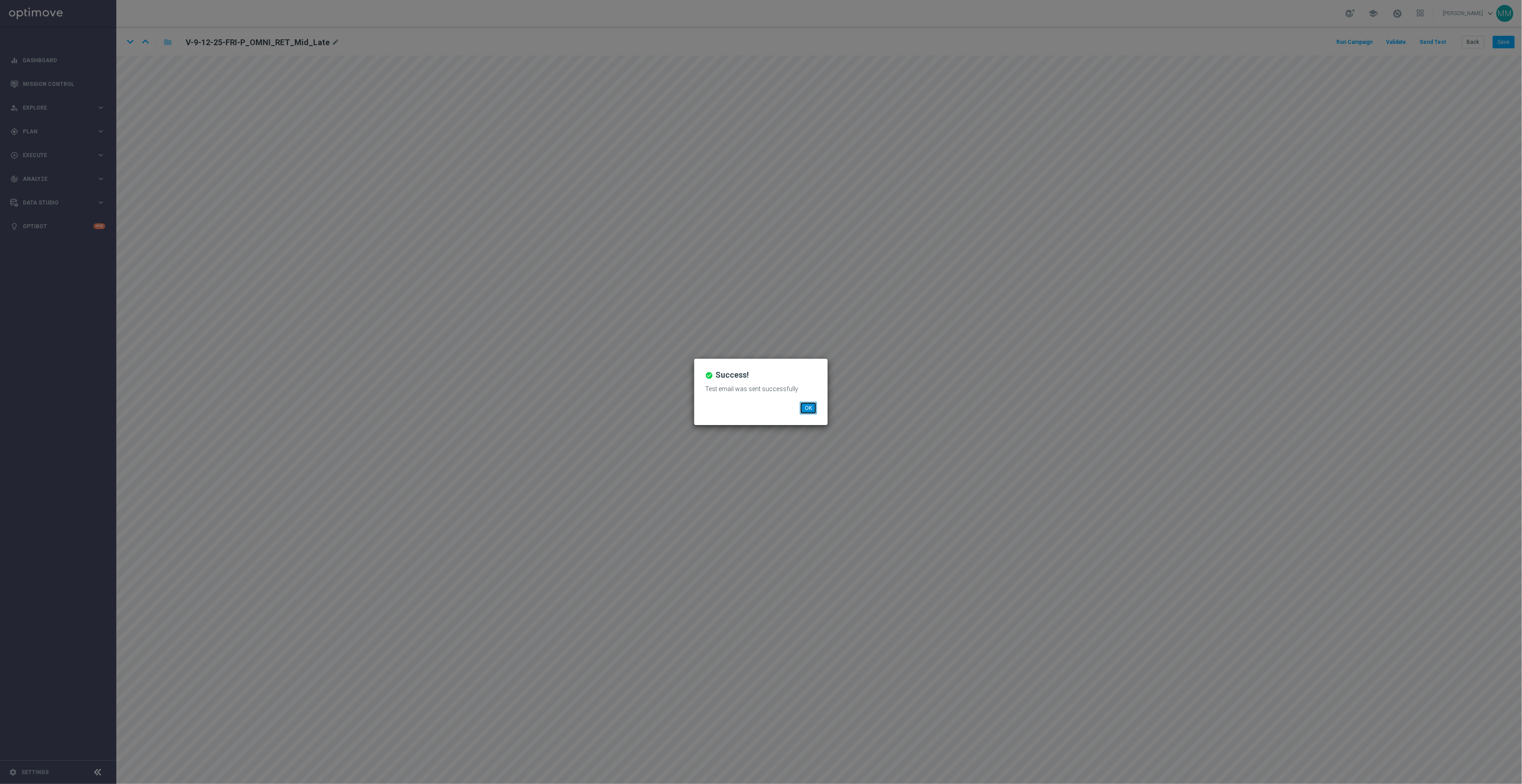
click at [812, 414] on button "OK" at bounding box center [808, 408] width 17 height 12
